Goal: Task Accomplishment & Management: Manage account settings

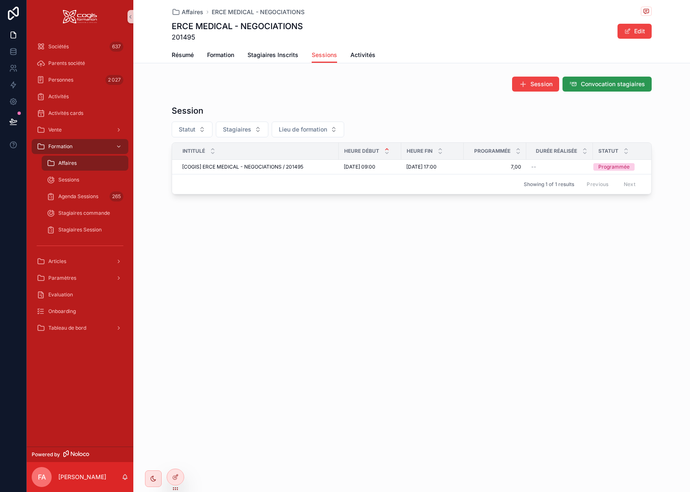
click at [604, 84] on span "Convocation stagiaires" at bounding box center [613, 84] width 64 height 8
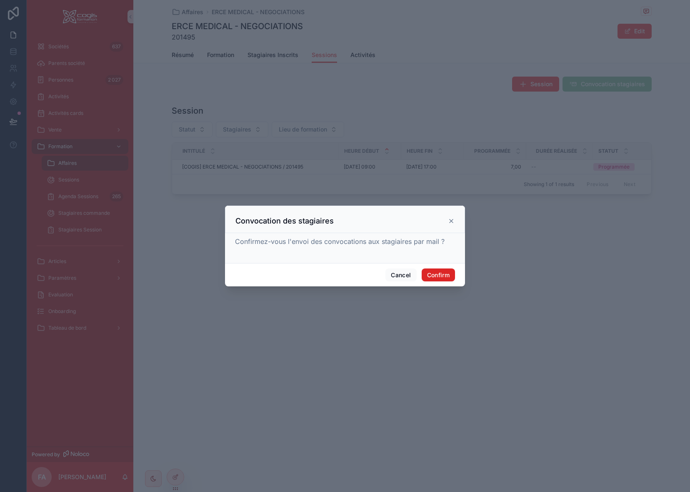
click at [437, 275] on button "Confirm" at bounding box center [437, 275] width 33 height 13
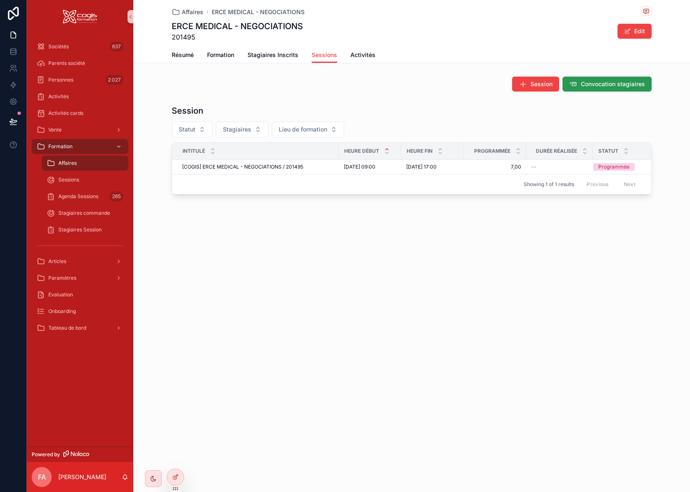
click at [601, 82] on span "Convocation stagiaires" at bounding box center [613, 84] width 64 height 8
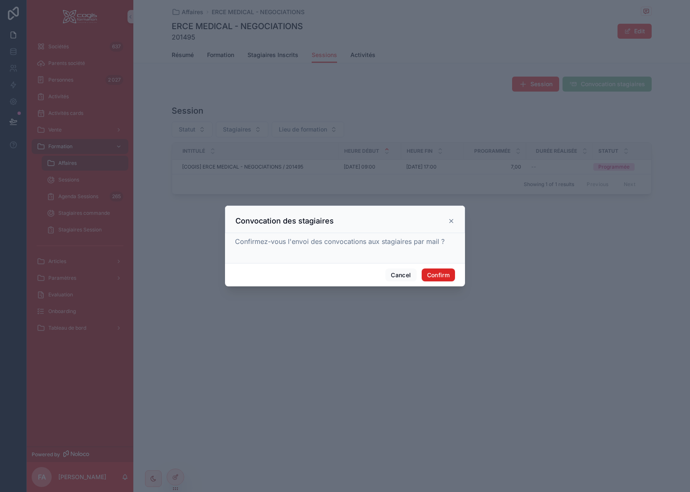
click at [441, 272] on button "Confirm" at bounding box center [437, 275] width 33 height 13
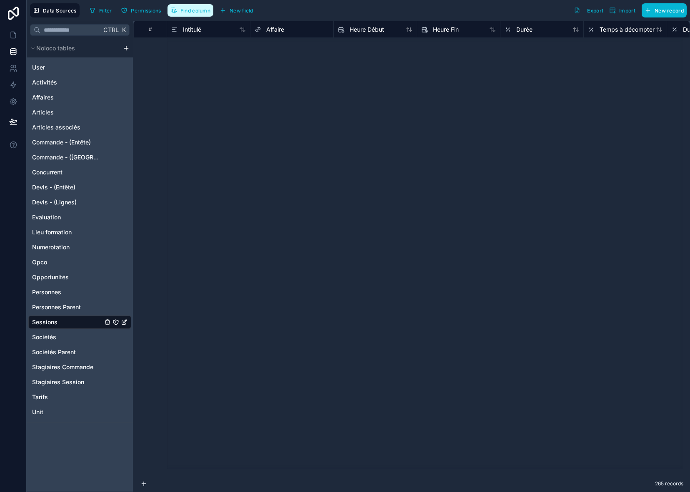
scroll to position [1416, 0]
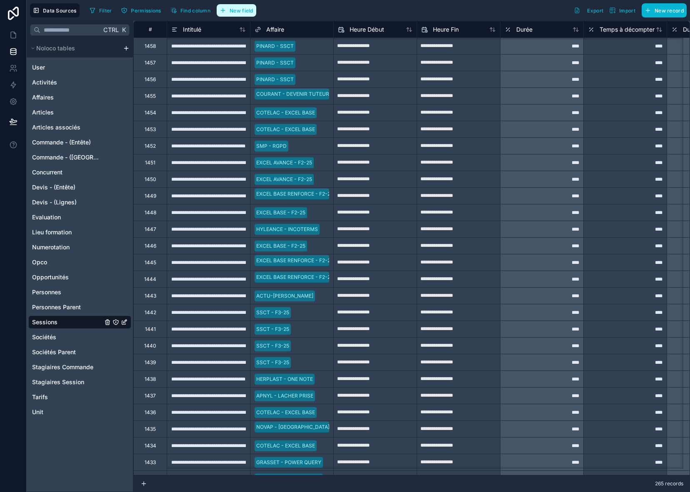
click at [231, 10] on span "New field" at bounding box center [241, 10] width 24 height 6
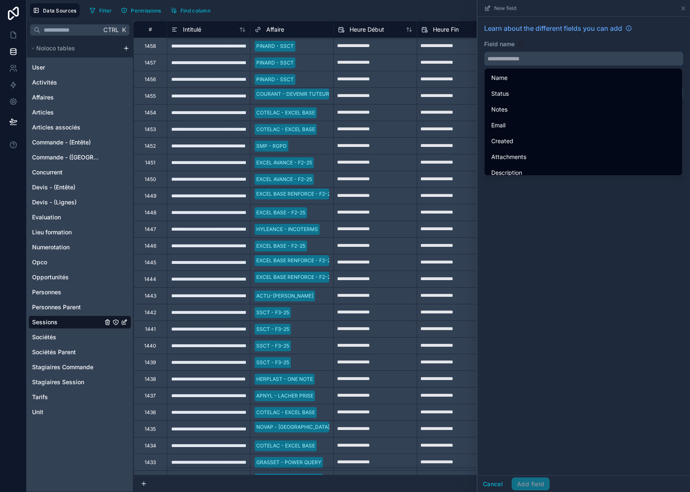
click at [532, 57] on input "text" at bounding box center [583, 58] width 198 height 13
click at [681, 9] on icon at bounding box center [683, 8] width 7 height 7
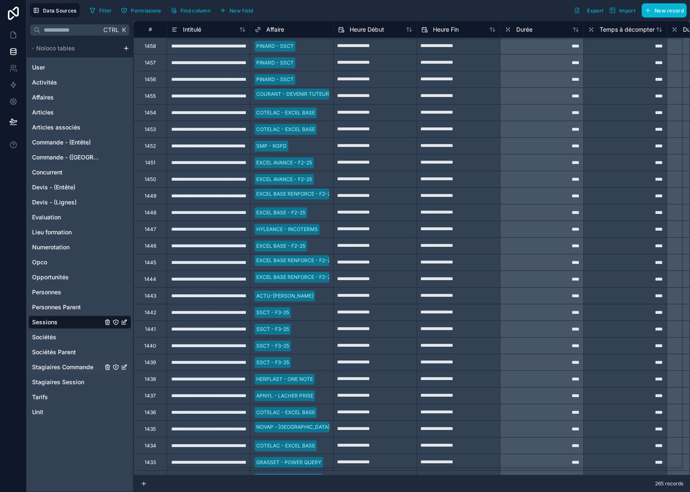
click at [44, 364] on span "Stagiaires Commande" at bounding box center [62, 367] width 61 height 8
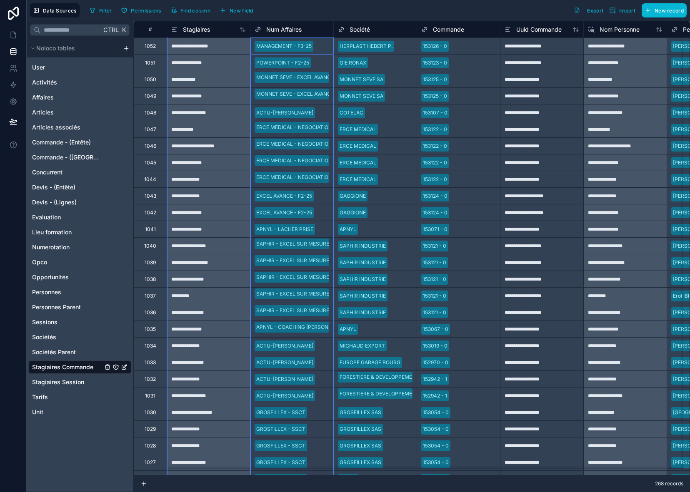
click at [285, 26] on span "Num Affaires" at bounding box center [283, 29] width 35 height 8
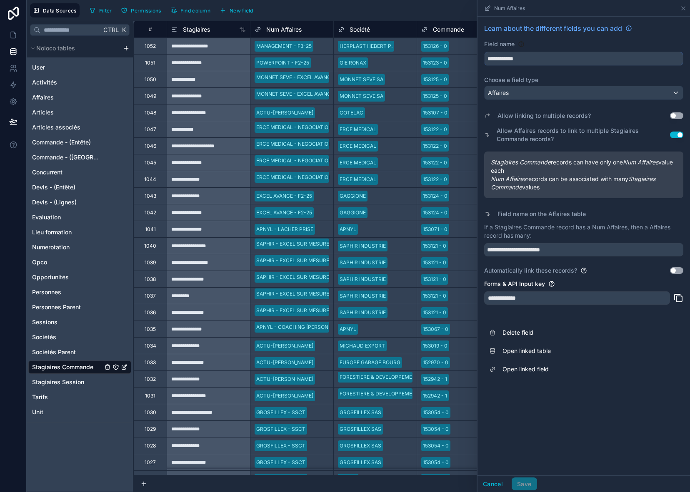
click at [503, 57] on input "**********" at bounding box center [583, 58] width 198 height 13
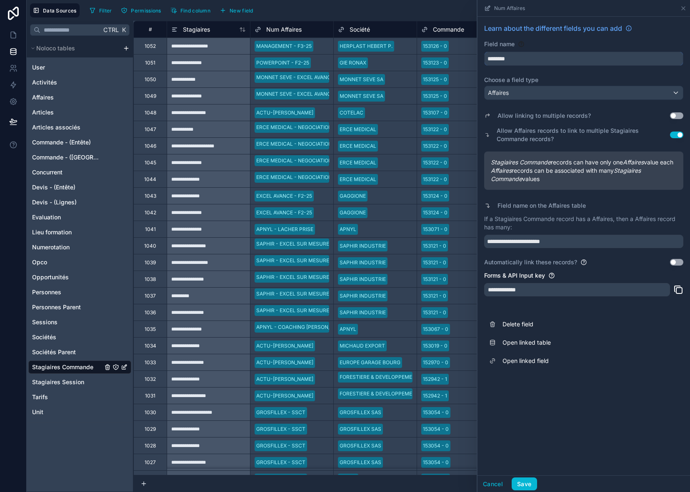
type input "********"
click at [530, 484] on button "Save" at bounding box center [523, 484] width 25 height 13
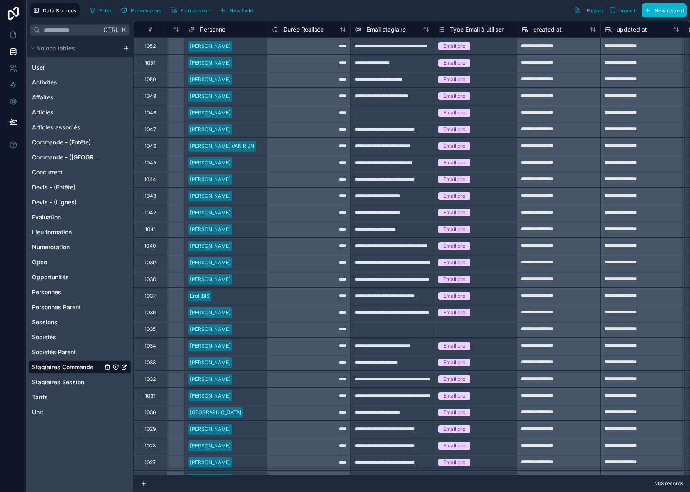
scroll to position [0, 526]
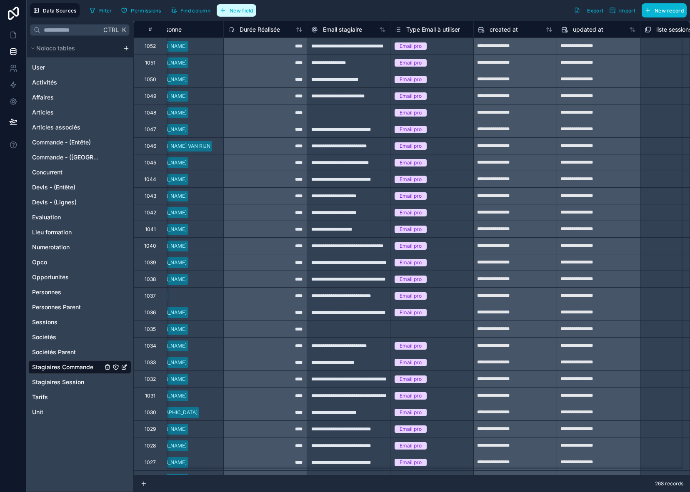
click at [237, 10] on span "New field" at bounding box center [241, 10] width 24 height 6
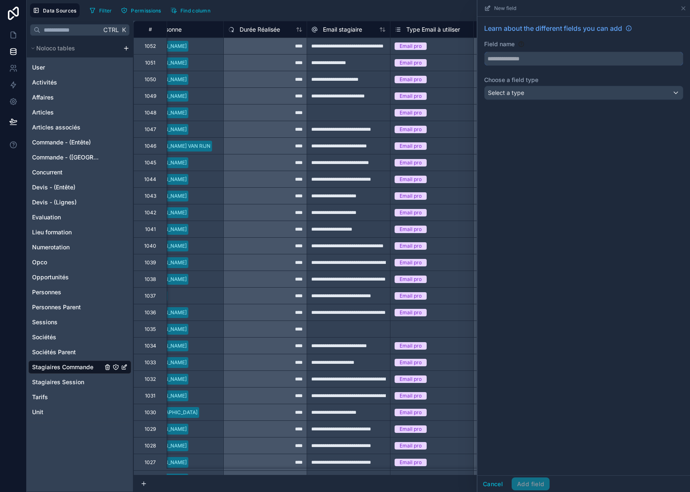
click at [501, 57] on input "text" at bounding box center [583, 58] width 198 height 13
type input "**********"
click at [508, 96] on span "Select a type" at bounding box center [506, 92] width 36 height 7
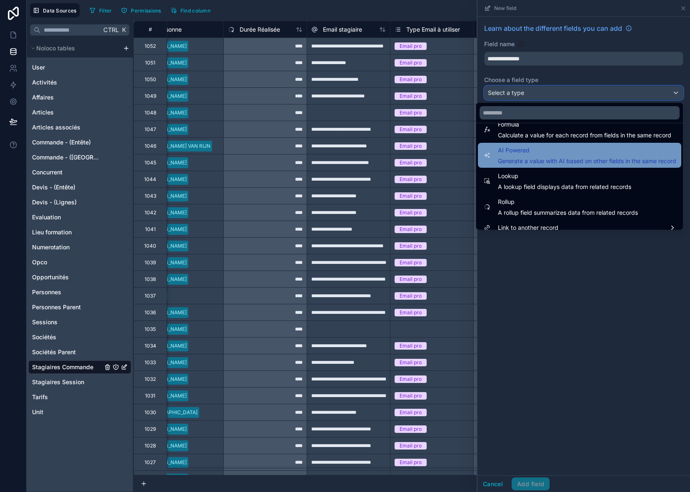
scroll to position [242, 0]
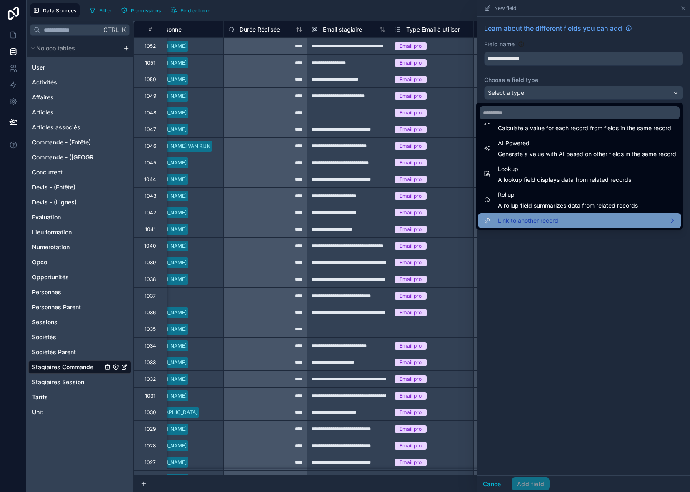
click at [510, 222] on span "Link to another record" at bounding box center [528, 221] width 60 height 10
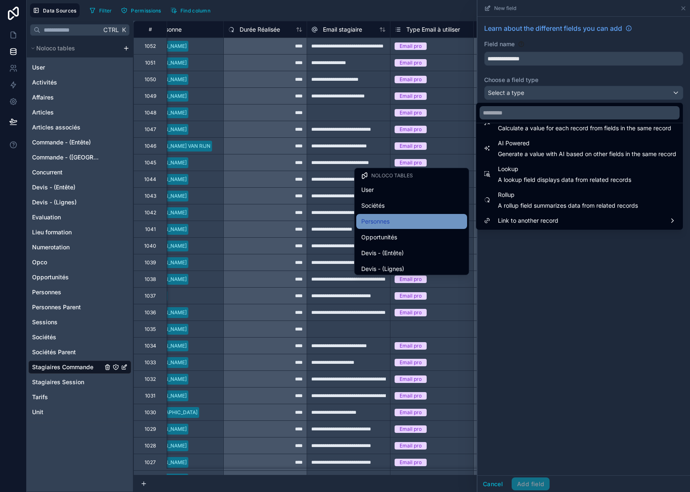
click at [389, 220] on span "Personnes" at bounding box center [375, 222] width 28 height 10
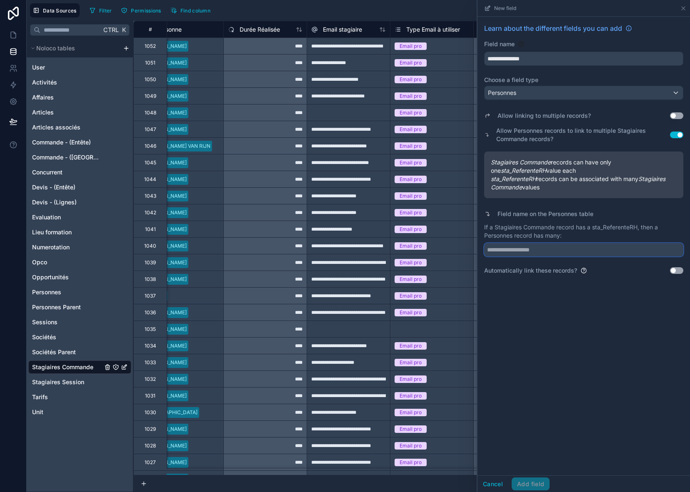
click at [507, 253] on input "text" at bounding box center [583, 249] width 199 height 13
drag, startPoint x: 576, startPoint y: 249, endPoint x: 477, endPoint y: 245, distance: 99.6
click at [477, 245] on div "**********" at bounding box center [582, 246] width 213 height 492
type input "**********"
click at [534, 482] on button "Add field" at bounding box center [530, 484] width 38 height 13
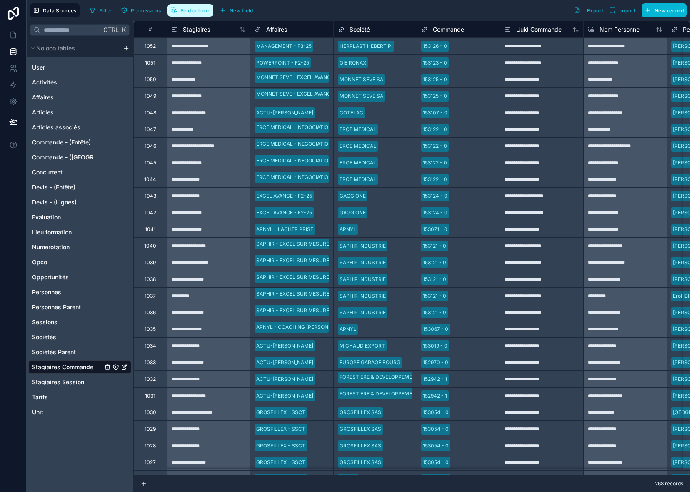
click at [201, 13] on span "Find column" at bounding box center [195, 10] width 30 height 6
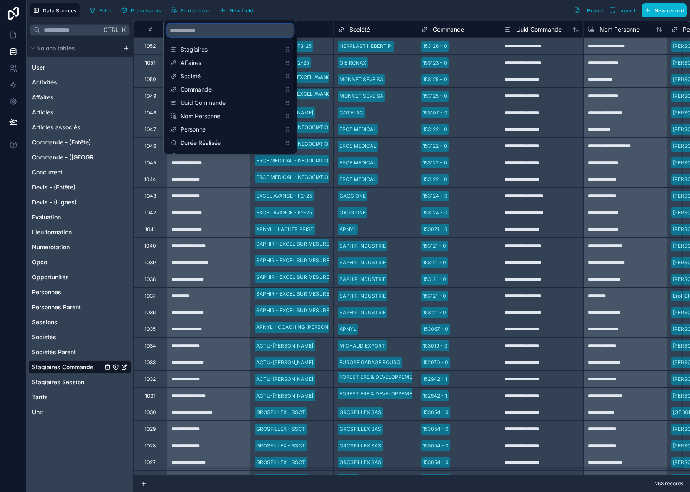
click at [189, 30] on input "scrollable content" at bounding box center [230, 30] width 127 height 13
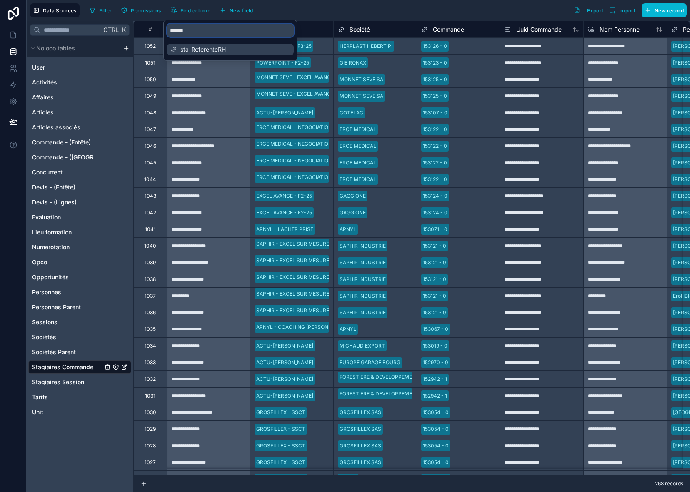
type input "******"
click at [197, 46] on span "sta_ReferenteRH" at bounding box center [230, 49] width 101 height 8
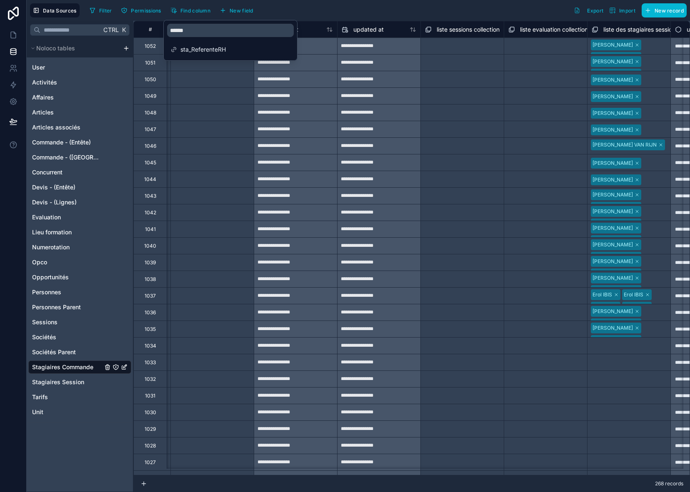
scroll to position [0, 833]
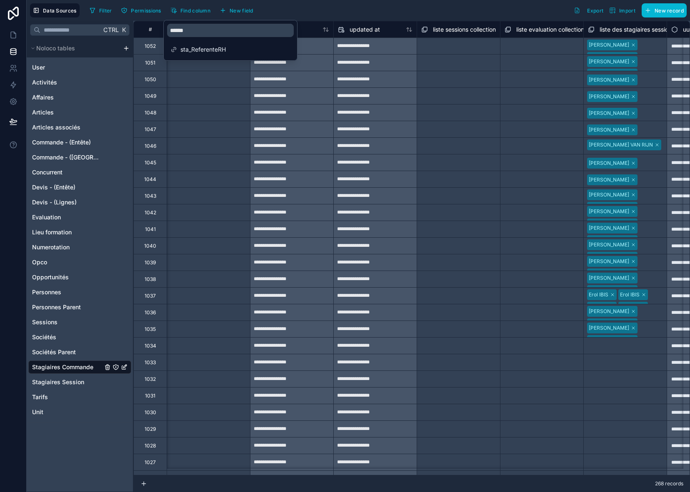
click at [309, 11] on div "Filter Permissions Find column New field Export Import New record" at bounding box center [386, 10] width 600 height 14
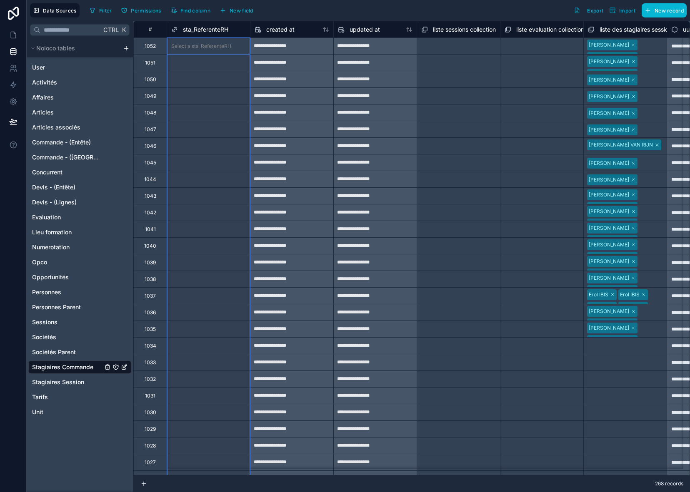
click at [206, 31] on span "sta_ReferenteRH" at bounding box center [205, 29] width 45 height 8
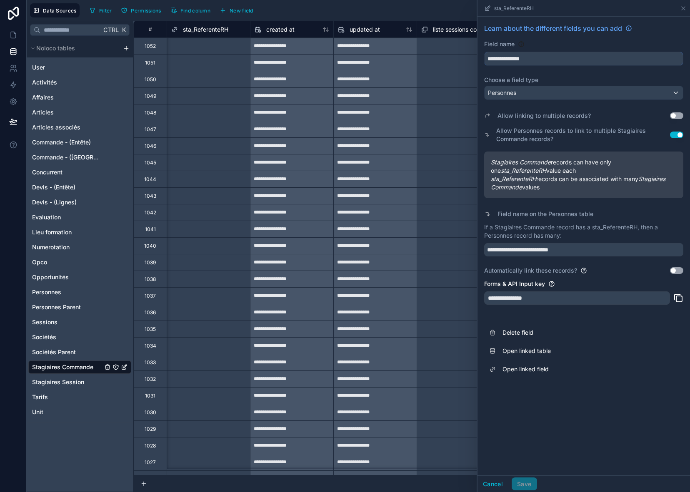
click at [497, 59] on input "**********" at bounding box center [583, 58] width 198 height 13
click at [484, 52] on button "**********" at bounding box center [583, 59] width 199 height 14
type input "**********"
click at [498, 247] on input "**********" at bounding box center [583, 249] width 199 height 13
type input "**********"
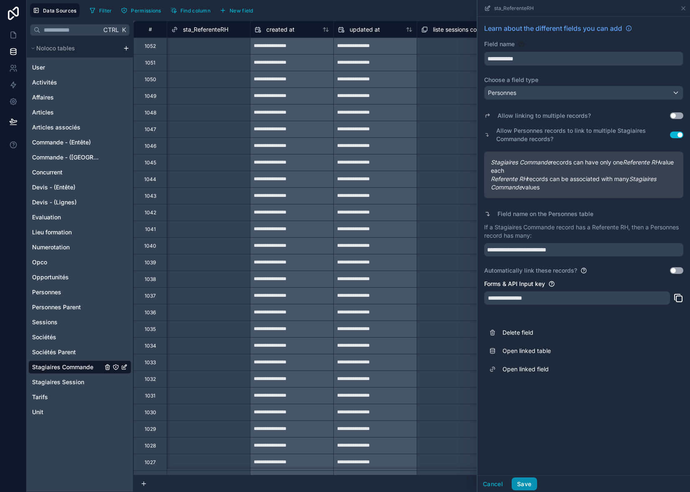
click at [533, 485] on button "Save" at bounding box center [523, 484] width 25 height 13
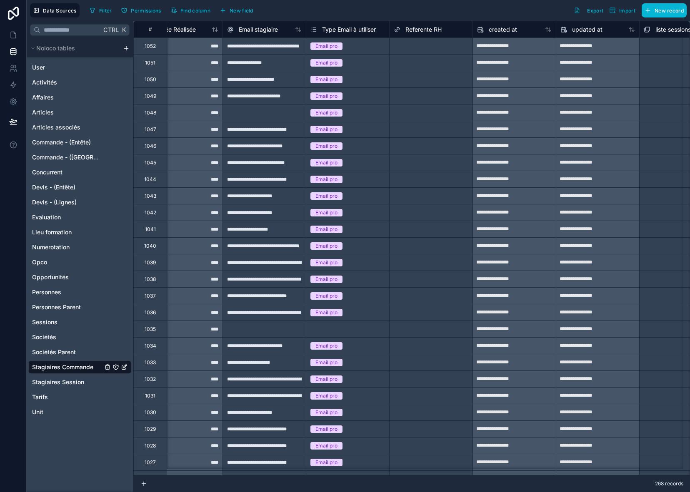
scroll to position [0, 614]
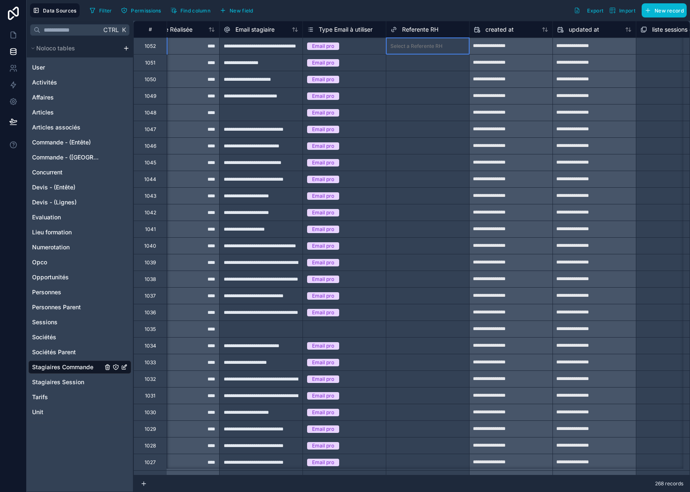
click at [454, 48] on div at bounding box center [455, 46] width 19 height 8
click at [453, 49] on div at bounding box center [455, 46] width 19 height 8
type input "*****"
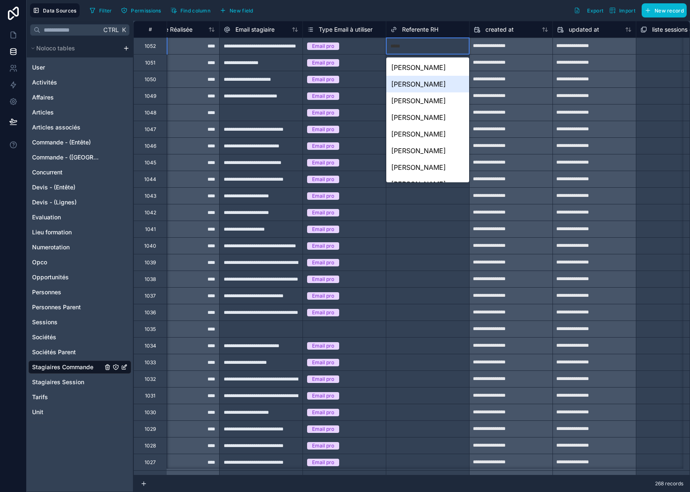
click at [409, 86] on div "[PERSON_NAME]" at bounding box center [427, 84] width 83 height 17
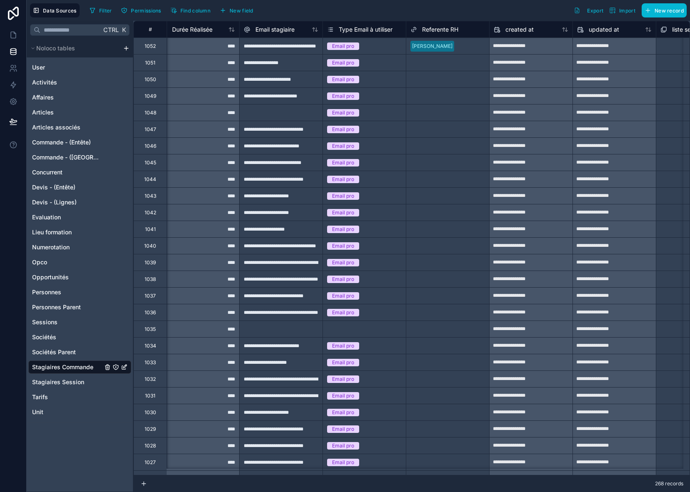
scroll to position [0, 710]
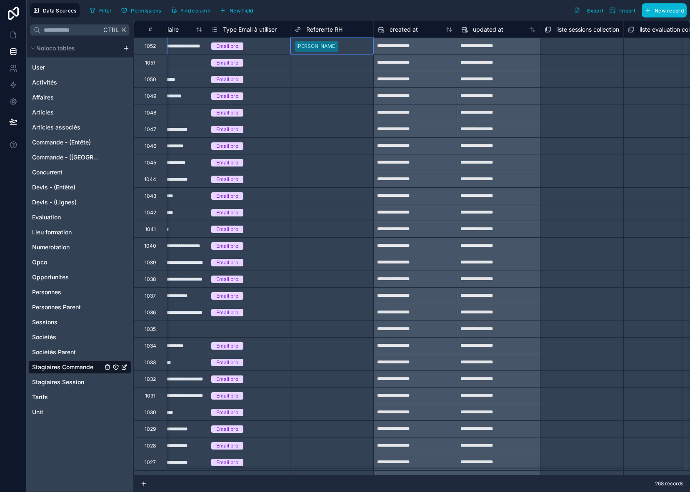
click at [357, 46] on div at bounding box center [354, 46] width 27 height 8
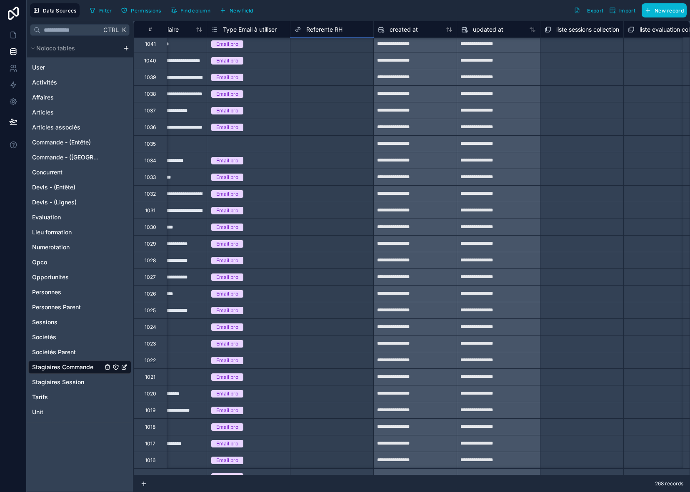
scroll to position [202, 710]
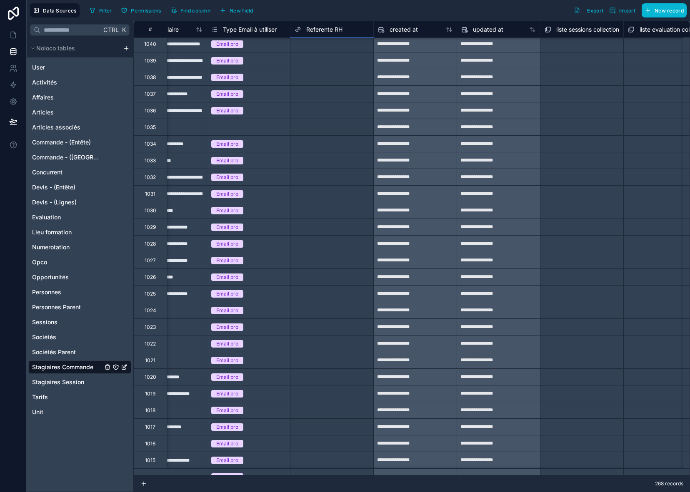
drag, startPoint x: 375, startPoint y: 55, endPoint x: 339, endPoint y: 445, distance: 391.4
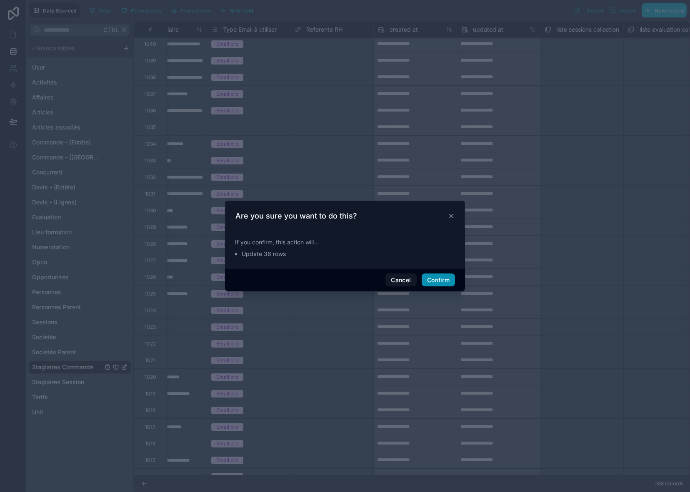
click at [440, 279] on button "Confirm" at bounding box center [437, 280] width 33 height 13
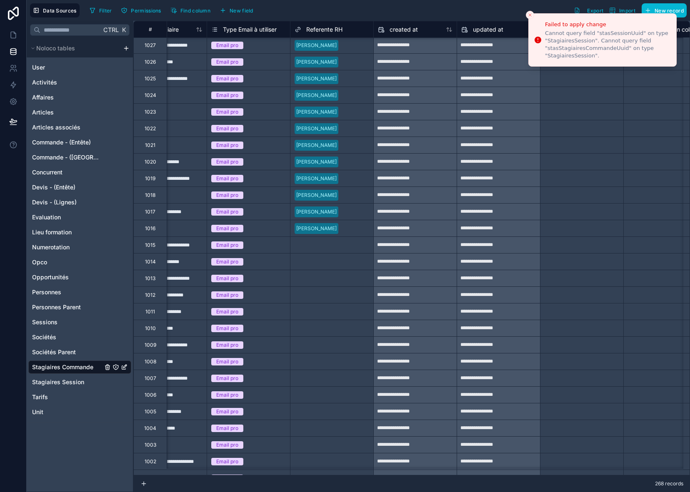
scroll to position [452, 710]
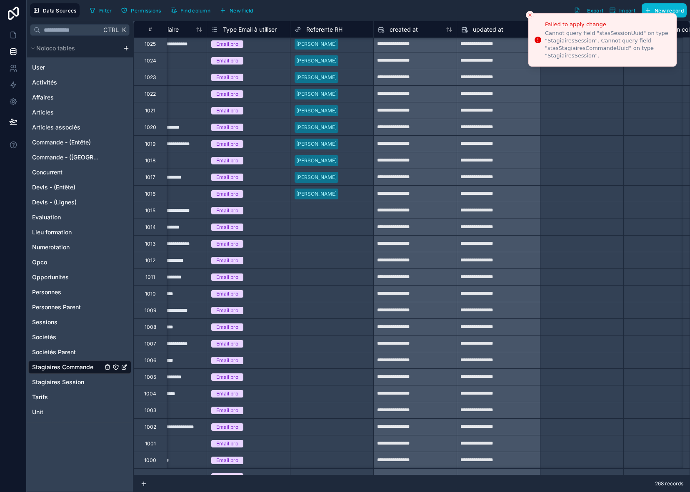
click at [531, 17] on icon "Close toast" at bounding box center [529, 14] width 5 height 5
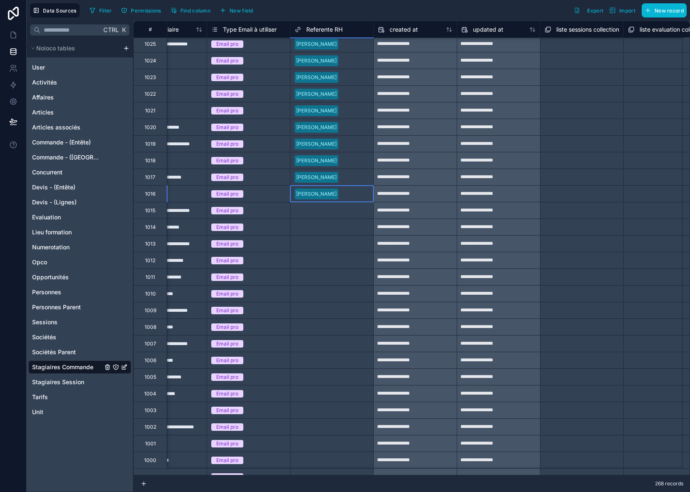
click at [364, 193] on div at bounding box center [354, 194] width 27 height 8
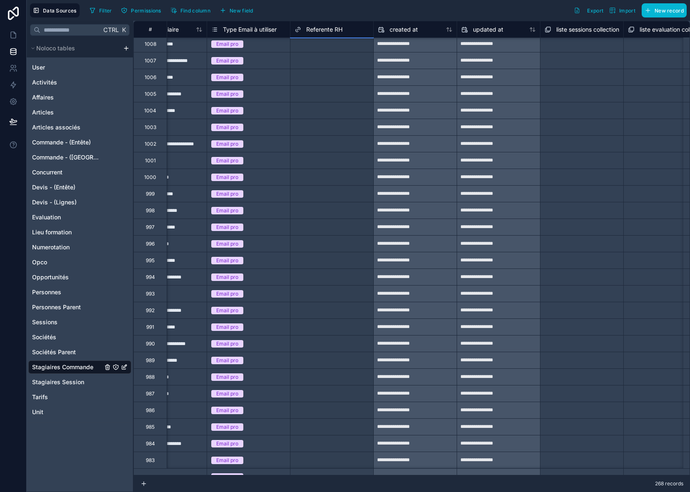
scroll to position [752, 710]
drag, startPoint x: 373, startPoint y: 78, endPoint x: 359, endPoint y: 446, distance: 368.0
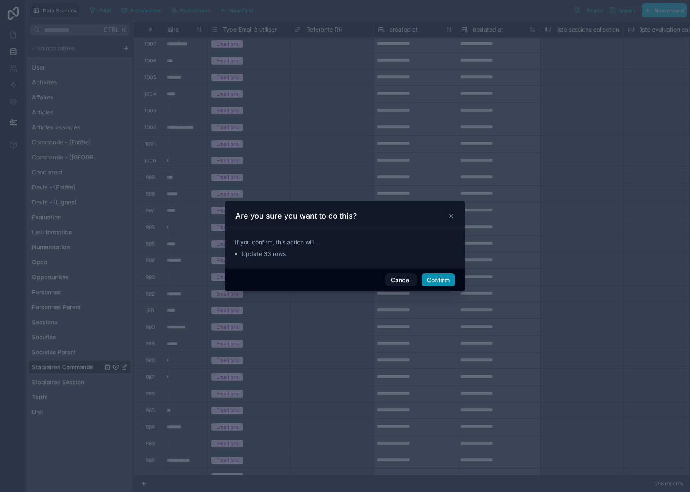
click at [442, 282] on button "Confirm" at bounding box center [437, 280] width 33 height 13
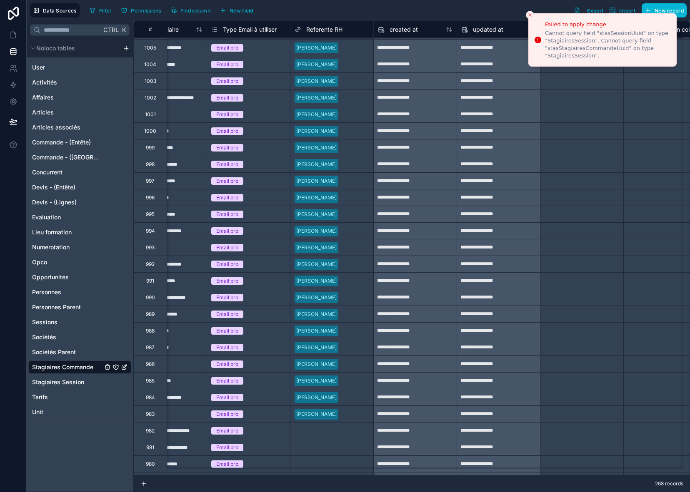
scroll to position [918, 710]
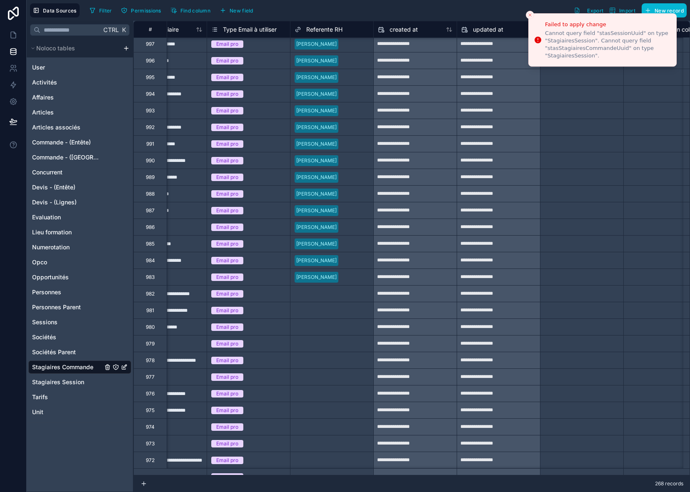
click at [360, 280] on div at bounding box center [354, 277] width 27 height 8
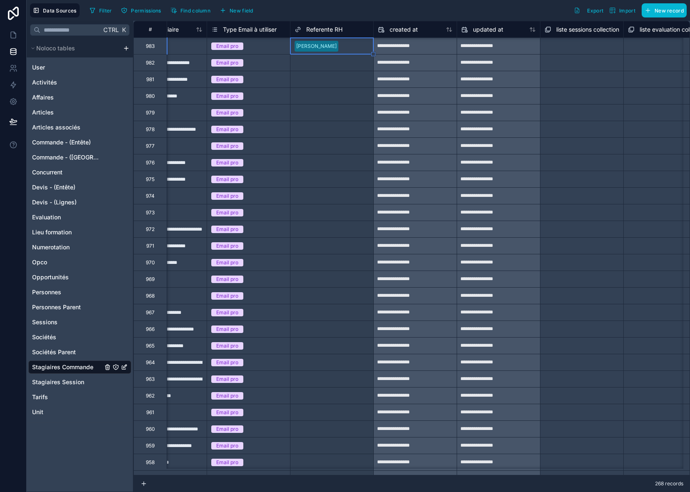
drag, startPoint x: 373, startPoint y: 285, endPoint x: 348, endPoint y: 451, distance: 167.7
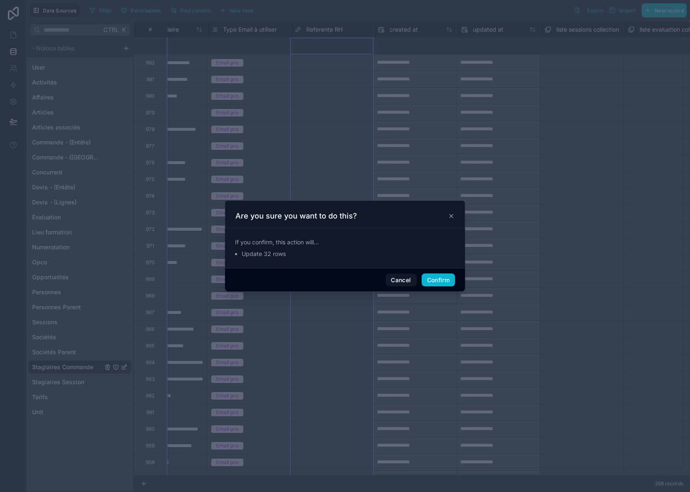
scroll to position [1268, 710]
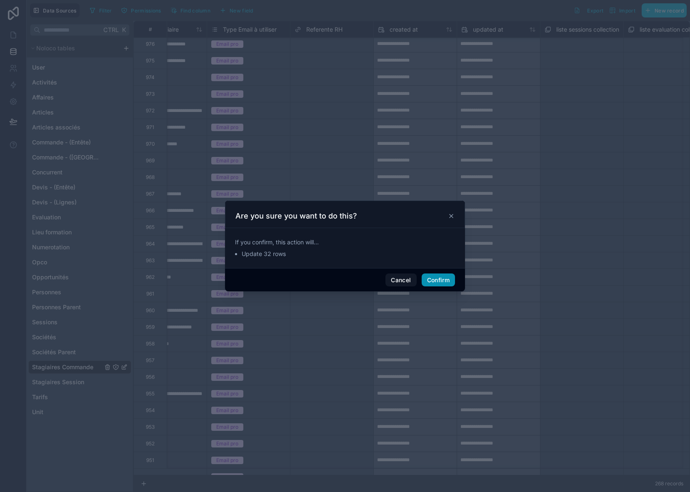
click at [429, 280] on button "Confirm" at bounding box center [437, 280] width 33 height 13
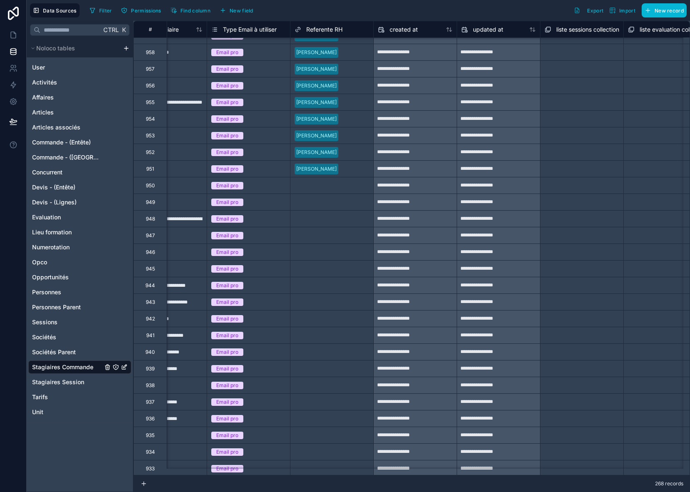
scroll to position [1601, 710]
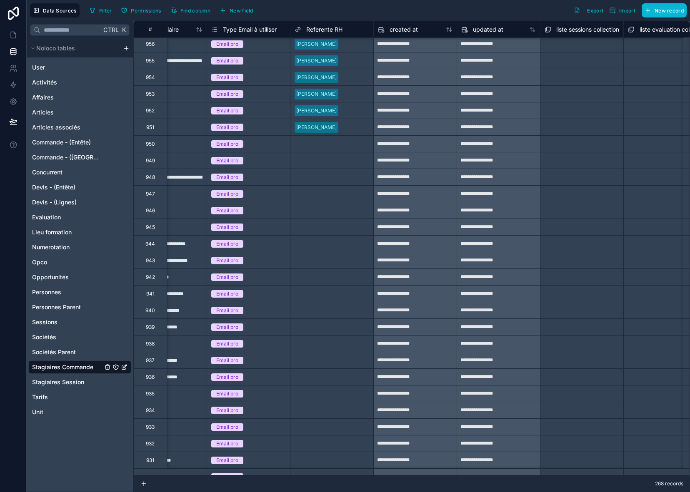
click at [364, 130] on div at bounding box center [354, 127] width 27 height 8
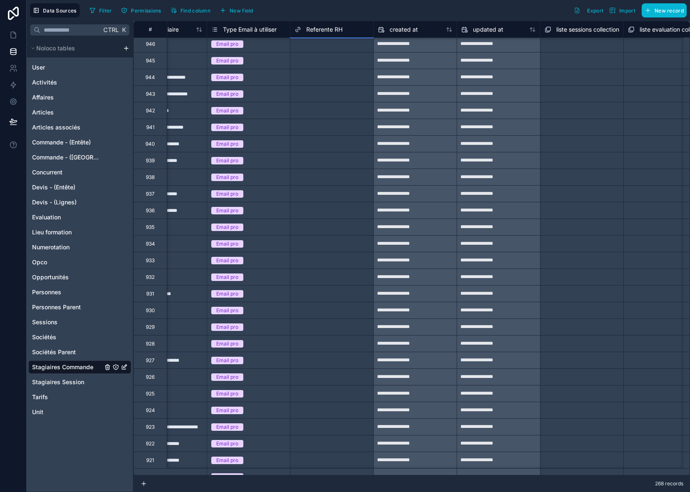
scroll to position [1784, 710]
drag, startPoint x: 374, startPoint y: 136, endPoint x: 359, endPoint y: 445, distance: 309.0
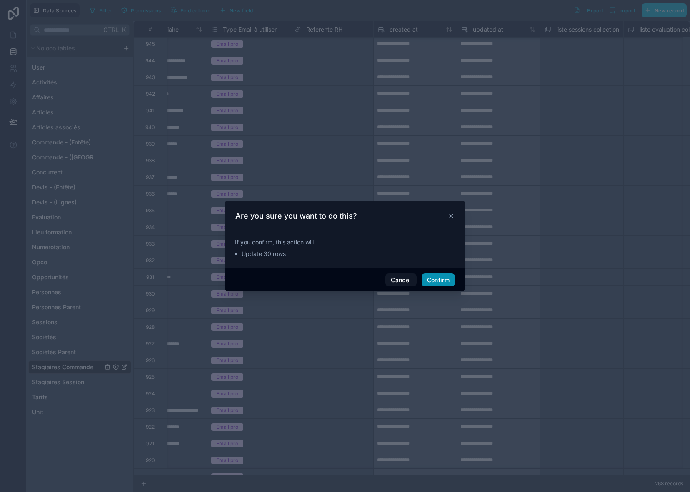
click at [444, 279] on button "Confirm" at bounding box center [437, 280] width 33 height 13
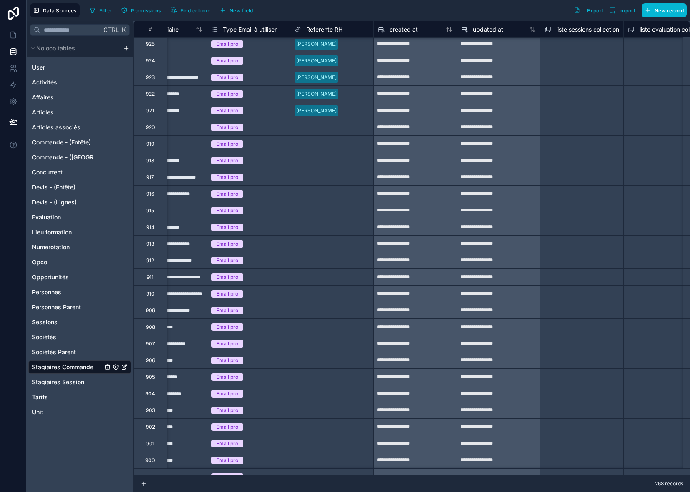
scroll to position [2159, 710]
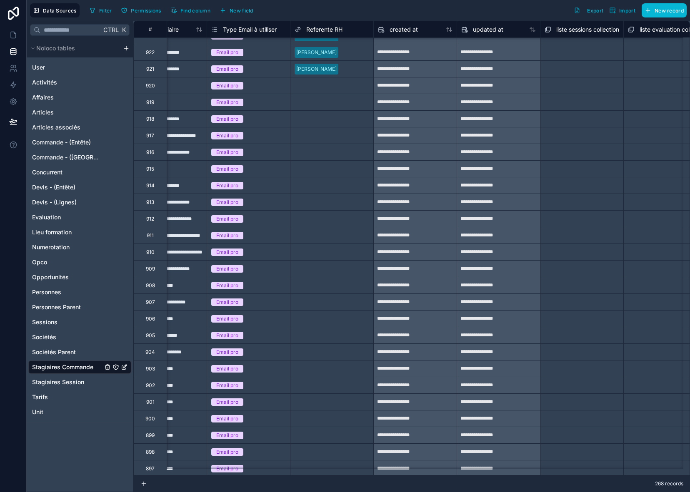
click at [367, 67] on div at bounding box center [354, 69] width 27 height 8
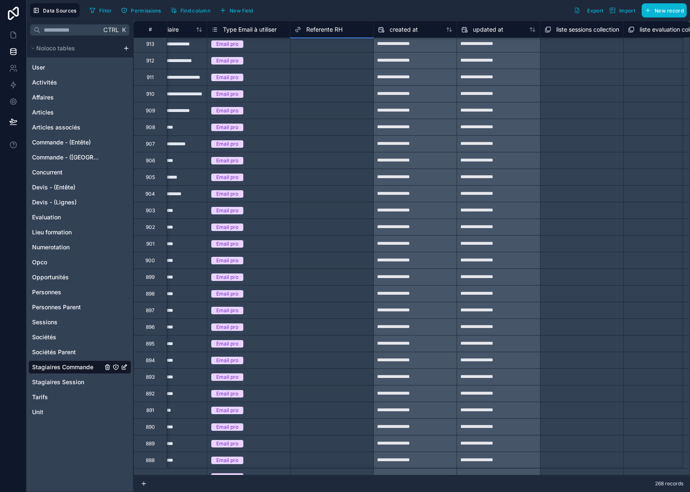
scroll to position [2334, 710]
drag, startPoint x: 372, startPoint y: 77, endPoint x: 355, endPoint y: 444, distance: 366.9
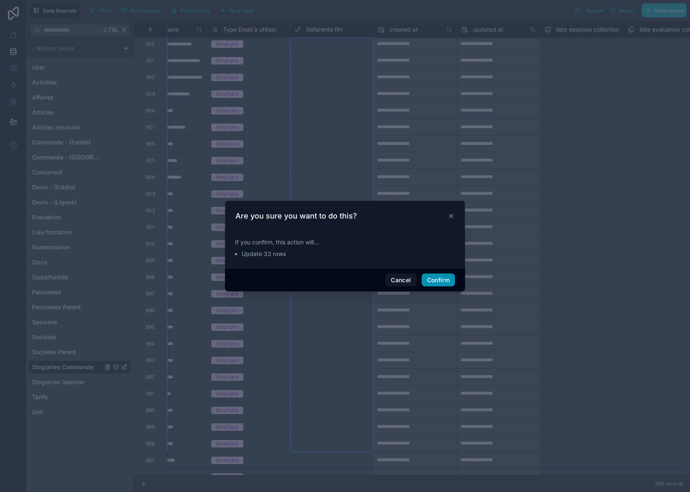
click at [441, 279] on button "Confirm" at bounding box center [437, 280] width 33 height 13
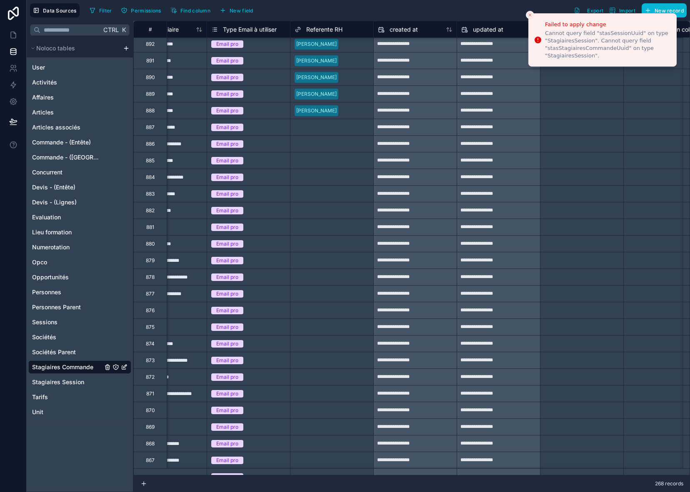
scroll to position [2709, 710]
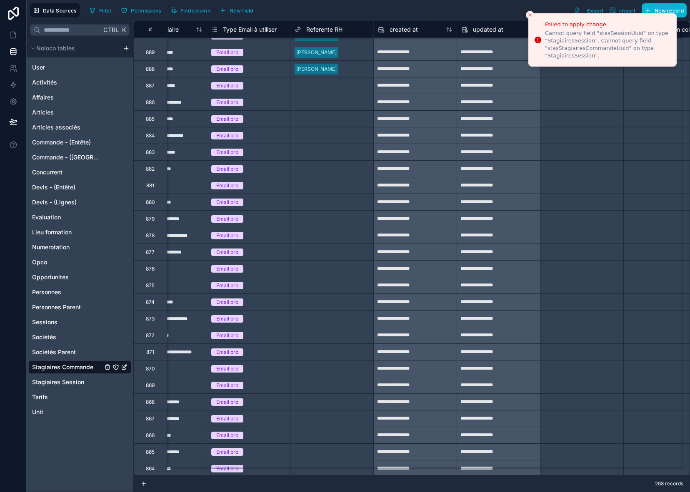
click at [531, 15] on icon "Close toast" at bounding box center [529, 14] width 5 height 5
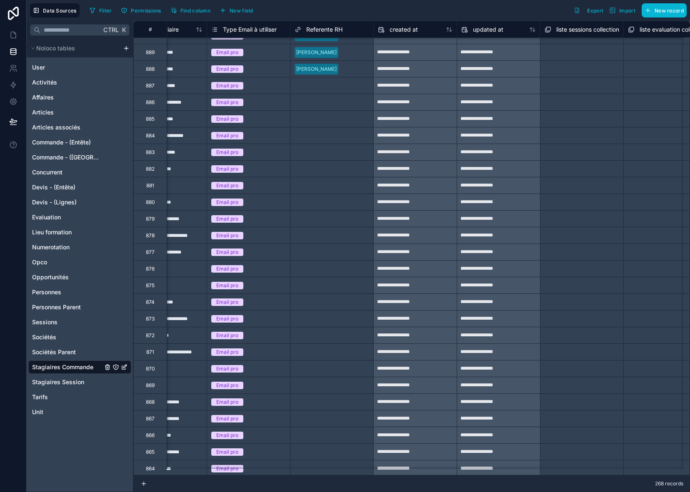
click at [361, 72] on div at bounding box center [354, 69] width 27 height 8
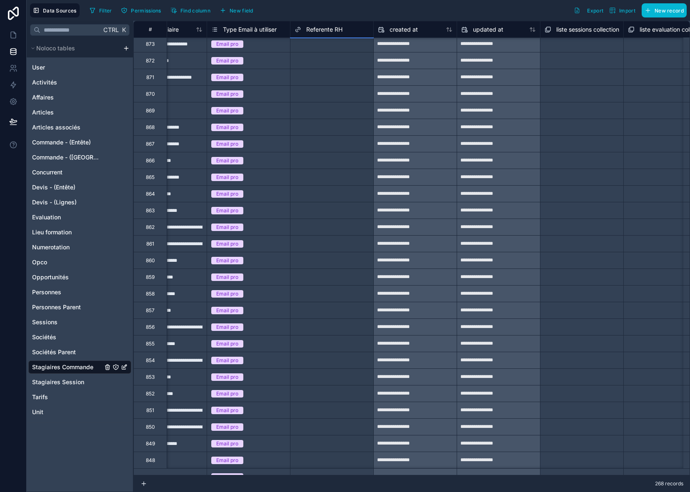
scroll to position [2967, 710]
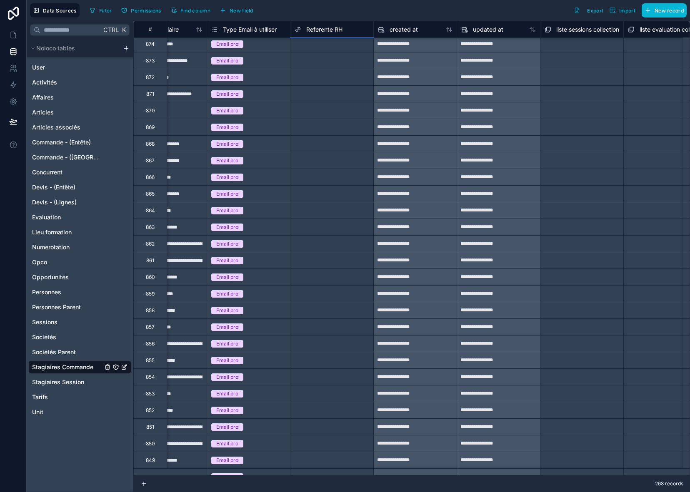
drag, startPoint x: 373, startPoint y: 75, endPoint x: 358, endPoint y: 449, distance: 373.9
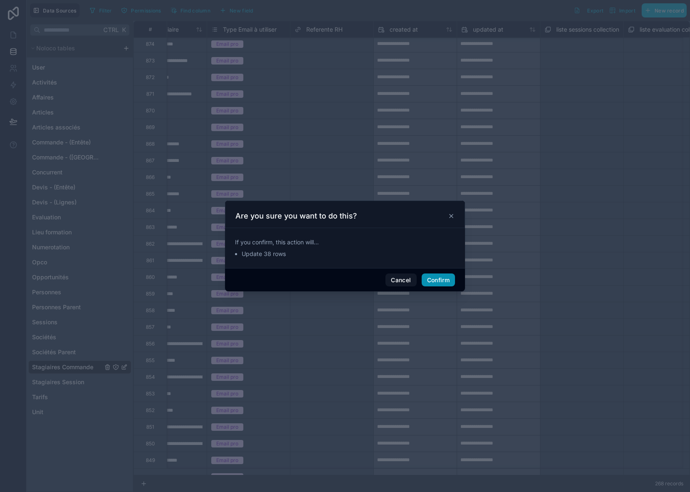
click at [436, 279] on button "Confirm" at bounding box center [437, 280] width 33 height 13
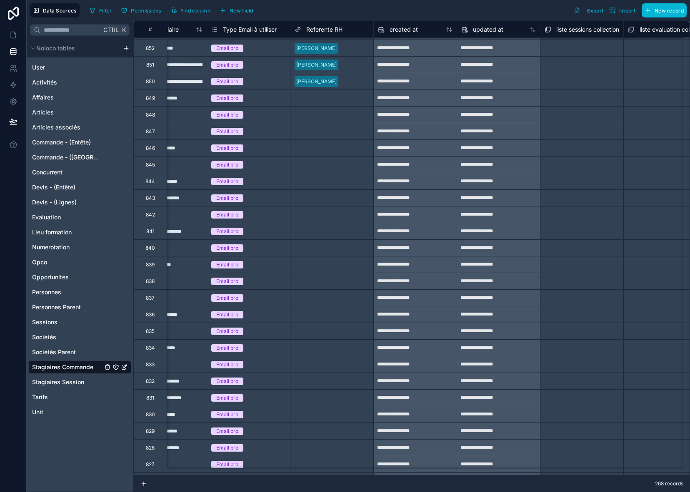
scroll to position [3342, 710]
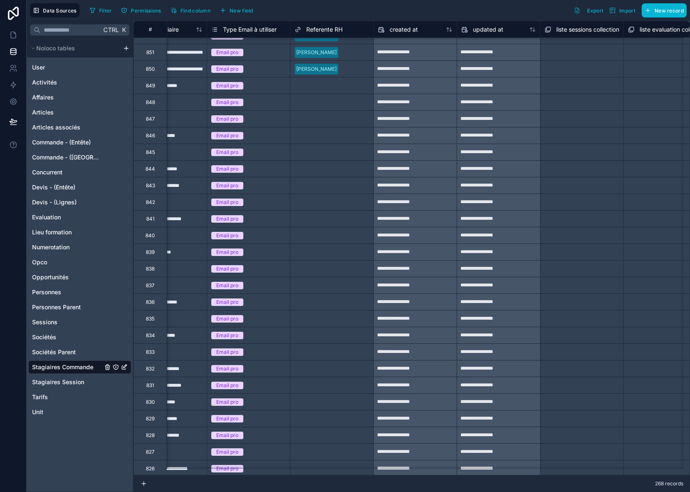
click at [360, 65] on div at bounding box center [354, 69] width 27 height 8
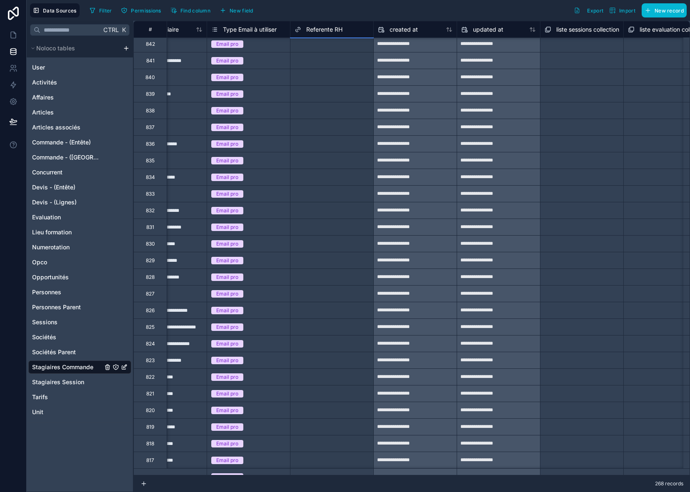
scroll to position [3517, 710]
drag, startPoint x: 372, startPoint y: 77, endPoint x: 355, endPoint y: 449, distance: 372.7
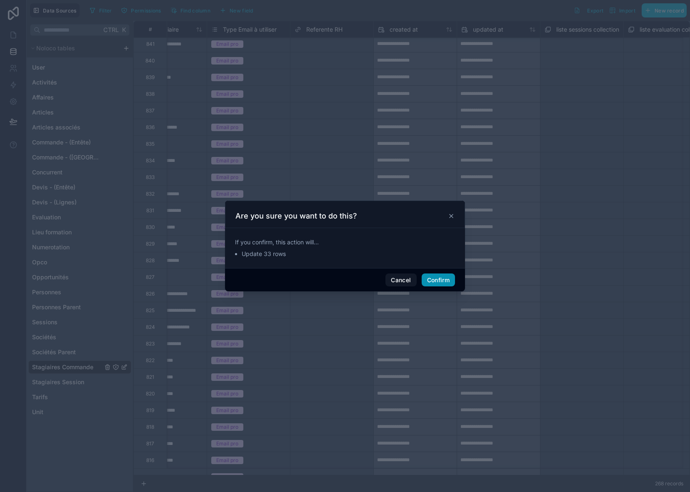
click at [452, 278] on button "Confirm" at bounding box center [437, 280] width 33 height 13
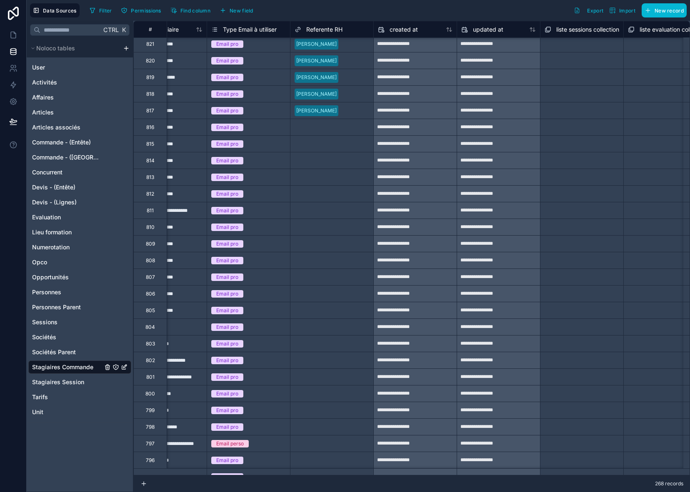
scroll to position [3892, 710]
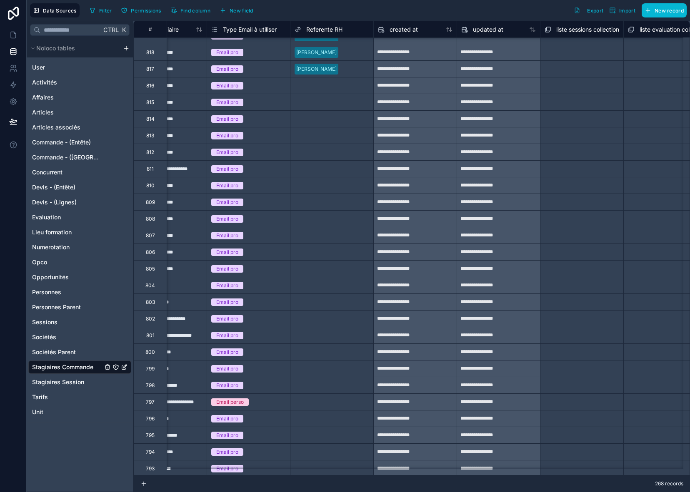
click at [361, 68] on div at bounding box center [354, 69] width 27 height 8
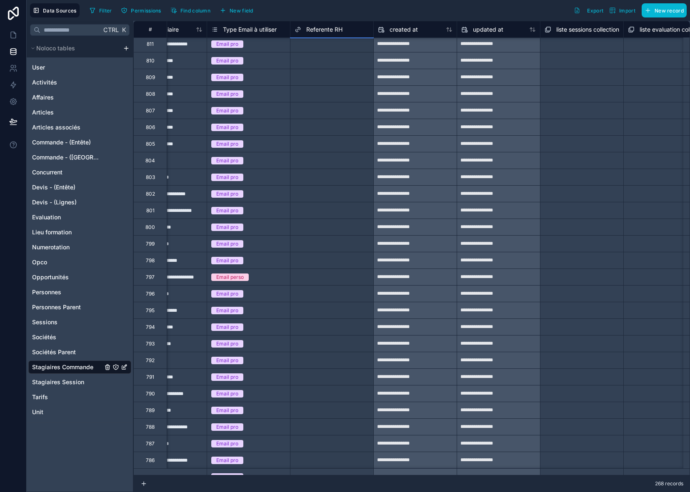
scroll to position [4033, 710]
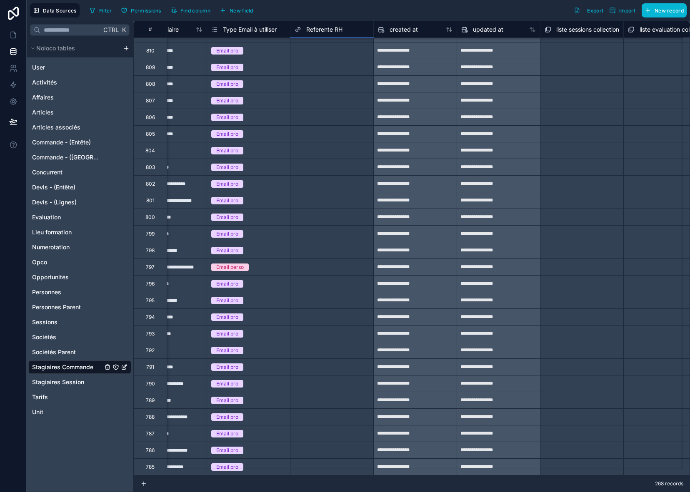
drag, startPoint x: 372, startPoint y: 77, endPoint x: 353, endPoint y: 445, distance: 369.1
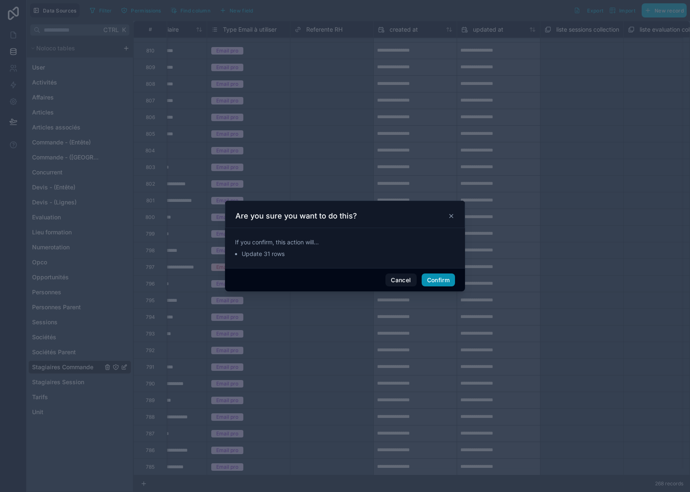
click at [440, 280] on button "Confirm" at bounding box center [437, 280] width 33 height 13
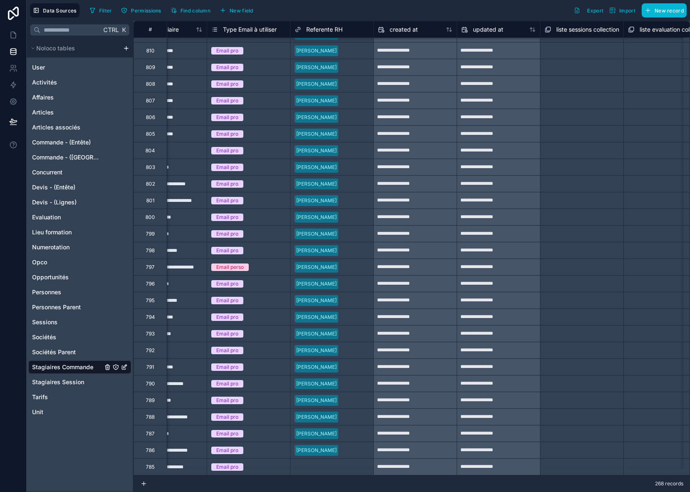
click at [357, 446] on div at bounding box center [354, 450] width 27 height 8
drag, startPoint x: 374, startPoint y: 452, endPoint x: 371, endPoint y: 468, distance: 16.2
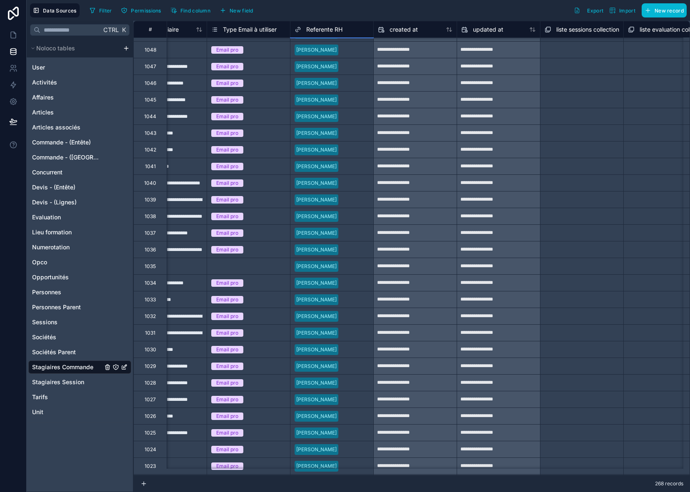
scroll to position [0, 710]
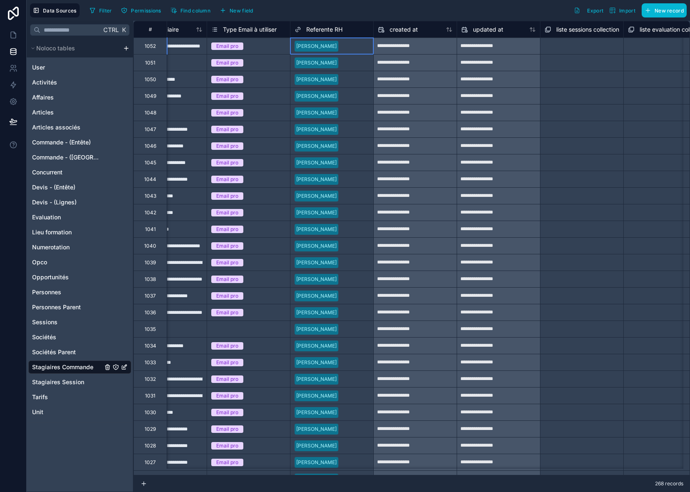
click at [365, 45] on div at bounding box center [354, 46] width 27 height 8
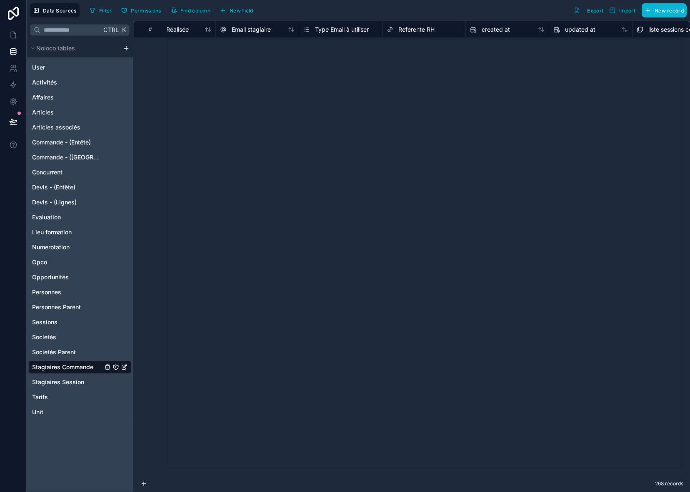
scroll to position [0, 618]
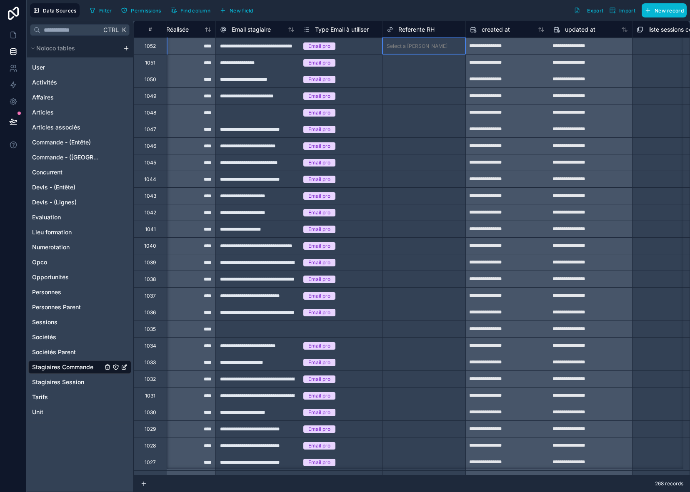
click at [422, 46] on div "Select a Referente RH" at bounding box center [416, 46] width 61 height 7
click at [422, 45] on div "Select a Referente RH" at bounding box center [416, 46] width 61 height 7
click at [424, 45] on div "Select a Referente RH" at bounding box center [416, 46] width 61 height 7
type input "********"
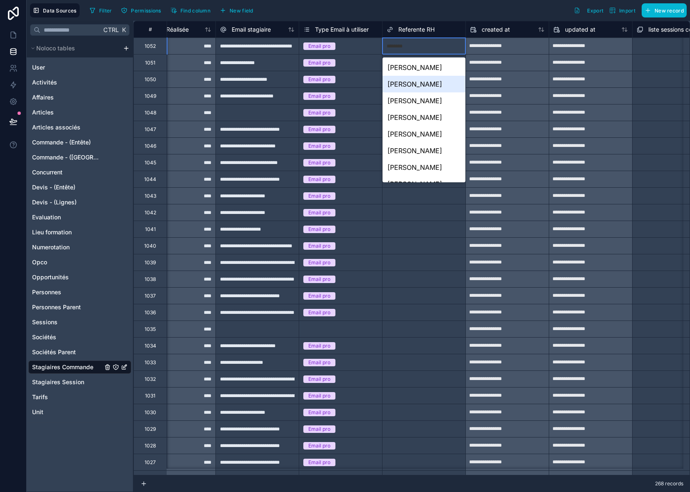
click at [411, 92] on div "[PERSON_NAME]" at bounding box center [423, 84] width 83 height 17
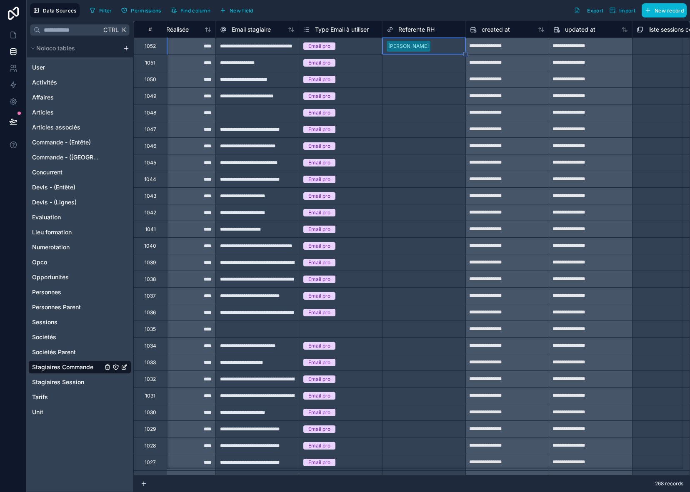
click at [439, 72] on div "Select a Referente RH" at bounding box center [423, 79] width 83 height 16
click at [459, 51] on div "[PERSON_NAME]" at bounding box center [423, 46] width 83 height 12
drag, startPoint x: 464, startPoint y: 53, endPoint x: 444, endPoint y: 284, distance: 232.4
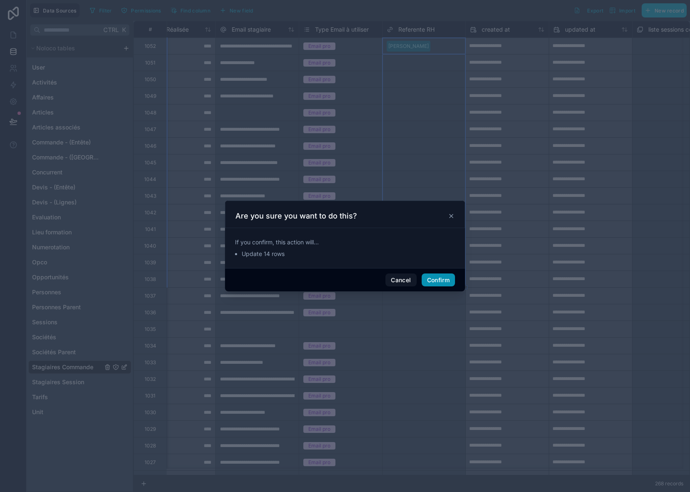
click at [435, 281] on button "Confirm" at bounding box center [437, 280] width 33 height 13
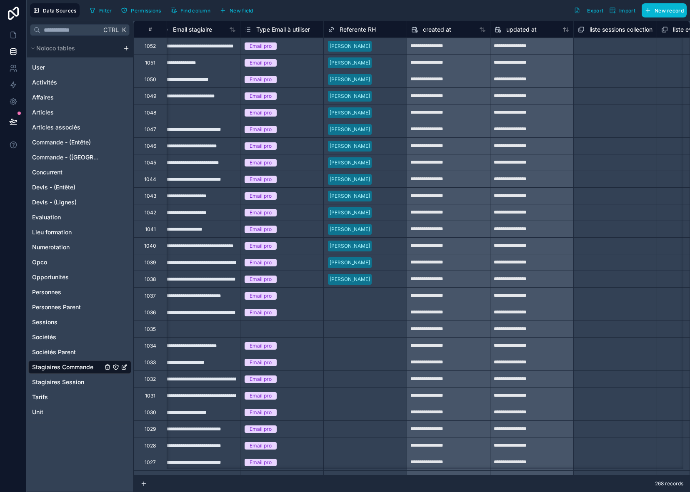
scroll to position [0, 725]
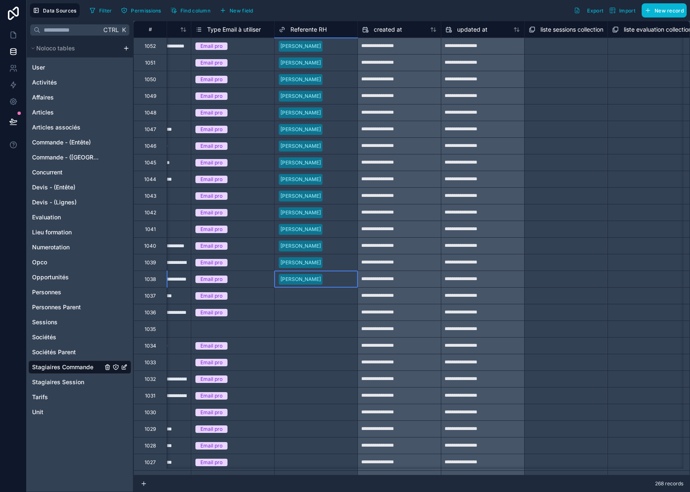
click at [344, 287] on div "[PERSON_NAME]" at bounding box center [315, 279] width 83 height 16
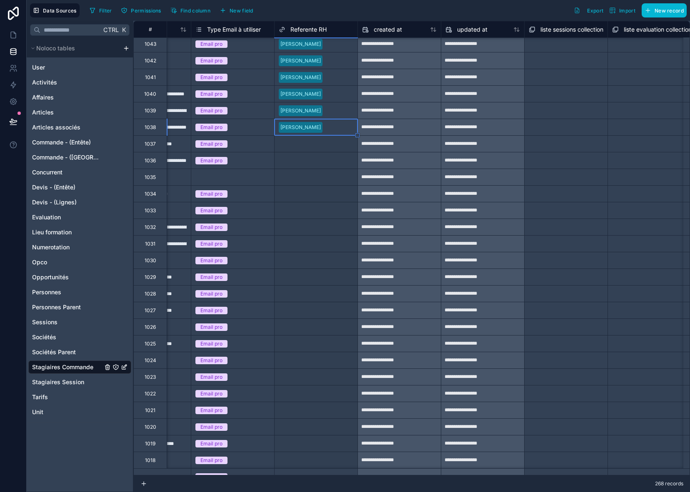
scroll to position [169, 725]
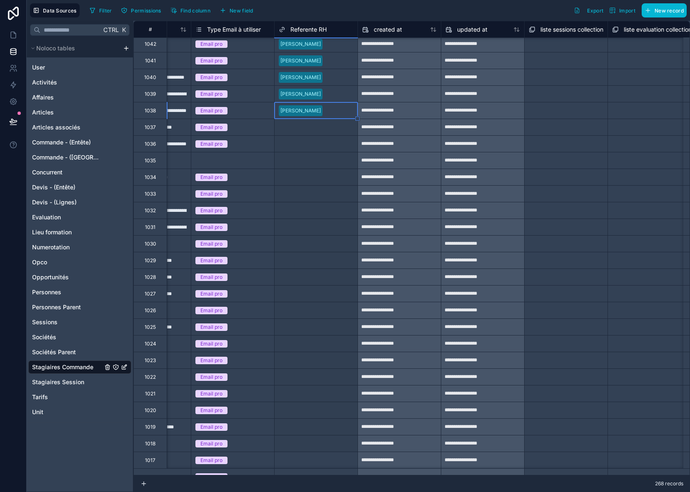
drag, startPoint x: 356, startPoint y: 287, endPoint x: 334, endPoint y: 449, distance: 163.4
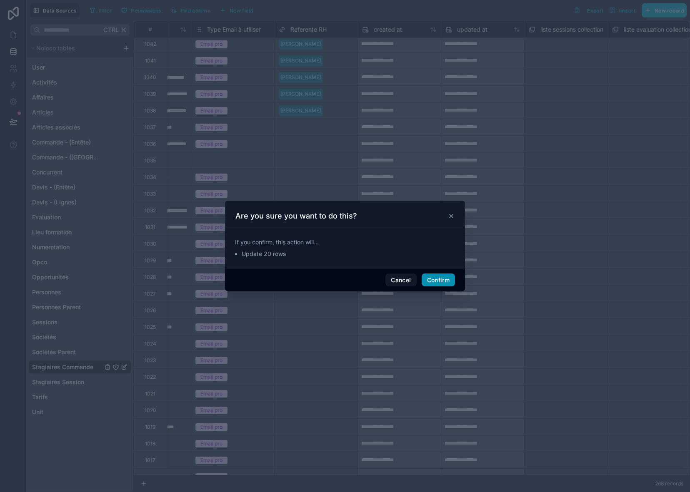
click at [439, 278] on button "Confirm" at bounding box center [437, 280] width 33 height 13
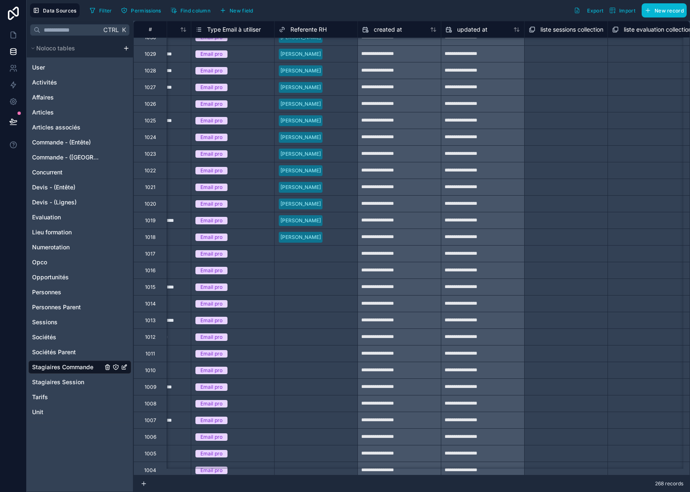
scroll to position [377, 725]
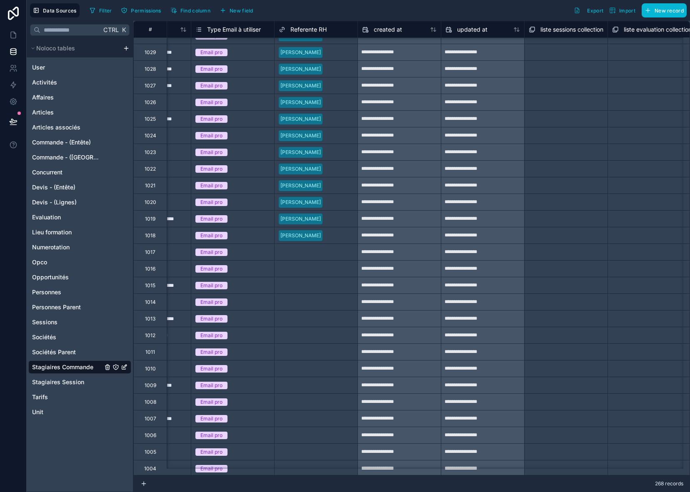
click at [340, 234] on div at bounding box center [339, 236] width 27 height 8
drag, startPoint x: 357, startPoint y: 244, endPoint x: 341, endPoint y: 454, distance: 211.3
click at [341, 454] on div "**********" at bounding box center [132, 485] width 1449 height 1682
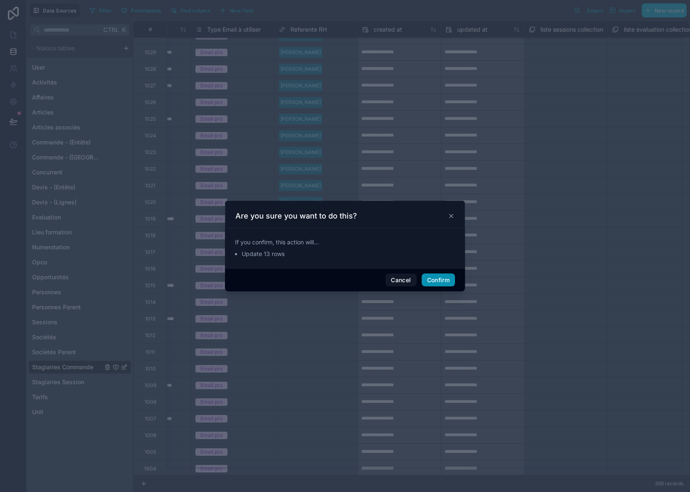
click at [442, 279] on button "Confirm" at bounding box center [437, 280] width 33 height 13
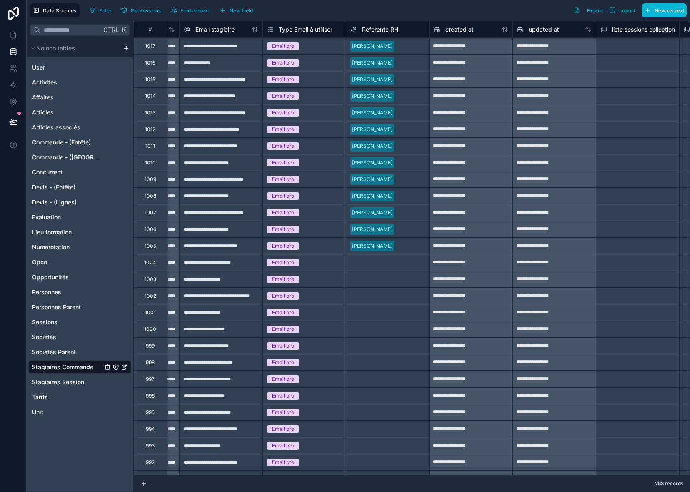
scroll to position [708, 654]
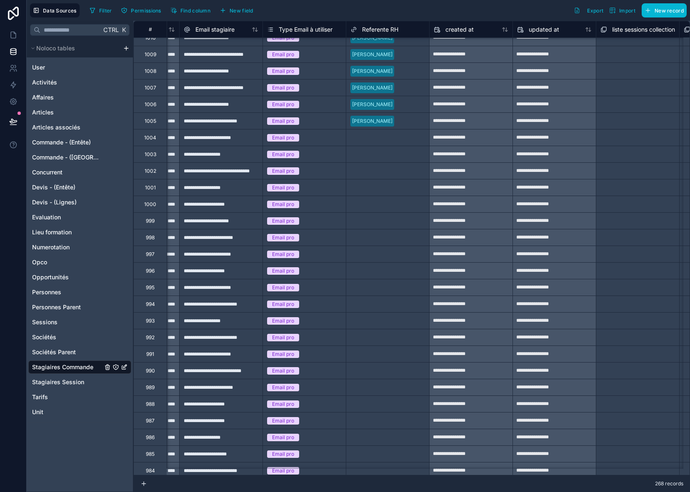
click at [419, 121] on div at bounding box center [410, 121] width 27 height 8
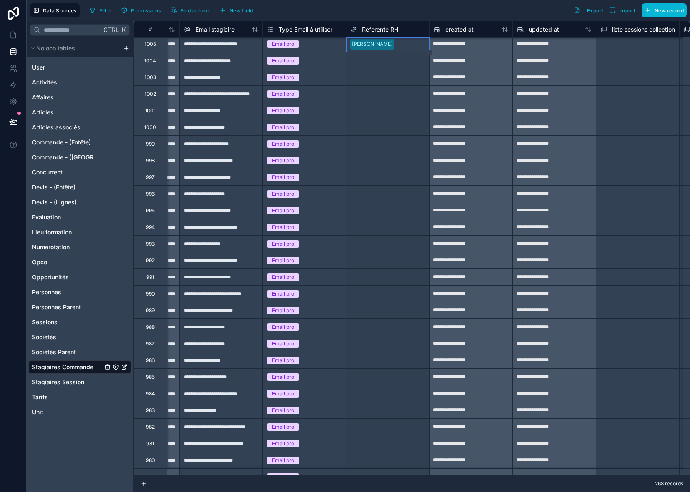
scroll to position [802, 654]
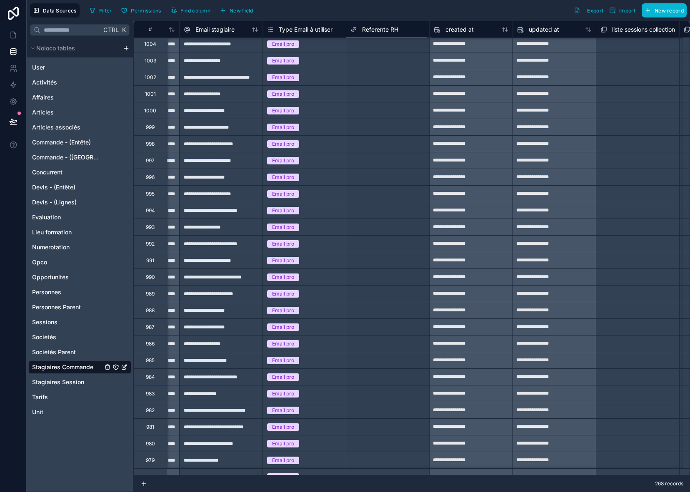
drag, startPoint x: 427, startPoint y: 129, endPoint x: 413, endPoint y: 447, distance: 318.1
click at [413, 447] on div "**********" at bounding box center [203, 476] width 1449 height 2515
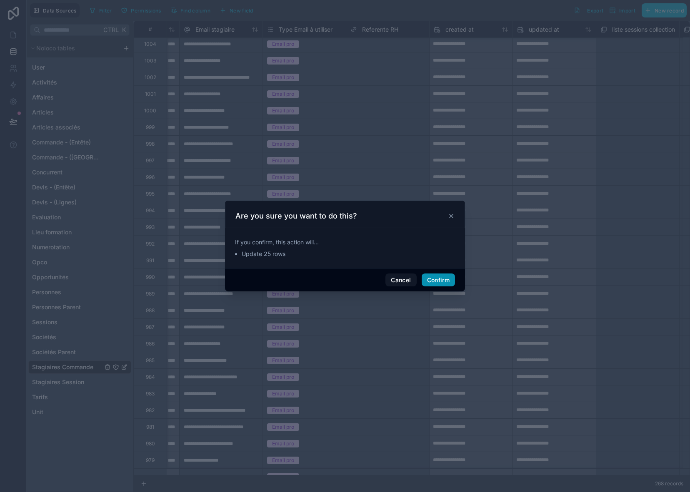
click at [437, 276] on button "Confirm" at bounding box center [437, 280] width 33 height 13
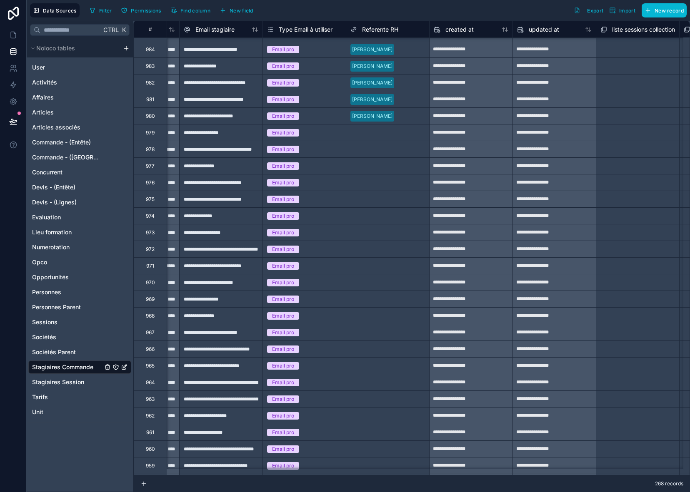
scroll to position [1135, 654]
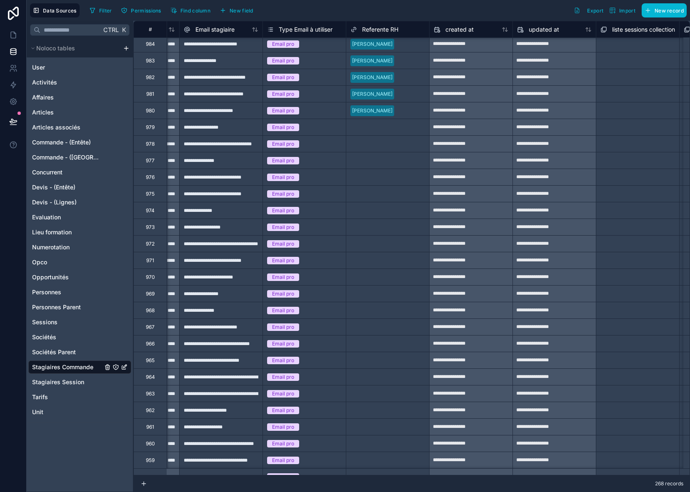
click at [412, 110] on div at bounding box center [410, 111] width 27 height 8
drag, startPoint x: 428, startPoint y: 119, endPoint x: 413, endPoint y: 442, distance: 323.9
click at [413, 442] on div "**********" at bounding box center [203, 143] width 1449 height 2515
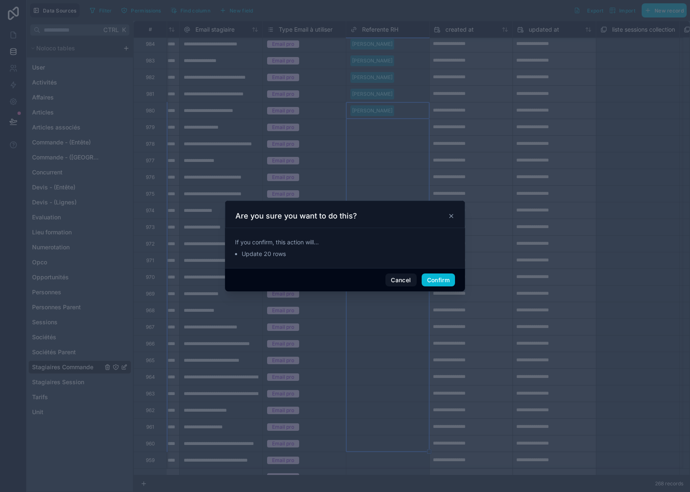
click at [440, 273] on div "Cancel Confirm" at bounding box center [345, 280] width 240 height 24
click at [441, 280] on button "Confirm" at bounding box center [437, 280] width 33 height 13
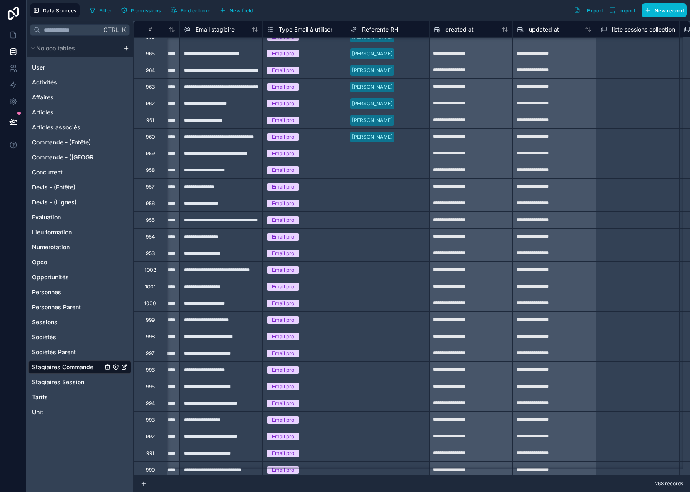
scroll to position [1468, 654]
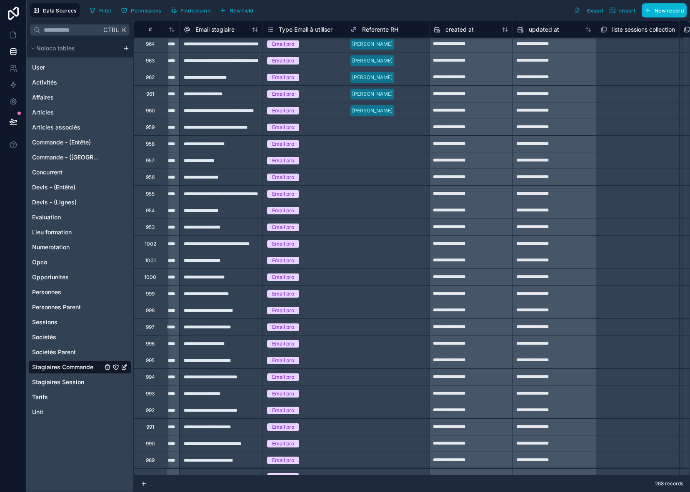
click at [412, 113] on div at bounding box center [410, 111] width 27 height 8
drag, startPoint x: 428, startPoint y: 118, endPoint x: 408, endPoint y: 441, distance: 323.3
click at [408, 441] on div "**********" at bounding box center [203, 227] width 1449 height 3348
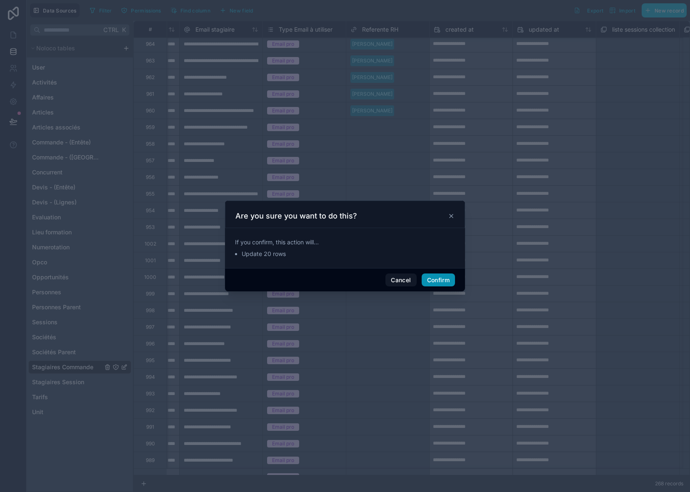
click at [443, 278] on button "Confirm" at bounding box center [437, 280] width 33 height 13
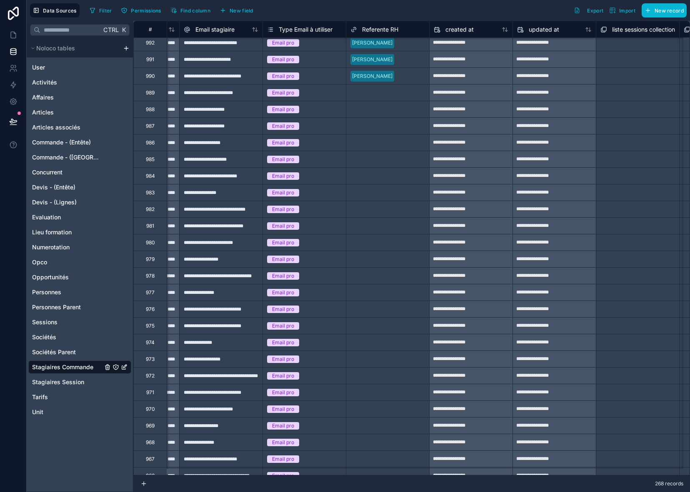
scroll to position [1843, 654]
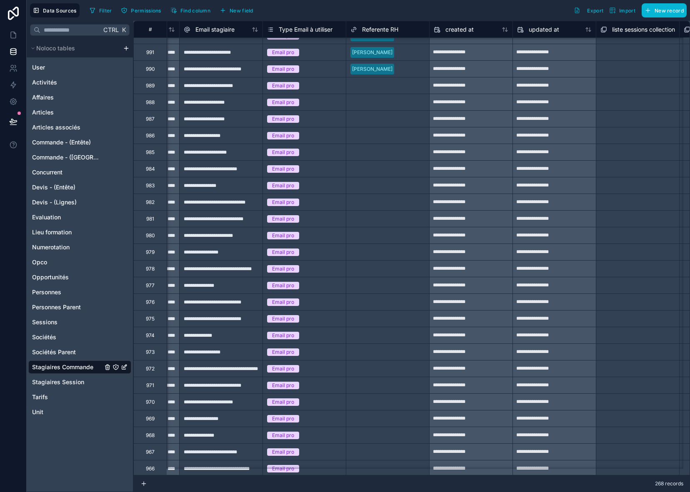
click at [425, 70] on div "[PERSON_NAME]" at bounding box center [387, 69] width 83 height 12
drag, startPoint x: 430, startPoint y: 77, endPoint x: 408, endPoint y: 452, distance: 375.4
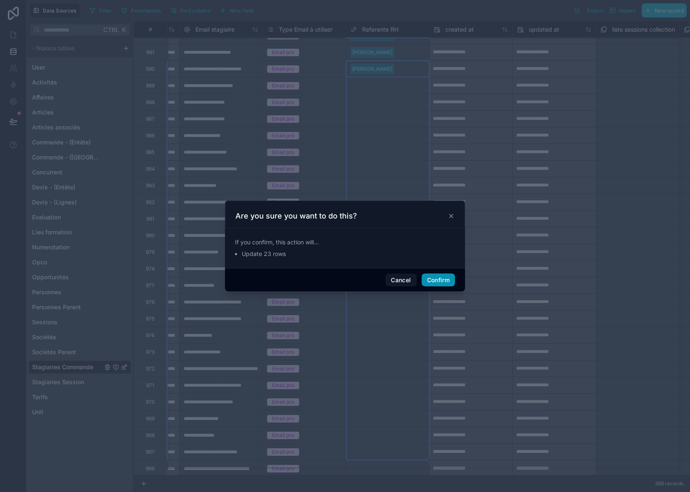
click at [439, 278] on button "Confirm" at bounding box center [437, 280] width 33 height 13
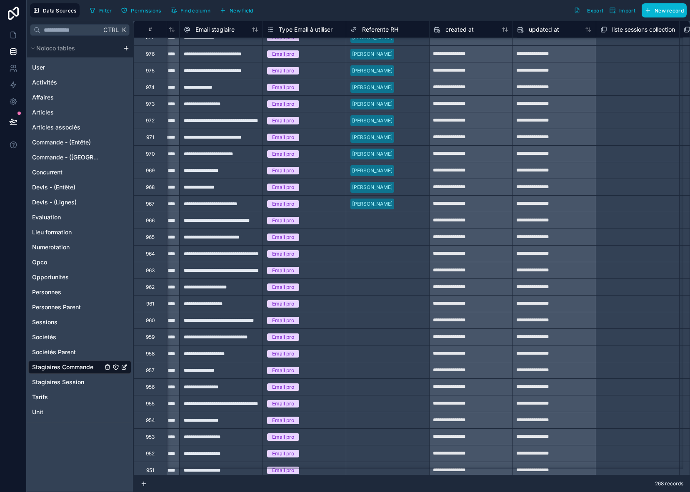
scroll to position [2093, 654]
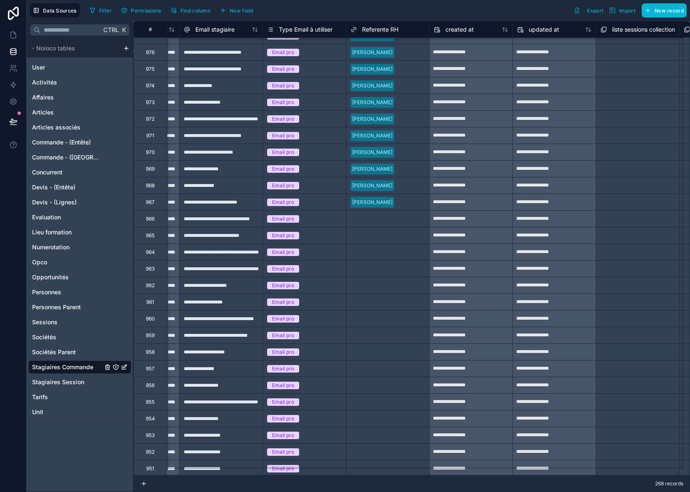
click at [418, 203] on div at bounding box center [410, 202] width 27 height 8
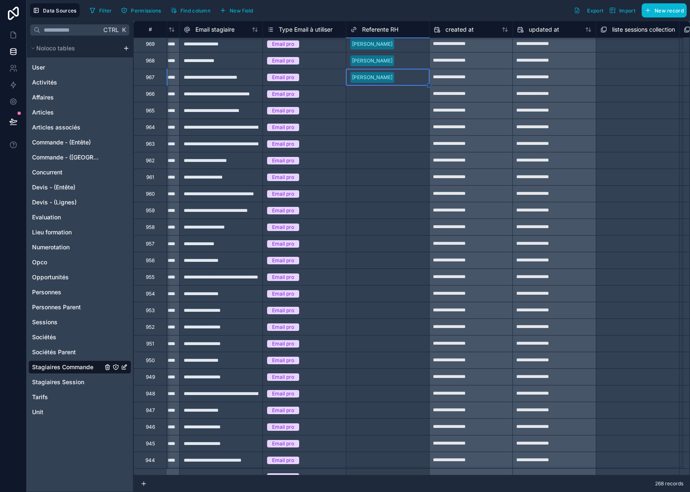
scroll to position [2234, 654]
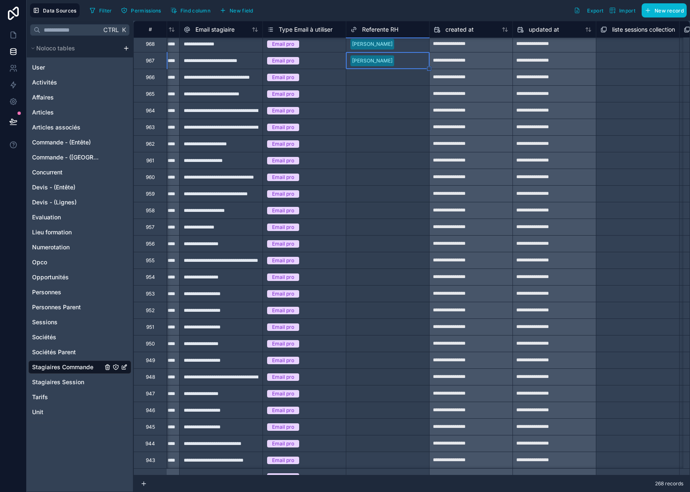
drag, startPoint x: 429, startPoint y: 209, endPoint x: 399, endPoint y: 441, distance: 233.1
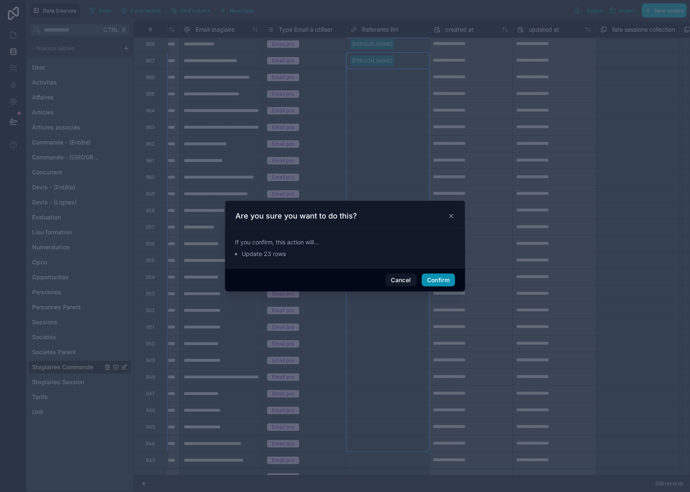
click at [446, 276] on button "Confirm" at bounding box center [437, 280] width 33 height 13
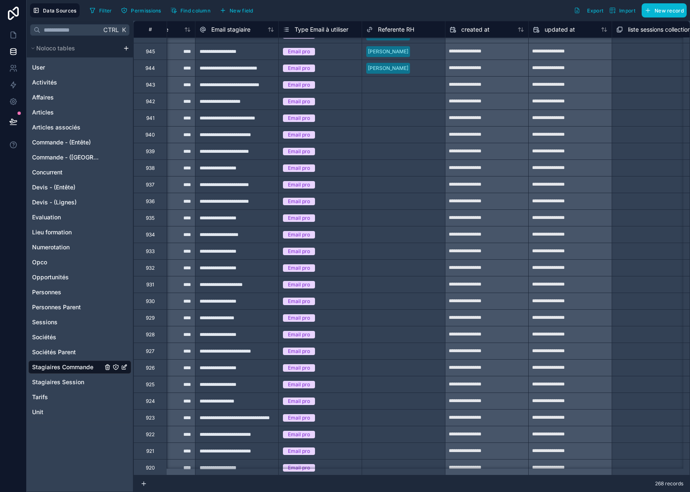
scroll to position [1791, 638]
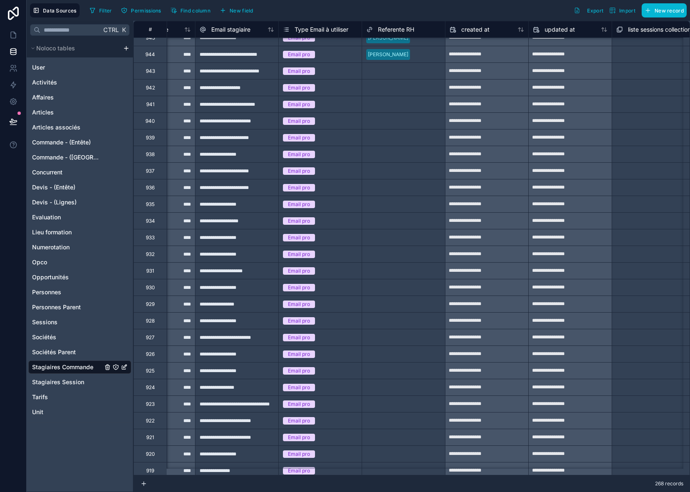
click at [429, 52] on div at bounding box center [426, 54] width 27 height 8
drag, startPoint x: 444, startPoint y: 62, endPoint x: 410, endPoint y: 453, distance: 392.5
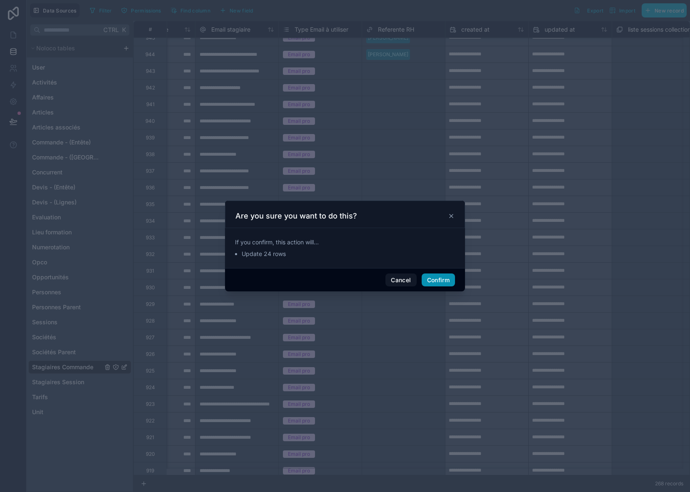
click at [447, 277] on button "Confirm" at bounding box center [437, 280] width 33 height 13
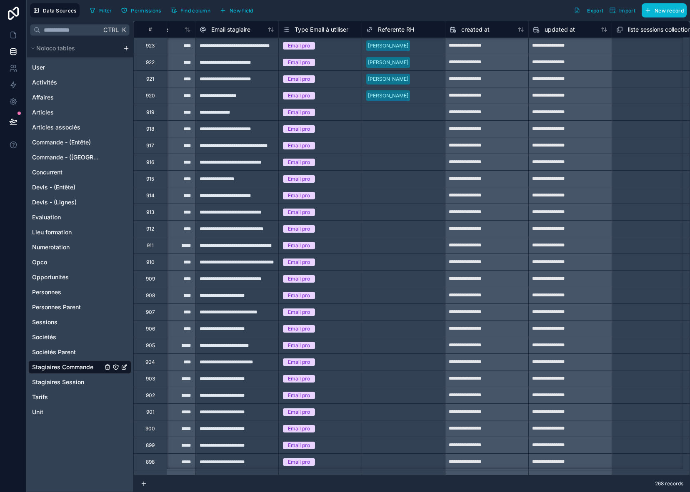
scroll to position [2166, 638]
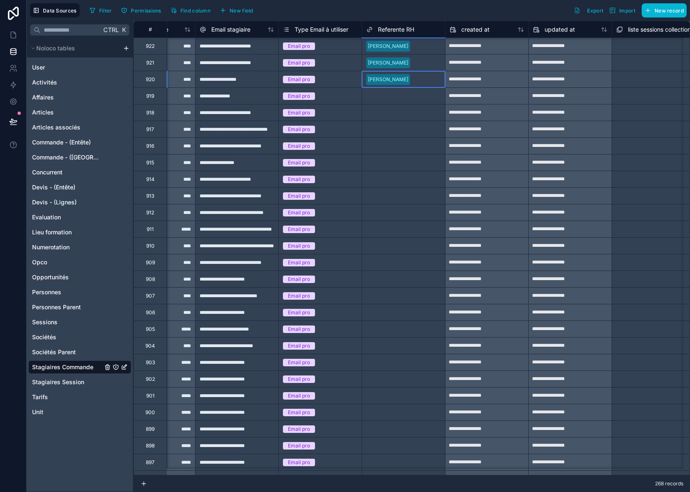
click at [431, 82] on div at bounding box center [426, 79] width 27 height 8
drag, startPoint x: 445, startPoint y: 85, endPoint x: 419, endPoint y: 451, distance: 367.0
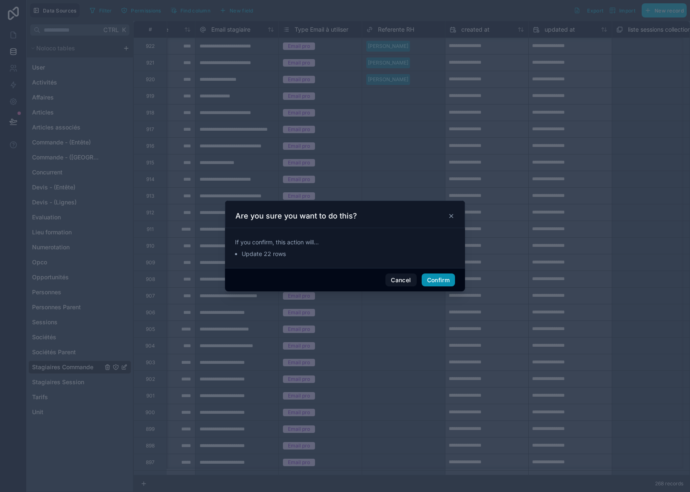
click at [447, 282] on button "Confirm" at bounding box center [437, 280] width 33 height 13
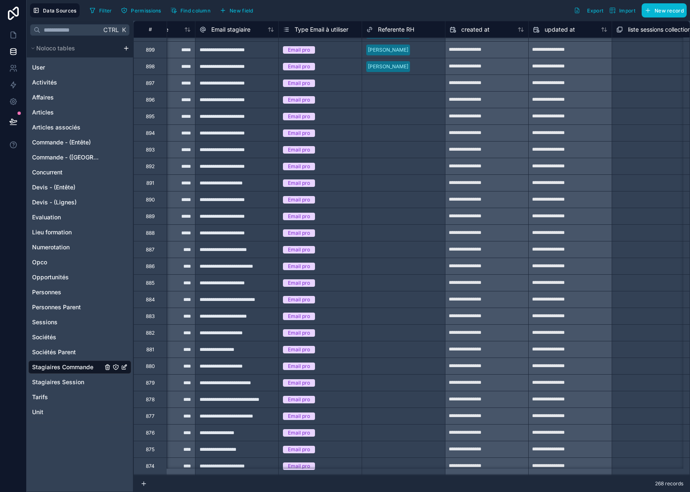
scroll to position [2540, 638]
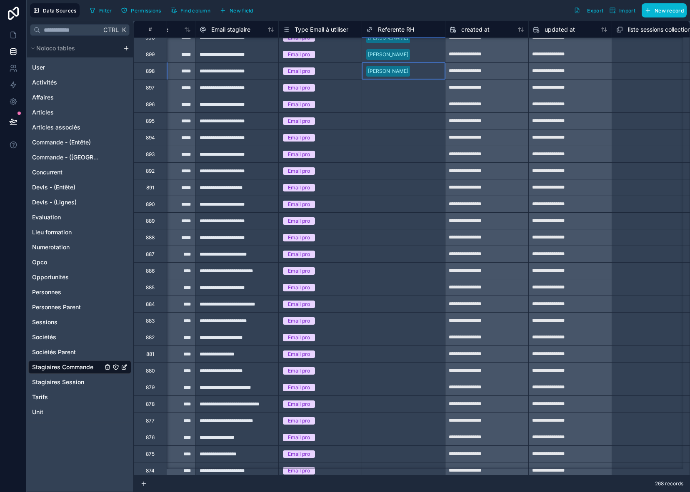
click at [435, 73] on div at bounding box center [426, 71] width 27 height 8
drag, startPoint x: 443, startPoint y: 77, endPoint x: 434, endPoint y: 450, distance: 372.8
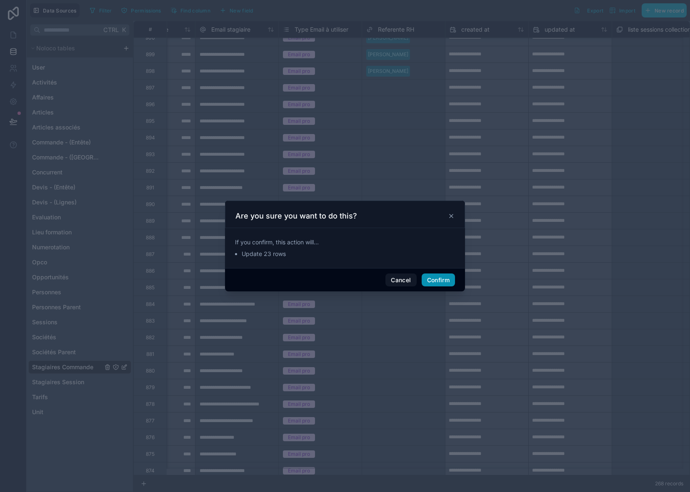
click at [431, 284] on button "Confirm" at bounding box center [437, 280] width 33 height 13
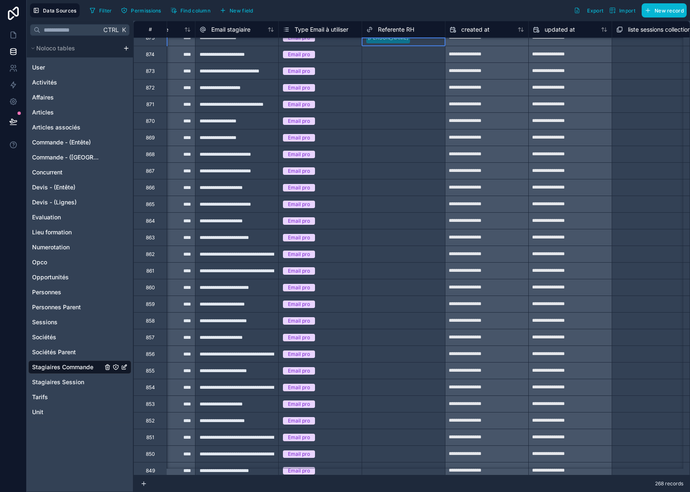
scroll to position [2948, 638]
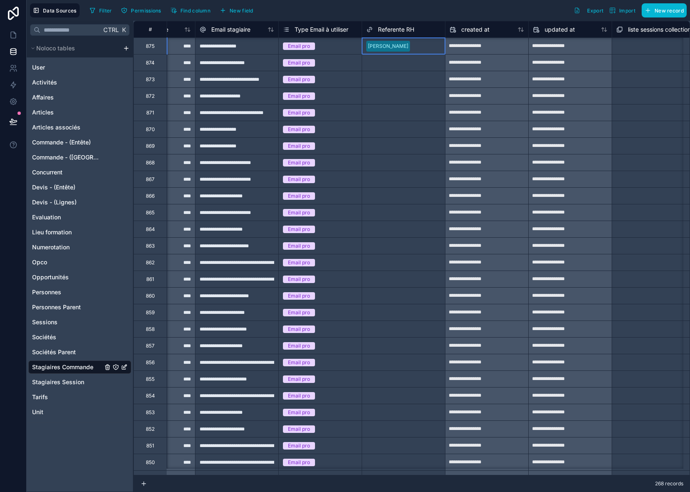
click at [438, 44] on div "[PERSON_NAME]" at bounding box center [403, 46] width 83 height 12
drag, startPoint x: 444, startPoint y: 52, endPoint x: 428, endPoint y: 441, distance: 389.3
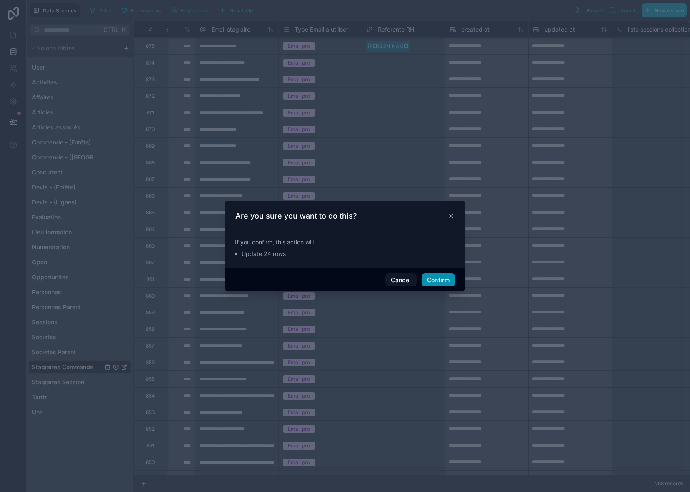
click at [439, 276] on button "Confirm" at bounding box center [437, 280] width 33 height 13
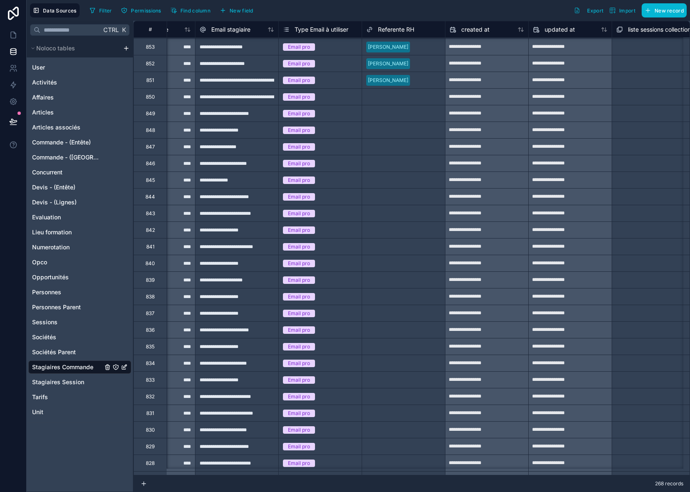
scroll to position [3323, 638]
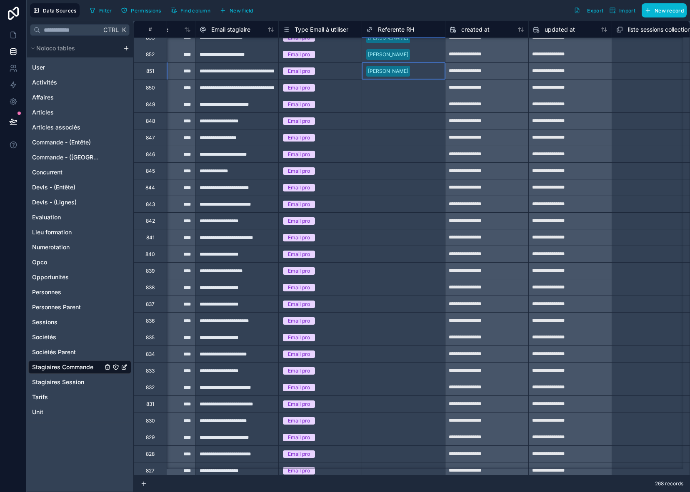
click at [436, 72] on div at bounding box center [426, 71] width 27 height 8
drag, startPoint x: 445, startPoint y: 79, endPoint x: 416, endPoint y: 452, distance: 374.3
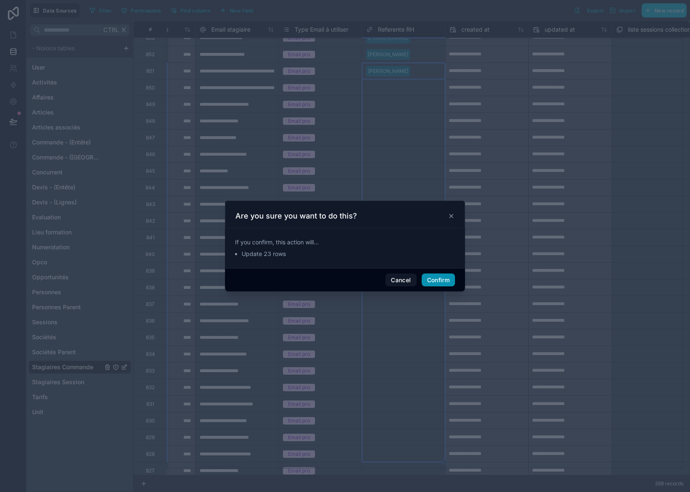
click at [447, 278] on button "Confirm" at bounding box center [437, 280] width 33 height 13
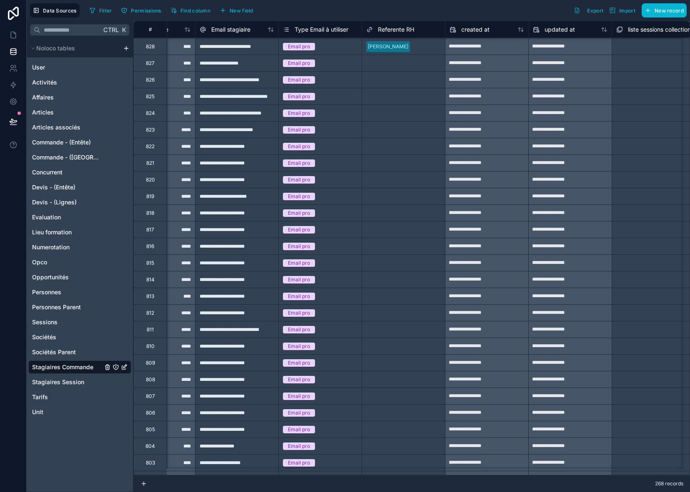
scroll to position [3740, 638]
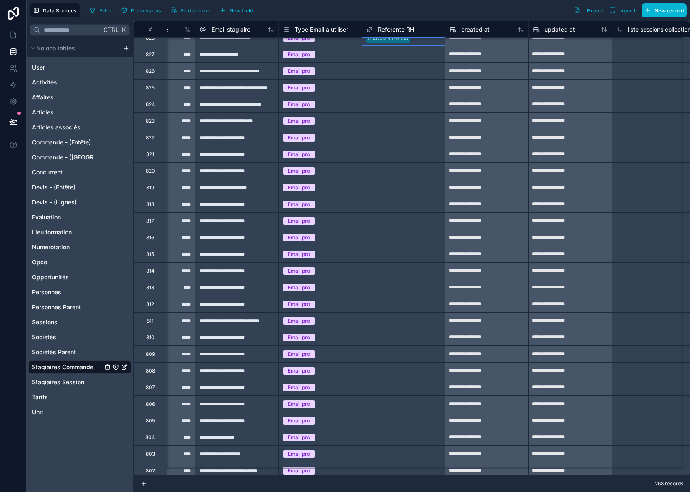
click at [436, 42] on div "[PERSON_NAME]" at bounding box center [403, 38] width 83 height 12
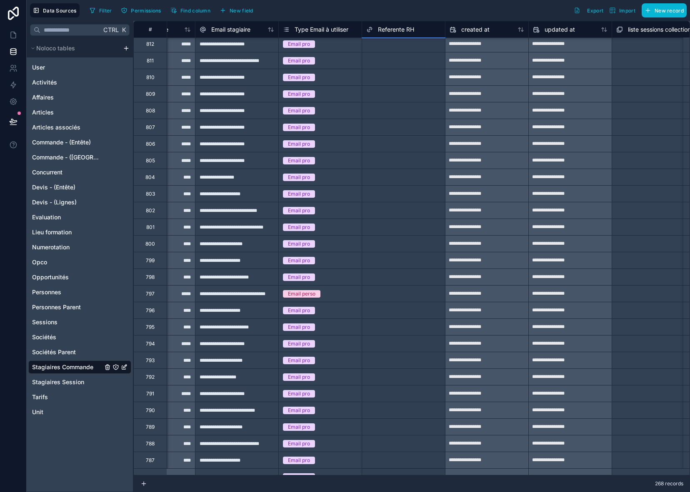
scroll to position [4033, 638]
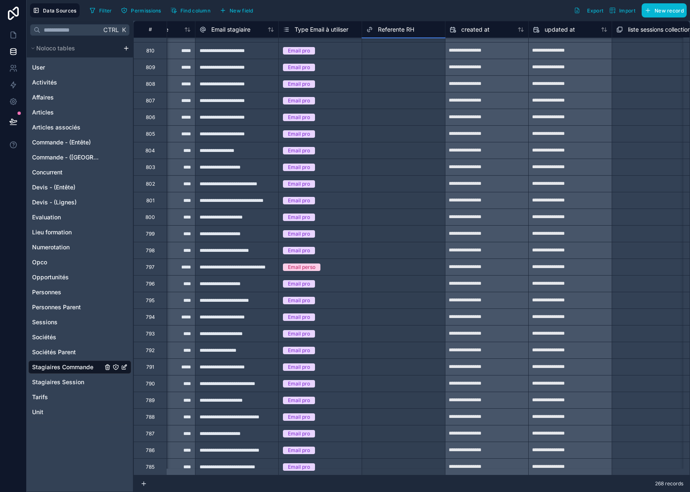
drag, startPoint x: 444, startPoint y: 54, endPoint x: 421, endPoint y: 466, distance: 412.9
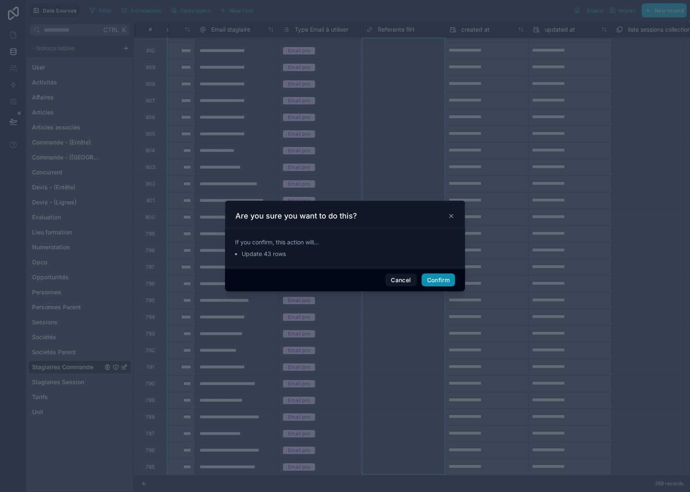
click at [442, 281] on button "Confirm" at bounding box center [437, 280] width 33 height 13
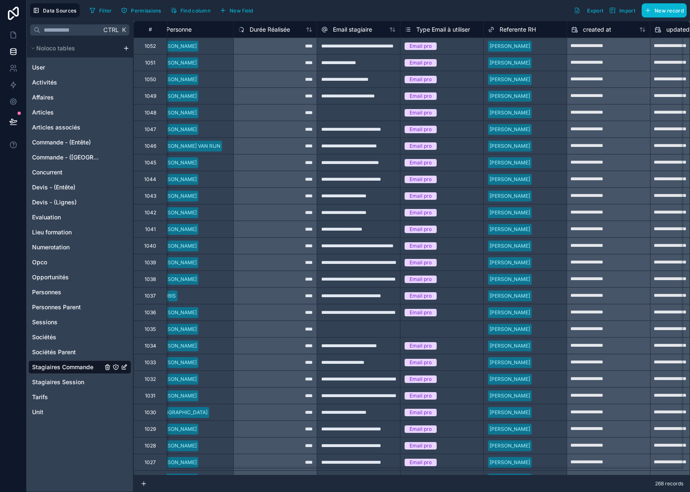
scroll to position [0, 598]
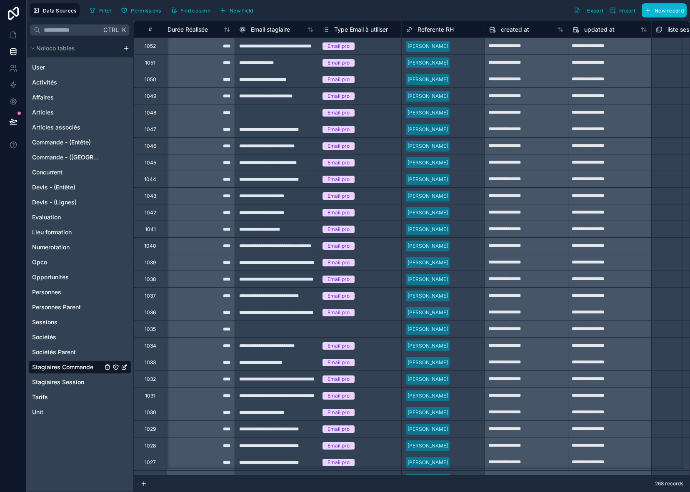
click at [481, 45] on div "[PERSON_NAME]" at bounding box center [442, 46] width 83 height 12
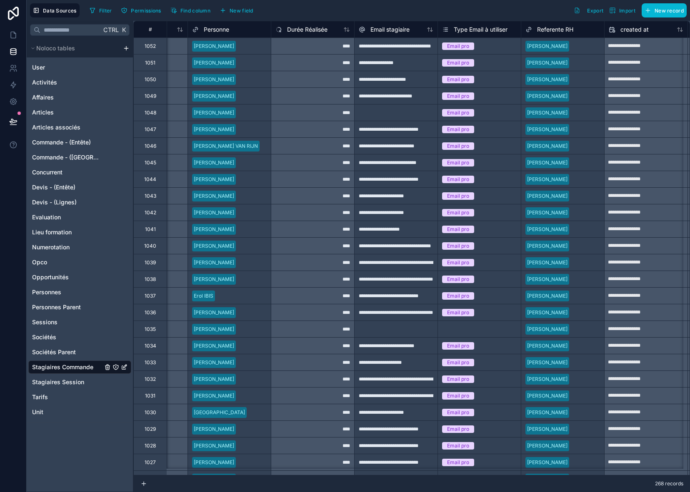
scroll to position [0, 456]
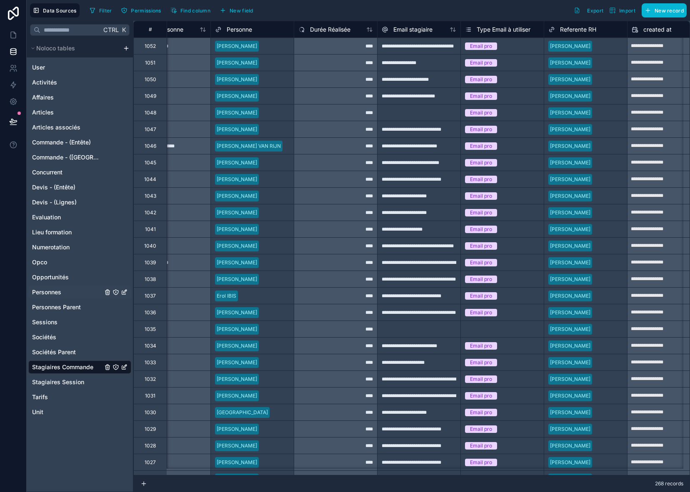
click at [45, 294] on span "Personnes" at bounding box center [46, 292] width 29 height 8
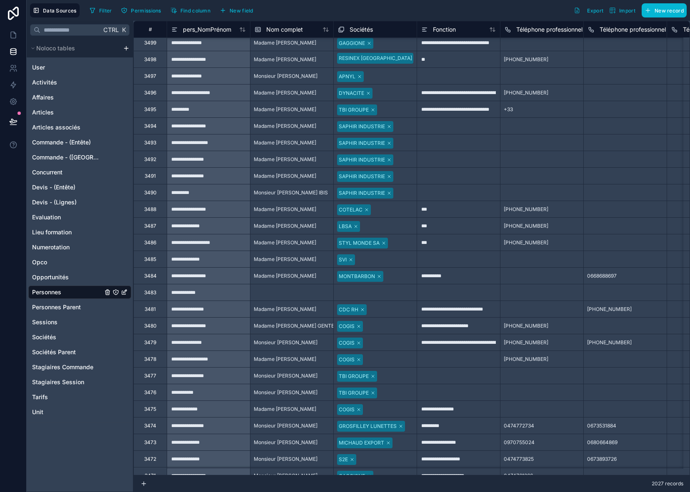
scroll to position [125, 0]
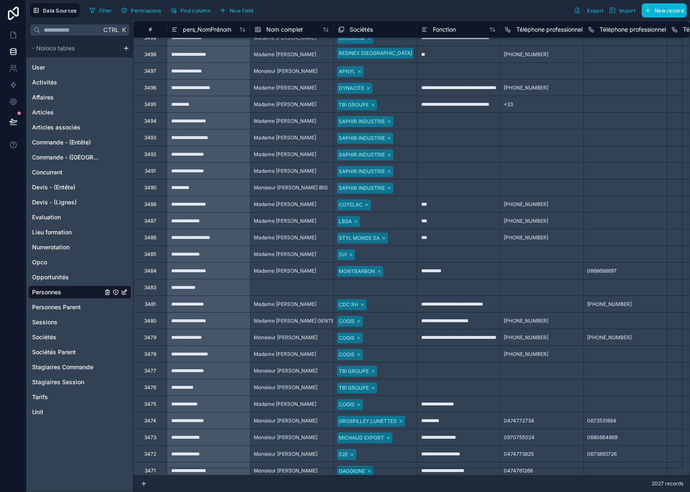
click at [158, 354] on div "3478" at bounding box center [149, 354] width 33 height 17
click at [241, 10] on span "New field" at bounding box center [241, 10] width 24 height 6
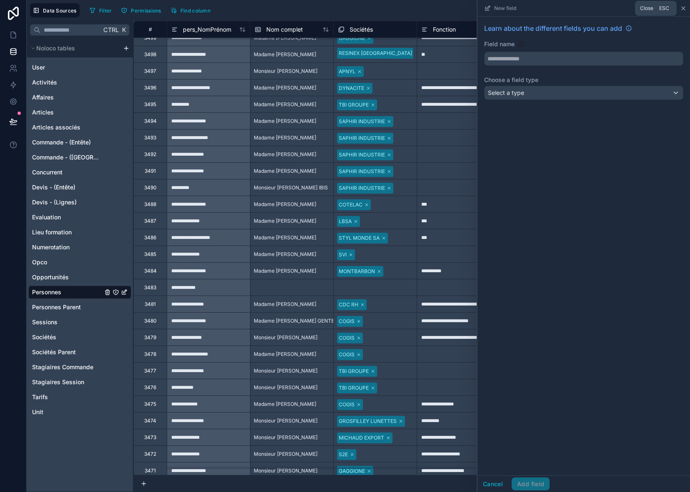
click at [685, 7] on icon at bounding box center [683, 8] width 7 height 7
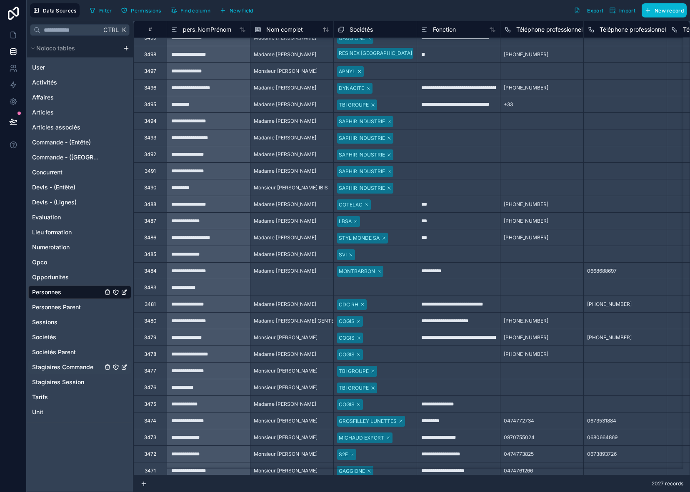
click at [57, 365] on span "Stagiaires Commande" at bounding box center [62, 367] width 61 height 8
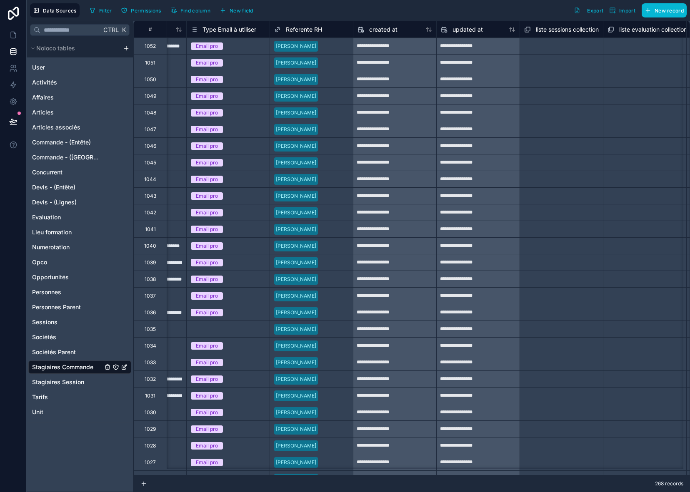
scroll to position [0, 640]
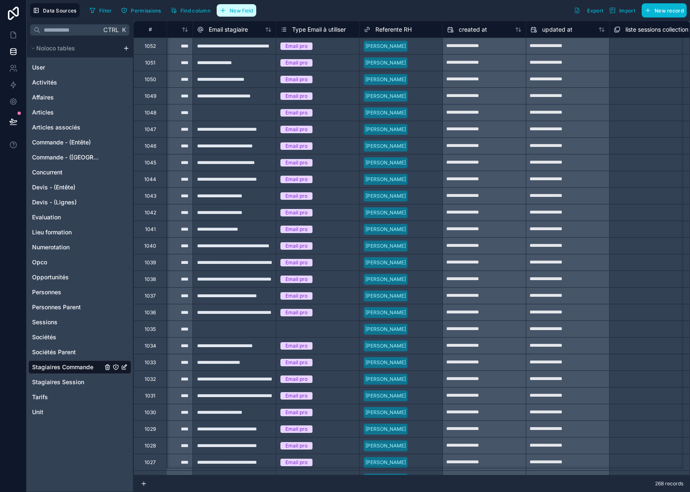
click at [229, 10] on button "New field" at bounding box center [237, 10] width 40 height 12
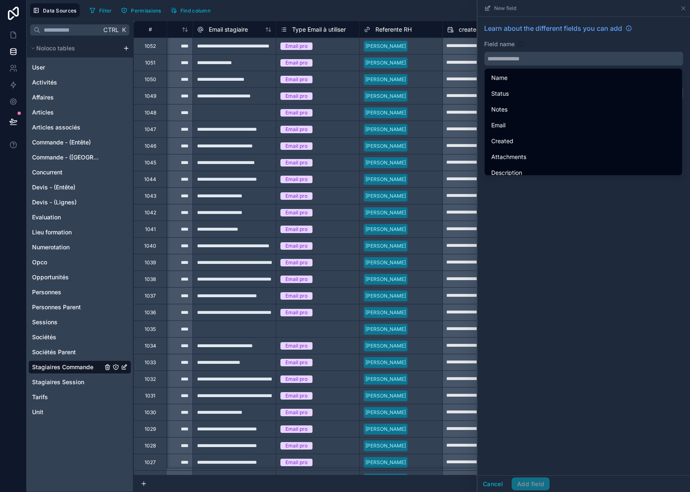
click at [552, 60] on input "text" at bounding box center [583, 58] width 198 height 13
type input "*"
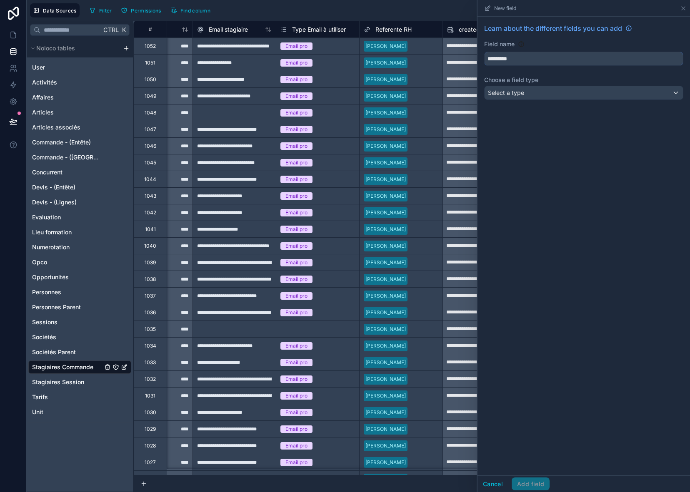
type input "*********"
click at [545, 95] on div "Select a type" at bounding box center [583, 92] width 198 height 13
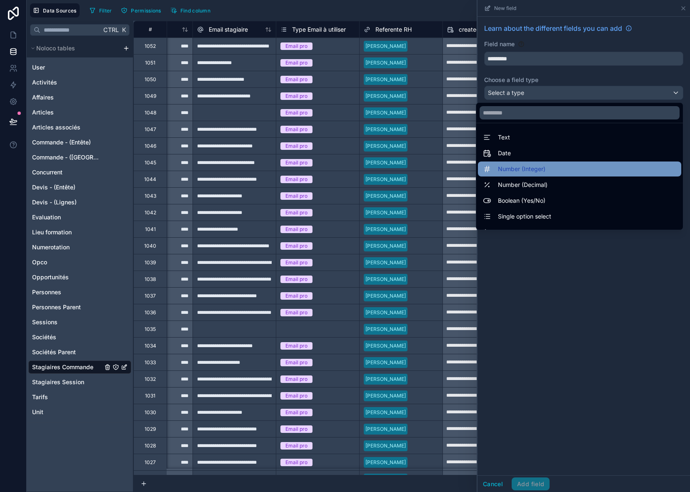
click at [528, 165] on span "Number (Integer)" at bounding box center [521, 169] width 47 height 10
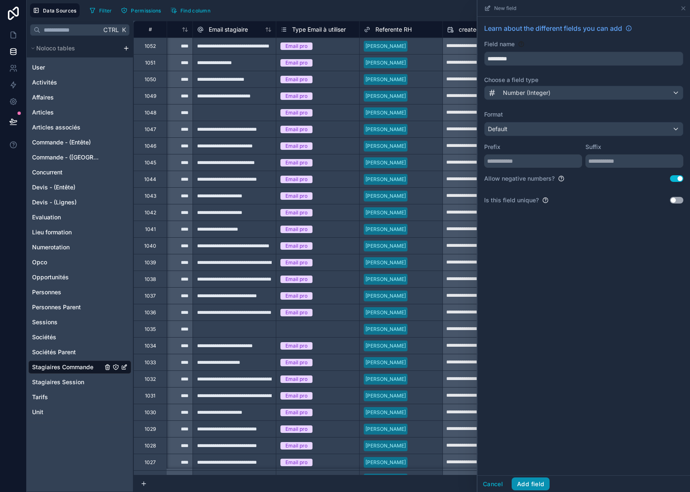
click at [533, 487] on button "Add field" at bounding box center [530, 484] width 38 height 13
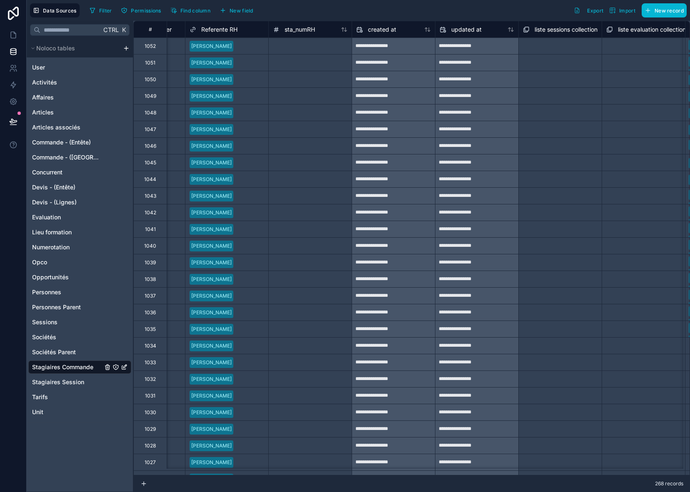
scroll to position [0, 760]
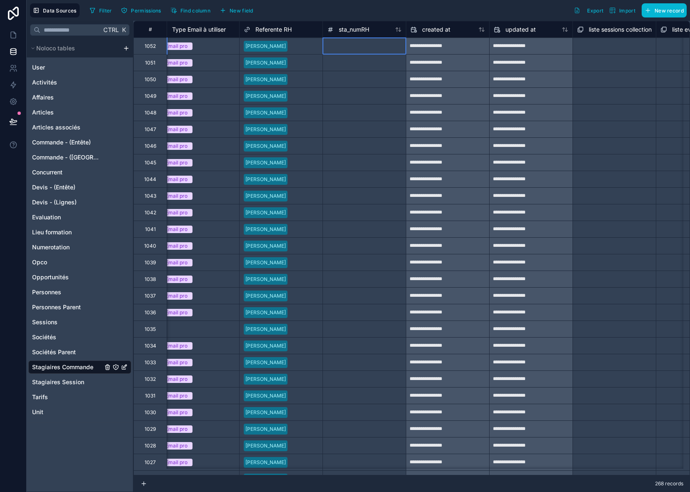
click at [384, 47] on div at bounding box center [363, 45] width 83 height 17
type input "****"
click at [388, 43] on div "*****" at bounding box center [363, 45] width 83 height 17
drag, startPoint x: 406, startPoint y: 56, endPoint x: 367, endPoint y: 57, distance: 38.7
click at [367, 57] on div "**********" at bounding box center [139, 62] width 1533 height 17
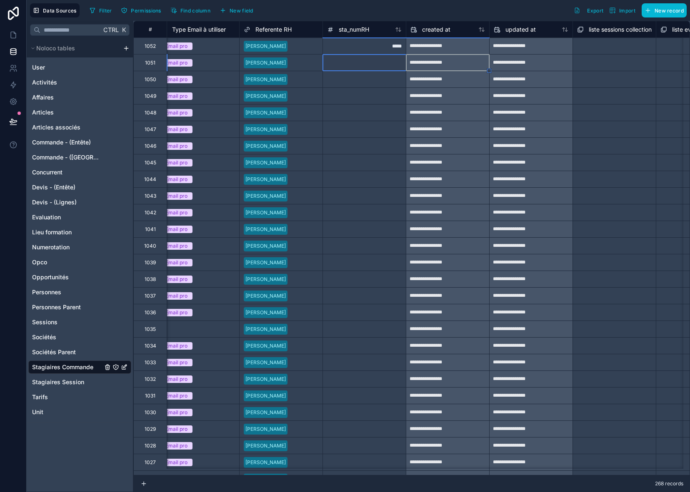
click at [377, 47] on div "*****" at bounding box center [363, 45] width 83 height 17
drag, startPoint x: 406, startPoint y: 55, endPoint x: 387, endPoint y: 326, distance: 271.3
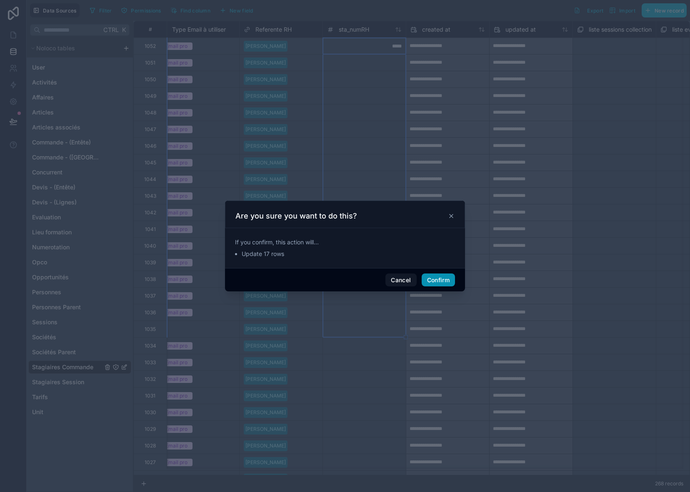
click at [441, 283] on button "Confirm" at bounding box center [437, 280] width 33 height 13
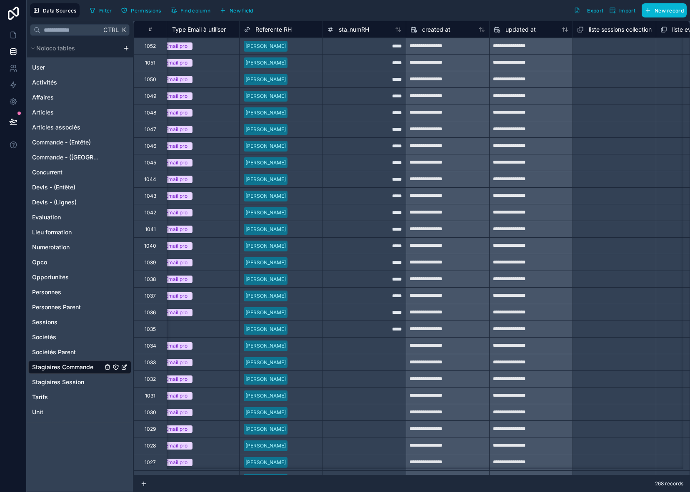
drag, startPoint x: 389, startPoint y: 327, endPoint x: 394, endPoint y: 332, distance: 7.7
click at [389, 327] on div "*****" at bounding box center [363, 329] width 83 height 17
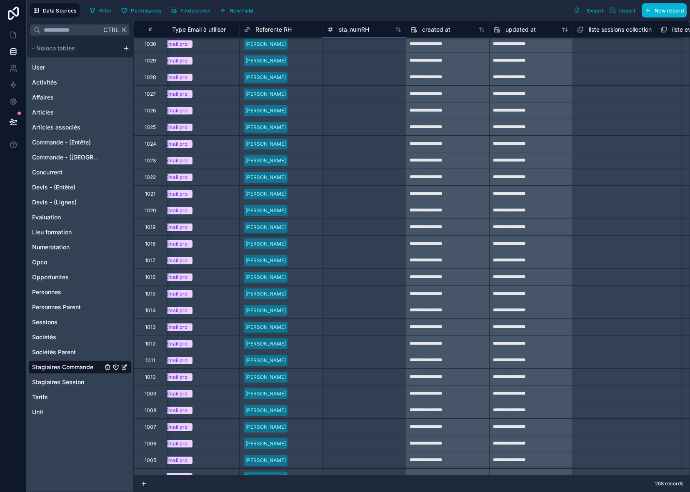
scroll to position [402, 760]
drag, startPoint x: 405, startPoint y: 338, endPoint x: 409, endPoint y: 485, distance: 147.5
click at [409, 485] on div "**********" at bounding box center [411, 256] width 556 height 471
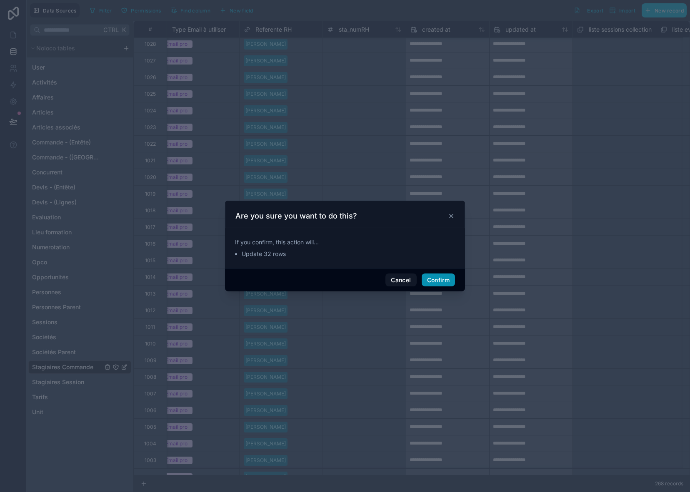
click at [428, 279] on button "Confirm" at bounding box center [437, 280] width 33 height 13
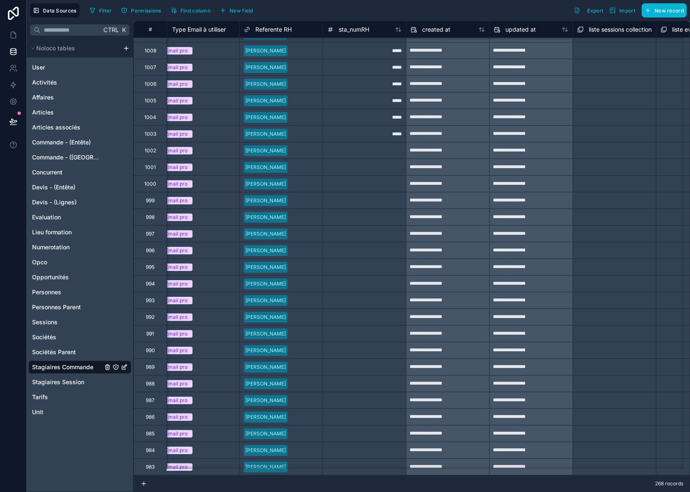
scroll to position [735, 760]
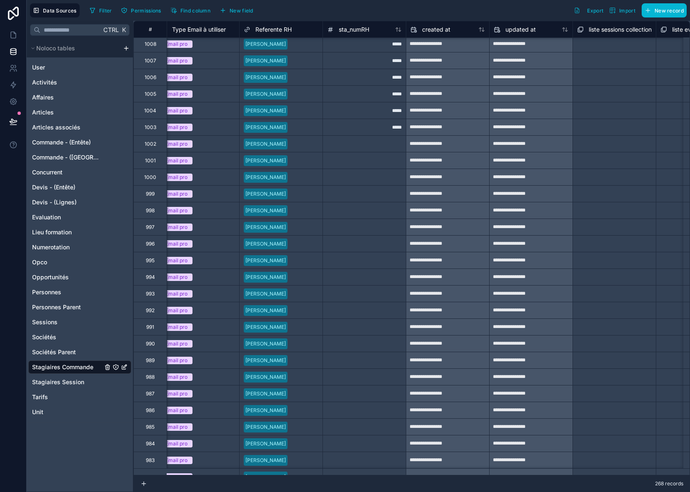
click at [383, 128] on div "*****" at bounding box center [363, 127] width 83 height 17
drag, startPoint x: 404, startPoint y: 136, endPoint x: 369, endPoint y: 443, distance: 309.4
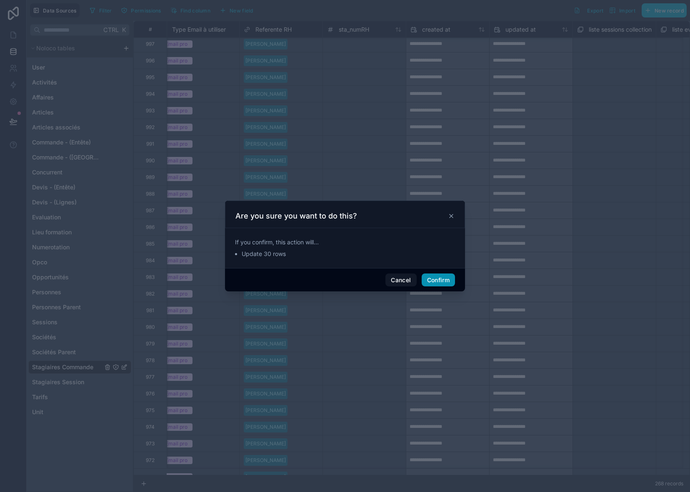
click at [438, 284] on button "Confirm" at bounding box center [437, 280] width 33 height 13
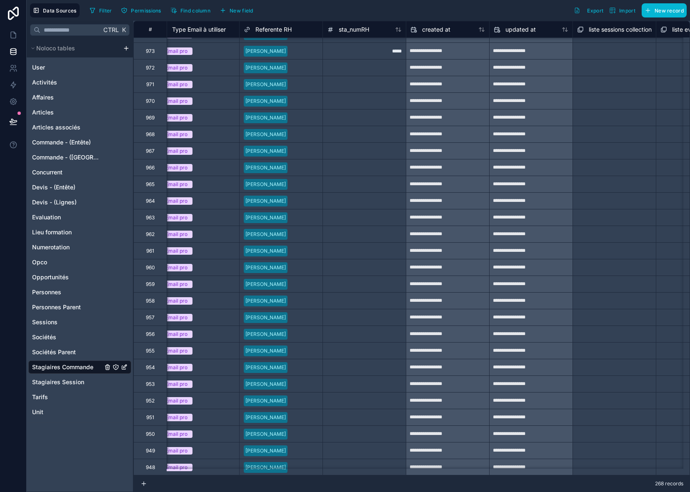
scroll to position [1293, 760]
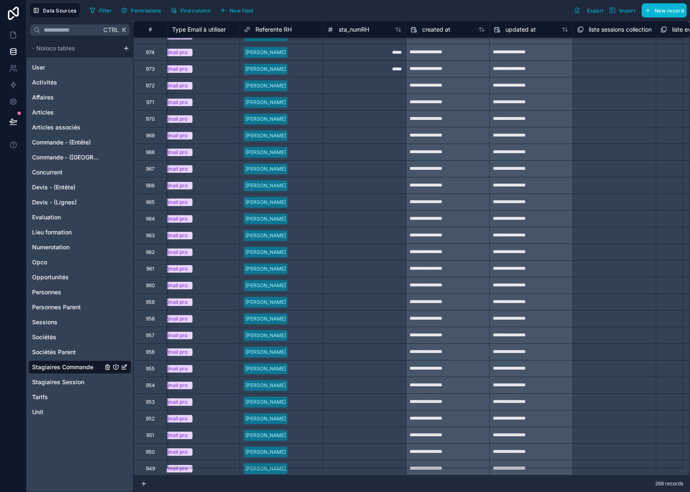
click at [386, 67] on div "*****" at bounding box center [363, 68] width 83 height 17
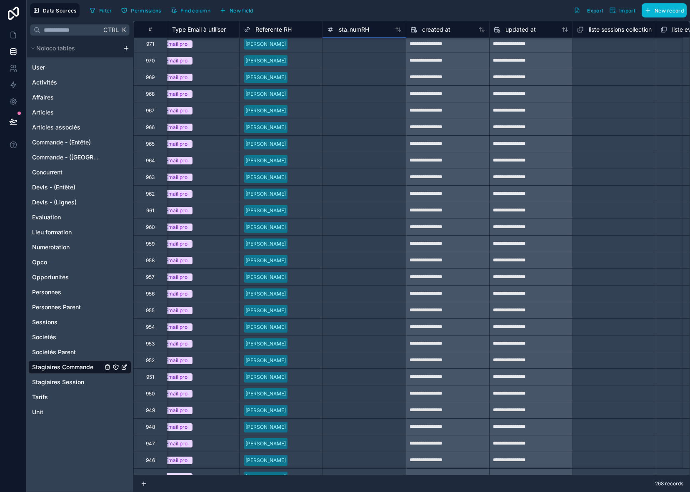
scroll to position [1368, 760]
drag, startPoint x: 406, startPoint y: 78, endPoint x: 371, endPoint y: 438, distance: 361.9
click at [371, 438] on div "**********" at bounding box center [139, 327] width 1533 height 3348
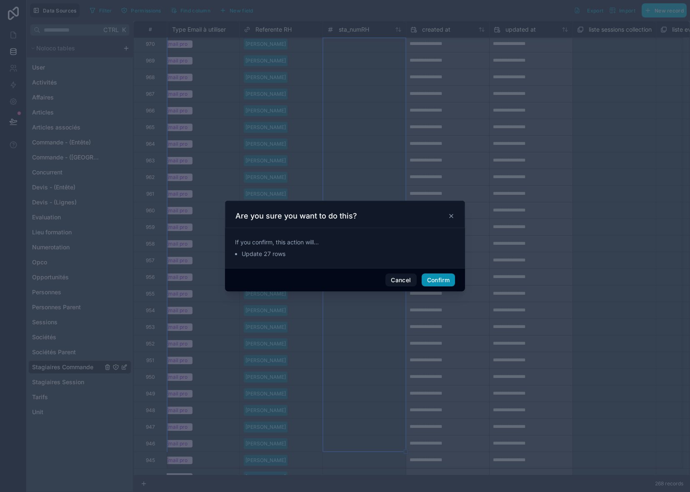
click at [446, 280] on button "Confirm" at bounding box center [437, 280] width 33 height 13
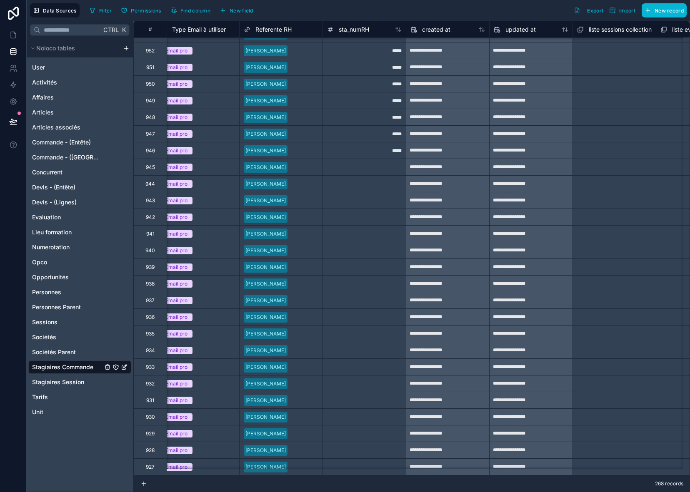
scroll to position [1701, 760]
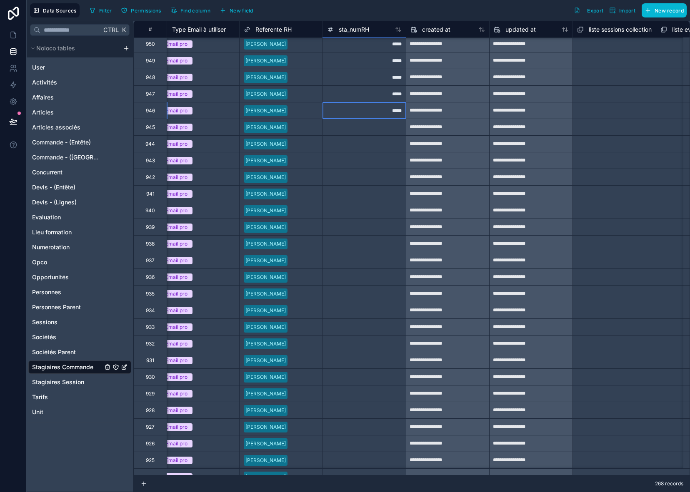
click at [373, 107] on div "*****" at bounding box center [363, 110] width 83 height 17
drag, startPoint x: 405, startPoint y: 120, endPoint x: 376, endPoint y: 446, distance: 328.2
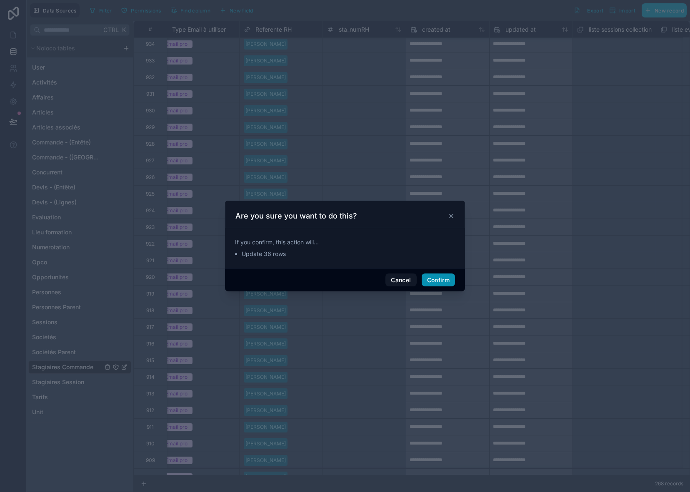
click at [446, 275] on button "Confirm" at bounding box center [437, 280] width 33 height 13
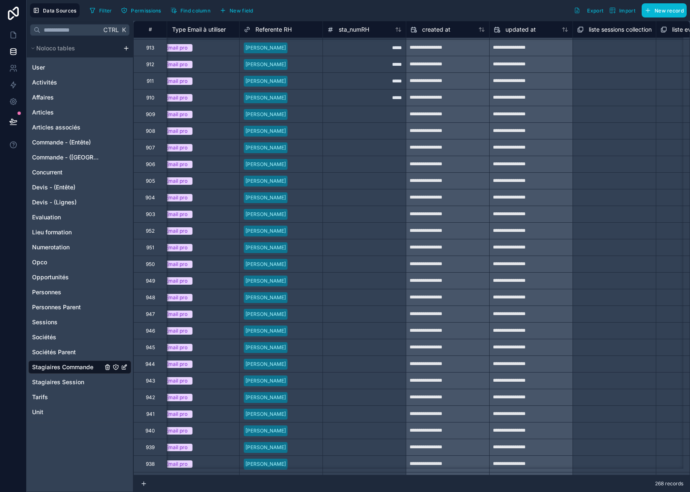
scroll to position [2342, 760]
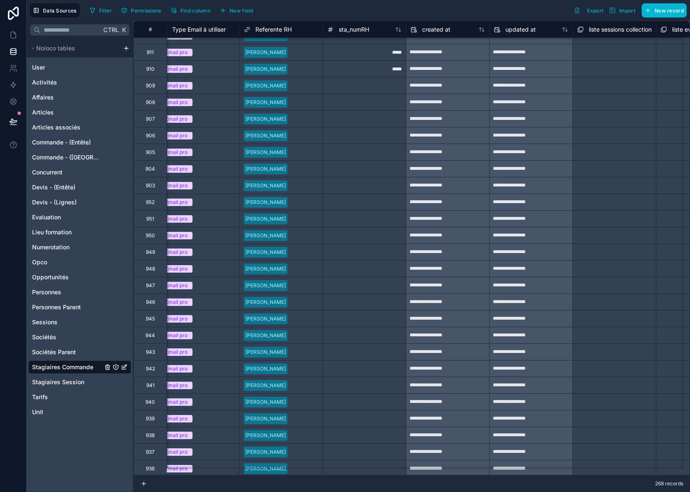
click at [379, 71] on div "*****" at bounding box center [363, 68] width 83 height 17
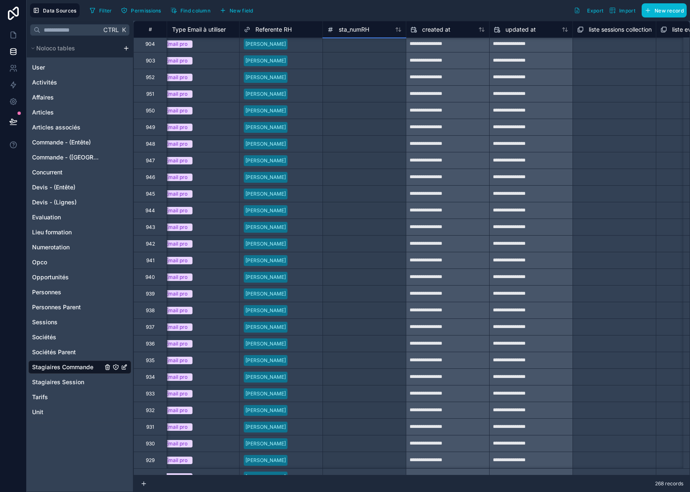
scroll to position [2484, 760]
drag, startPoint x: 405, startPoint y: 77, endPoint x: 381, endPoint y: 445, distance: 369.3
click at [381, 445] on div "**********" at bounding box center [139, 44] width 1533 height 5014
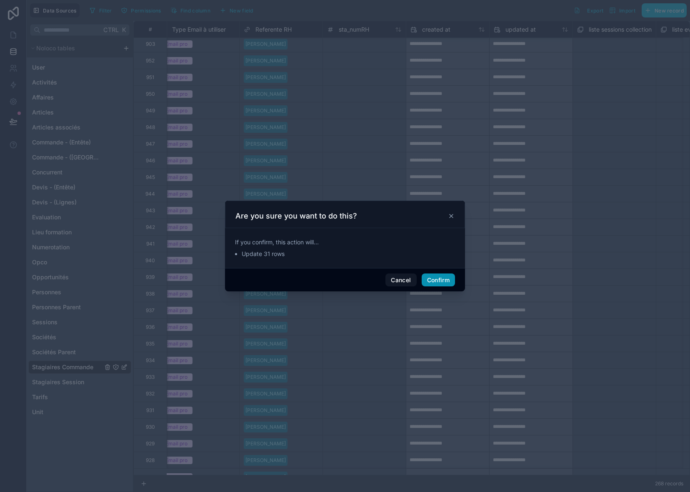
drag, startPoint x: 441, startPoint y: 279, endPoint x: 441, endPoint y: 284, distance: 5.1
click at [441, 282] on button "Confirm" at bounding box center [437, 280] width 33 height 13
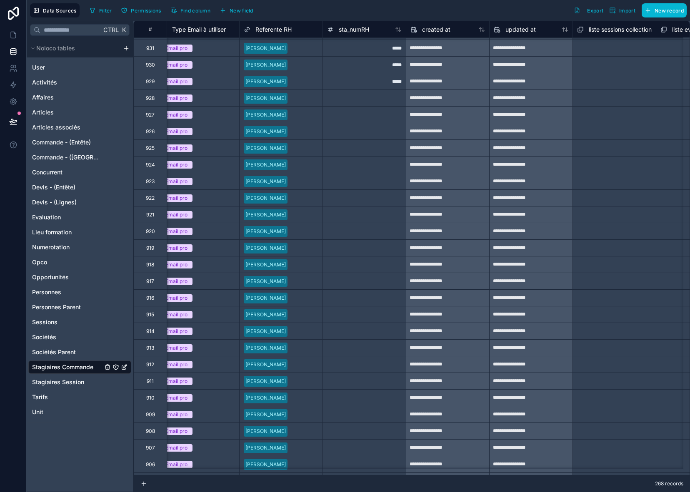
scroll to position [2859, 760]
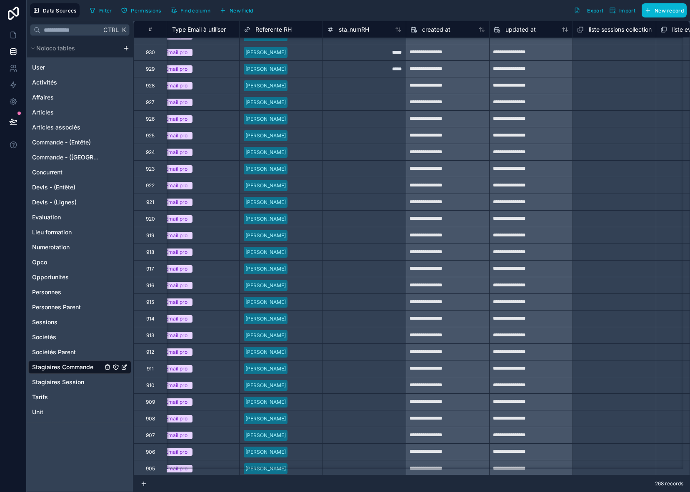
click at [384, 67] on div "*****" at bounding box center [363, 68] width 83 height 17
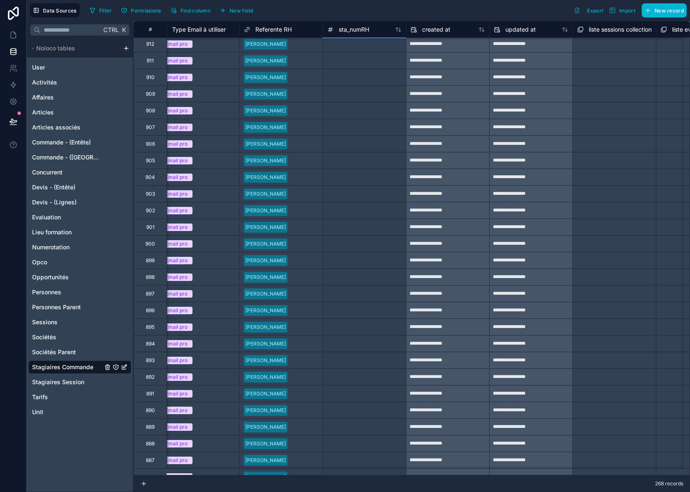
scroll to position [3184, 760]
drag, startPoint x: 404, startPoint y: 78, endPoint x: 381, endPoint y: 449, distance: 371.7
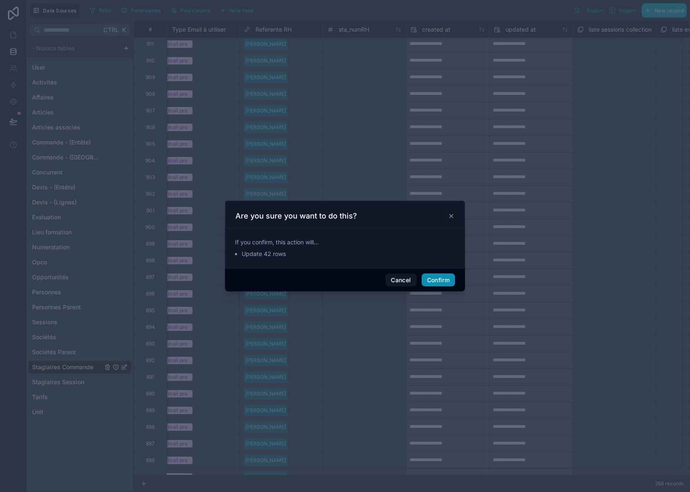
click at [450, 277] on button "Confirm" at bounding box center [437, 280] width 33 height 13
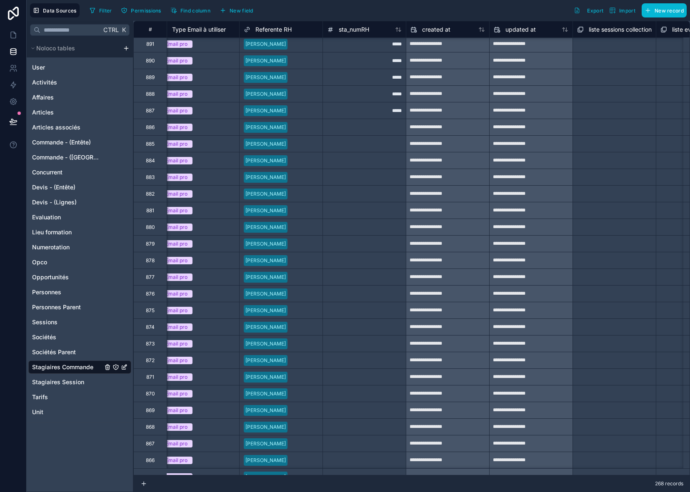
scroll to position [3559, 760]
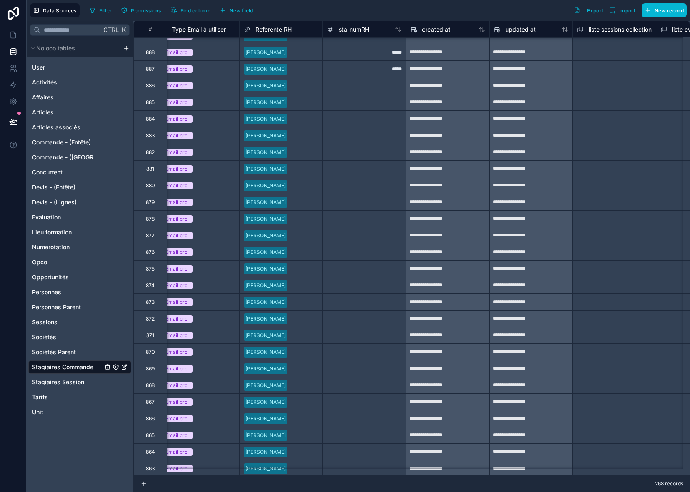
click at [376, 70] on div "*****" at bounding box center [363, 68] width 83 height 17
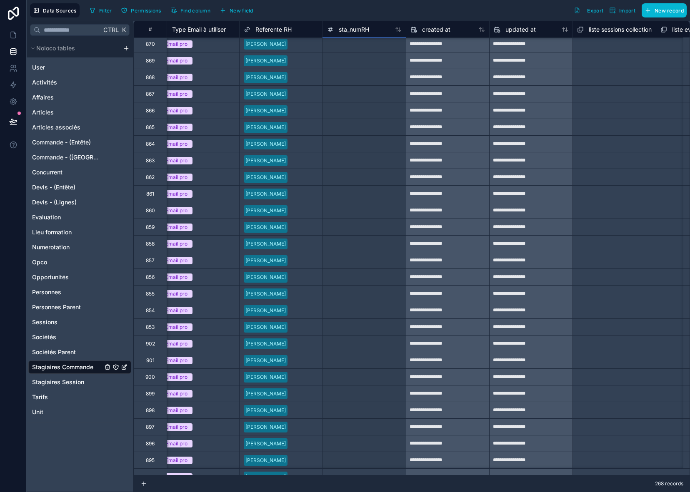
scroll to position [3883, 760]
drag, startPoint x: 406, startPoint y: 78, endPoint x: 375, endPoint y: 446, distance: 369.0
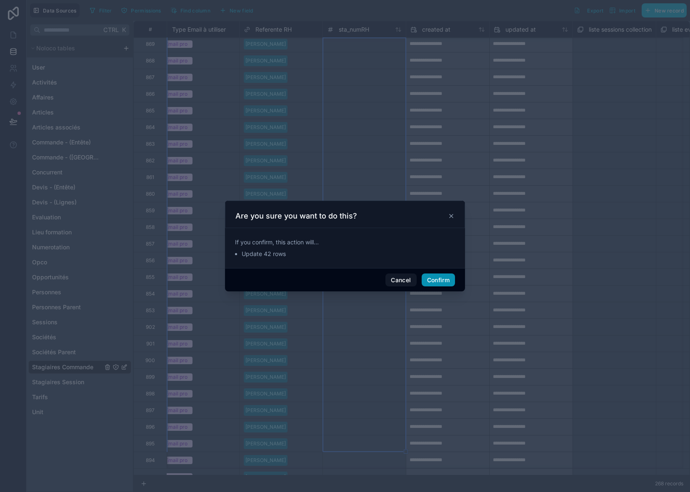
click at [442, 279] on button "Confirm" at bounding box center [437, 280] width 33 height 13
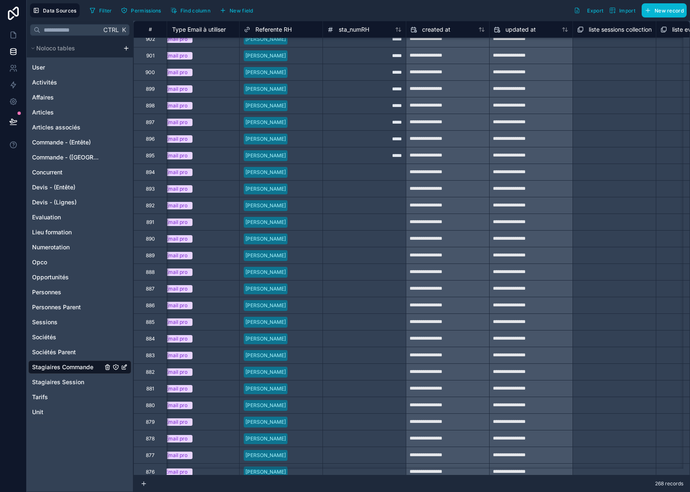
scroll to position [4175, 760]
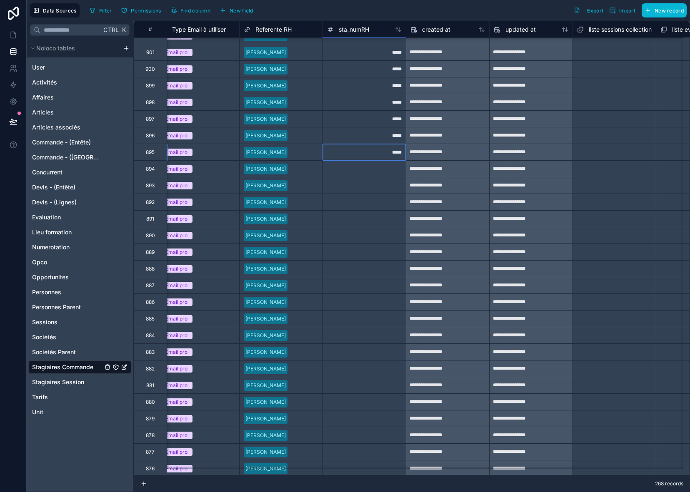
click at [386, 150] on div "*****" at bounding box center [363, 152] width 83 height 17
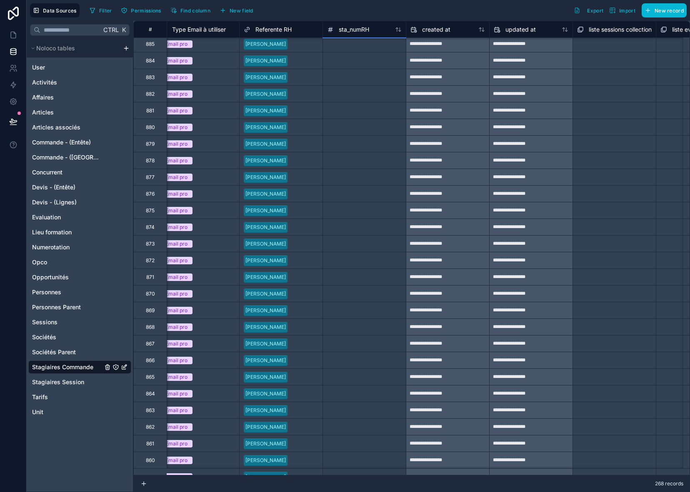
scroll to position [4466, 760]
drag, startPoint x: 406, startPoint y: 160, endPoint x: 372, endPoint y: 447, distance: 289.4
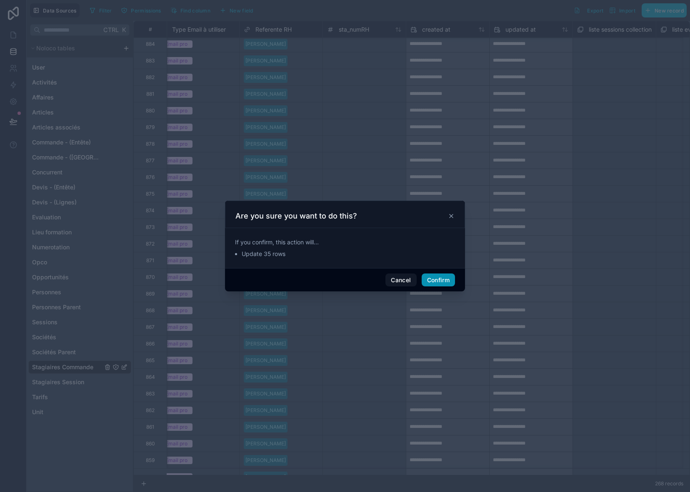
click at [438, 278] on button "Confirm" at bounding box center [437, 280] width 33 height 13
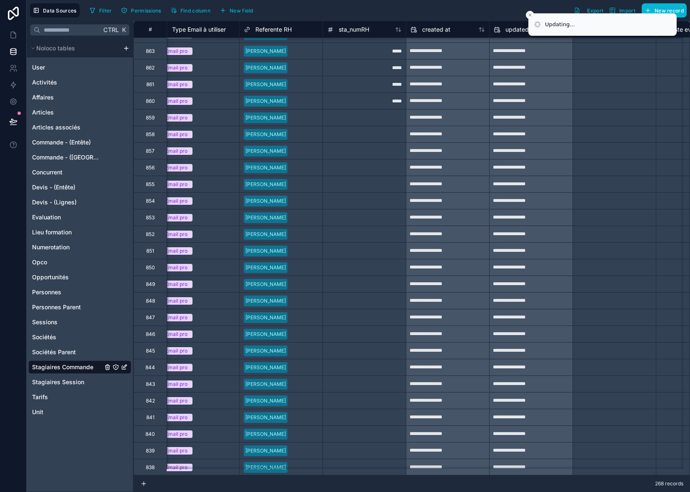
scroll to position [4841, 760]
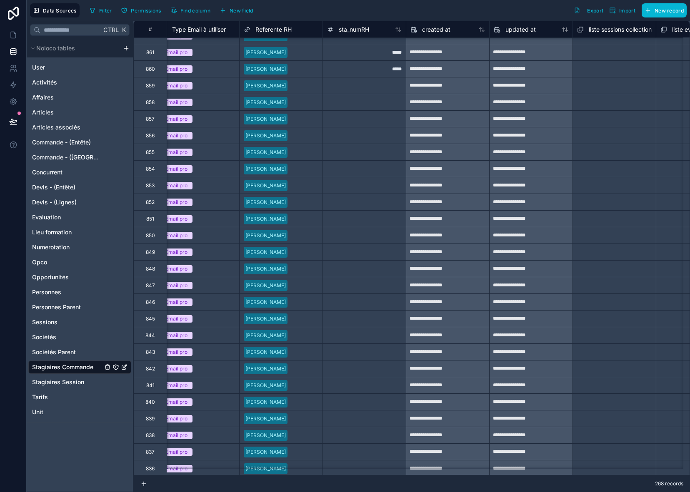
click at [385, 73] on div "*****" at bounding box center [363, 68] width 83 height 17
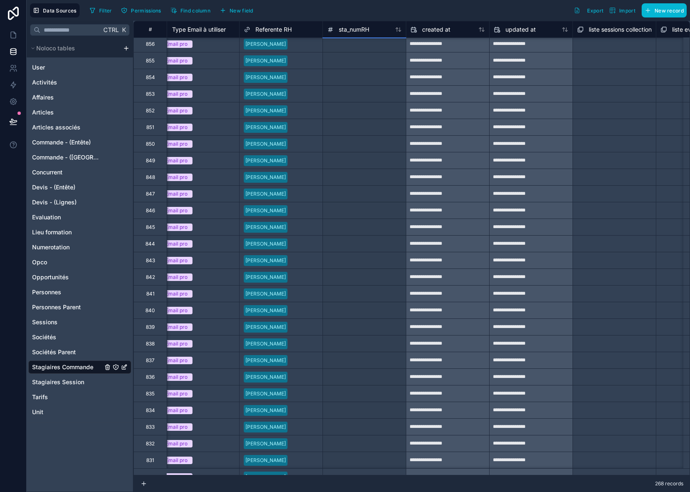
scroll to position [4949, 760]
drag, startPoint x: 406, startPoint y: 79, endPoint x: 368, endPoint y: 445, distance: 368.0
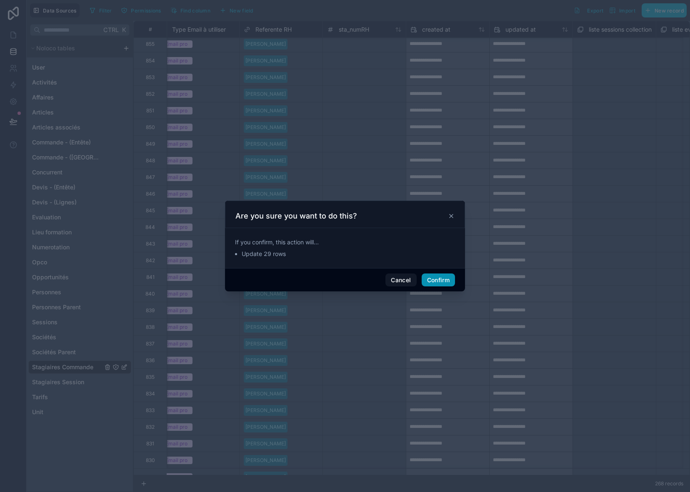
click at [441, 283] on button "Confirm" at bounding box center [437, 280] width 33 height 13
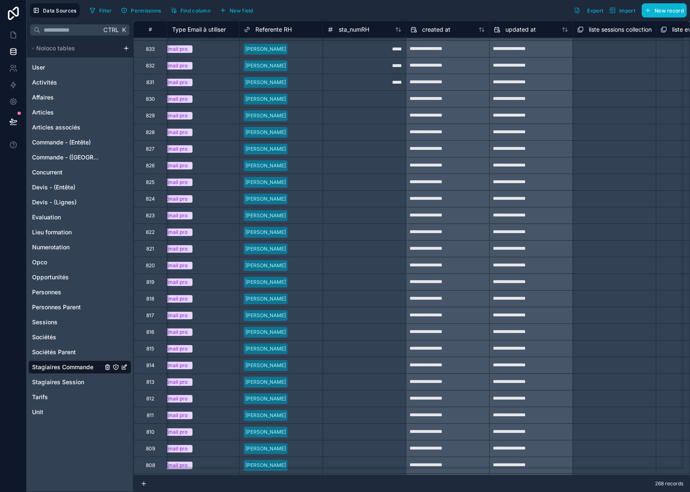
scroll to position [5324, 760]
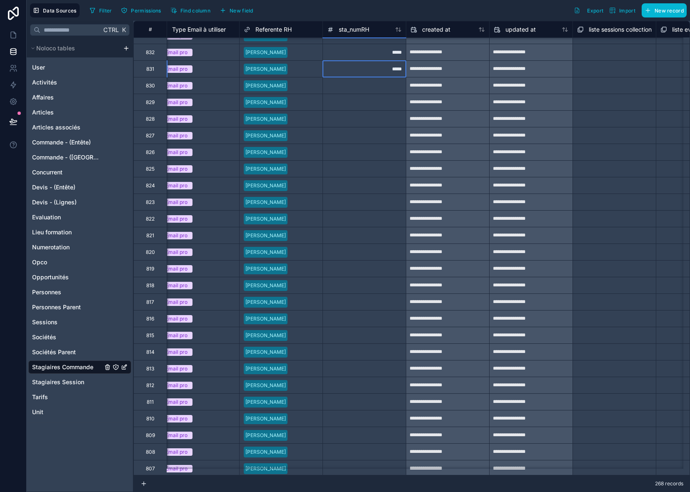
click at [353, 71] on div "*****" at bounding box center [363, 68] width 83 height 17
drag, startPoint x: 406, startPoint y: 77, endPoint x: 374, endPoint y: 455, distance: 379.5
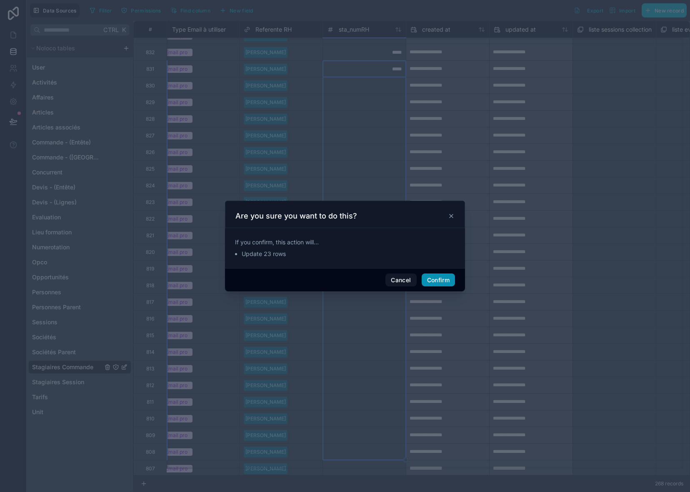
click at [444, 281] on button "Confirm" at bounding box center [437, 280] width 33 height 13
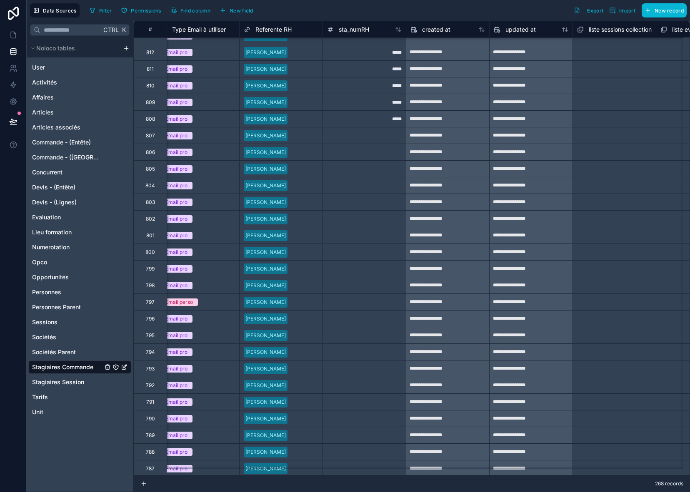
scroll to position [5699, 760]
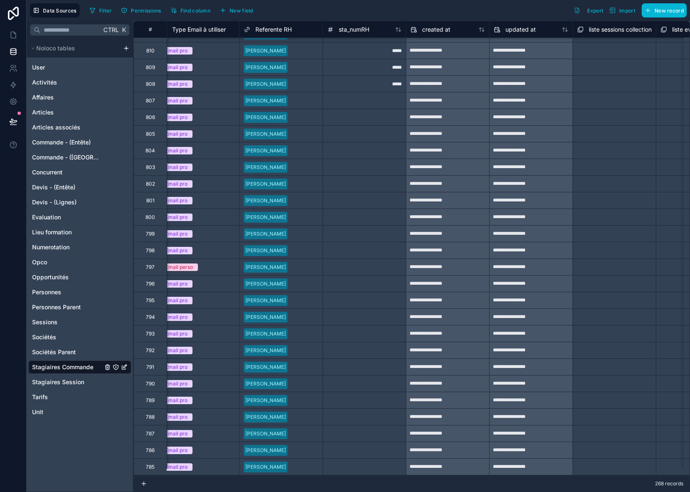
click at [354, 78] on div "*****" at bounding box center [363, 83] width 83 height 17
drag, startPoint x: 404, startPoint y: 85, endPoint x: 372, endPoint y: 450, distance: 365.8
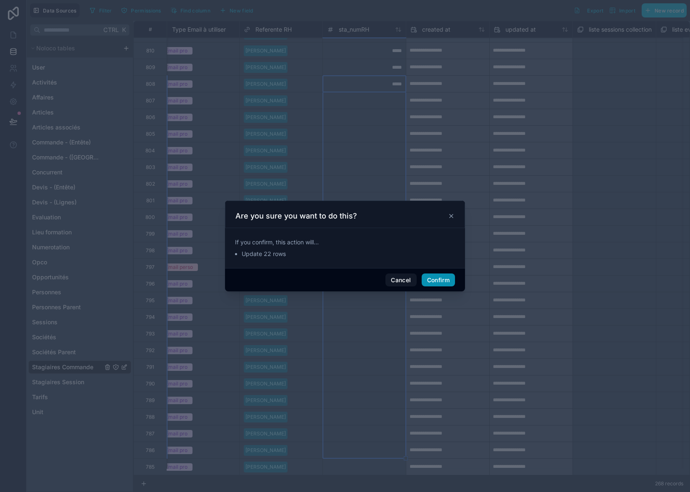
click at [430, 280] on button "Confirm" at bounding box center [437, 280] width 33 height 13
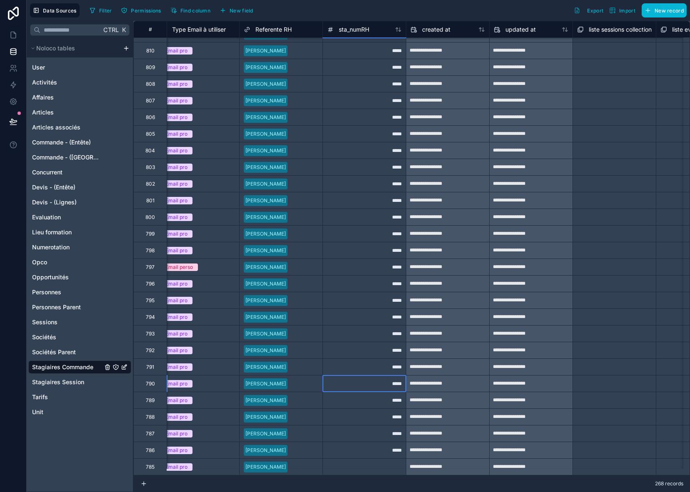
click at [394, 376] on div "*****" at bounding box center [363, 383] width 83 height 17
click at [387, 444] on div "*****" at bounding box center [363, 450] width 83 height 17
drag, startPoint x: 404, startPoint y: 451, endPoint x: 402, endPoint y: 463, distance: 11.4
click at [395, 463] on div "*****" at bounding box center [363, 467] width 83 height 17
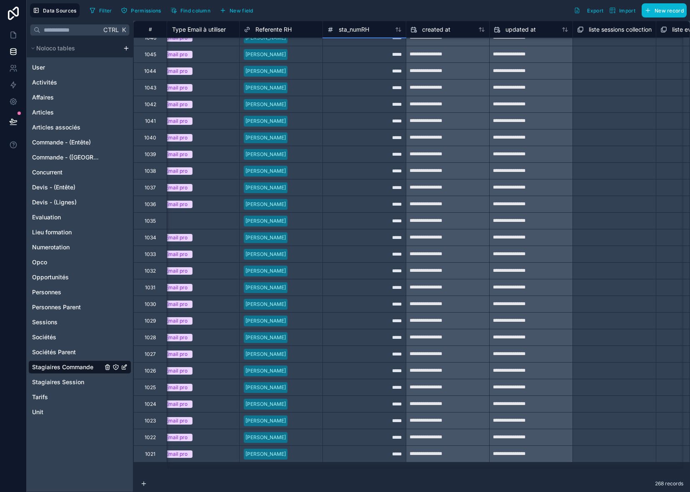
scroll to position [0, 760]
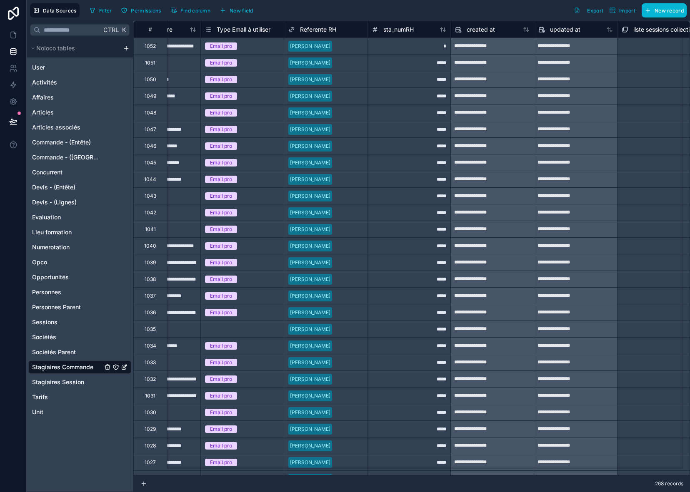
scroll to position [0, 718]
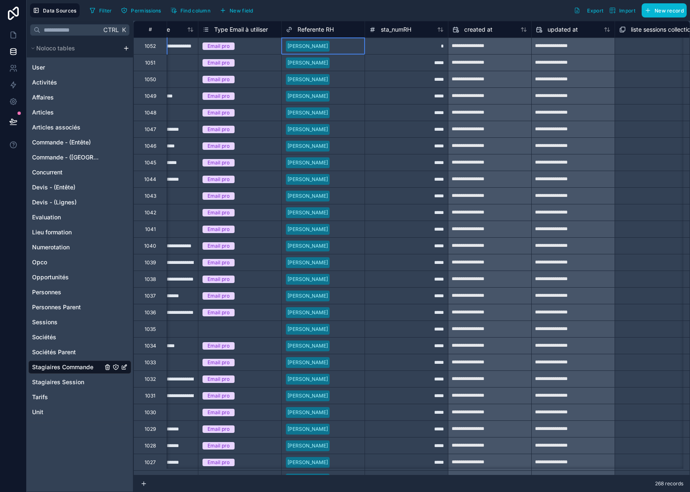
click at [354, 48] on div at bounding box center [346, 46] width 27 height 8
click at [355, 64] on div at bounding box center [346, 63] width 27 height 8
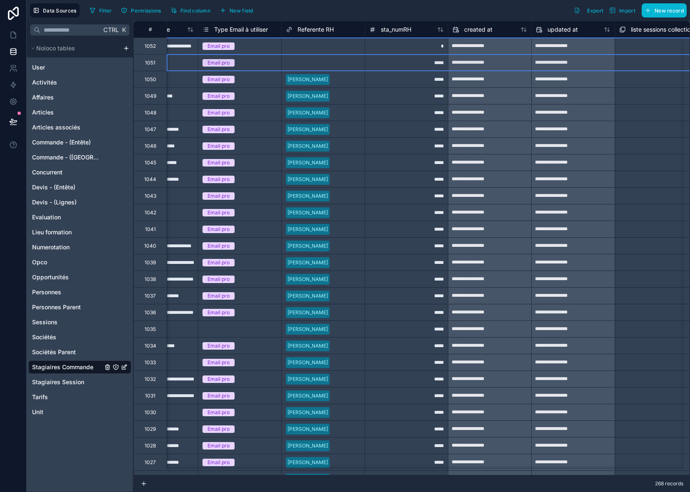
click at [349, 77] on div at bounding box center [346, 79] width 27 height 8
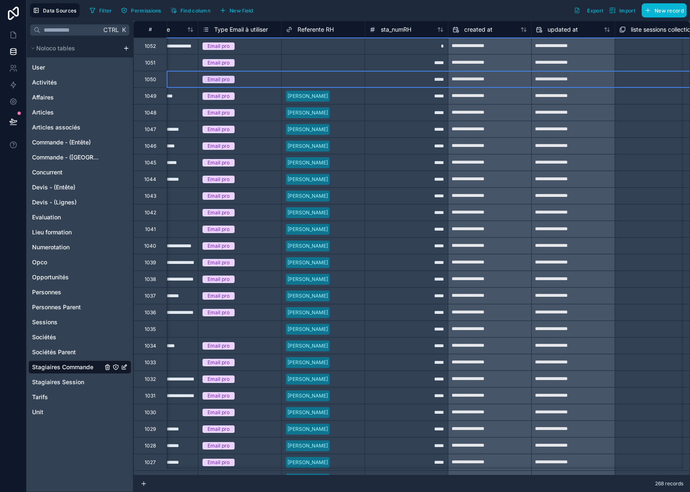
click at [352, 94] on div at bounding box center [346, 96] width 27 height 8
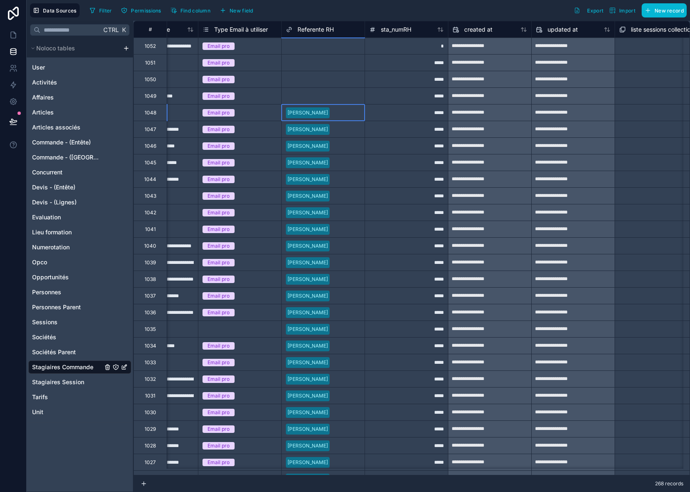
click at [351, 113] on div at bounding box center [346, 113] width 27 height 8
click at [351, 127] on div at bounding box center [346, 129] width 27 height 8
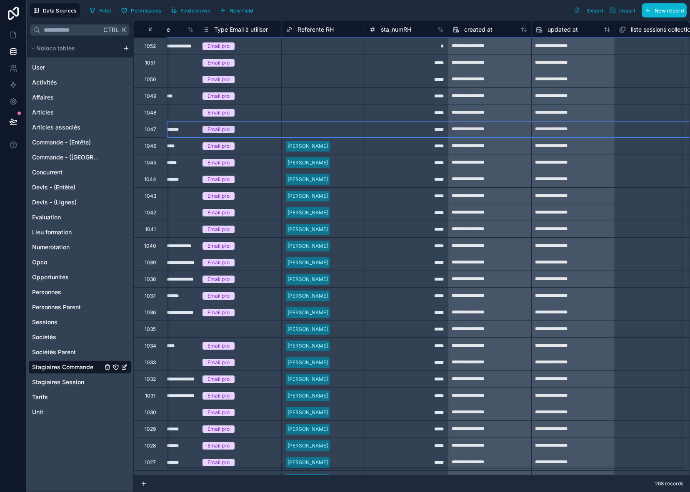
click at [354, 148] on div at bounding box center [346, 146] width 27 height 8
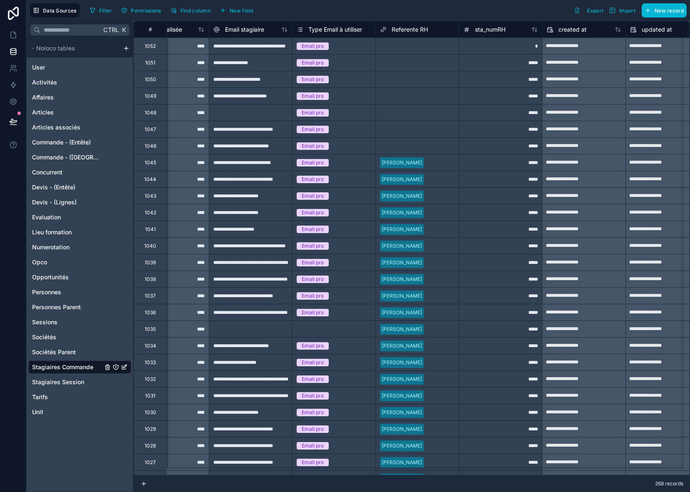
scroll to position [0, 663]
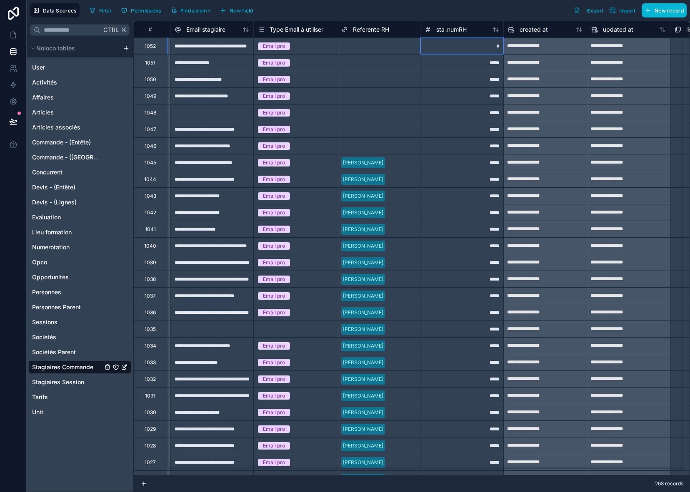
click at [463, 54] on div "*" at bounding box center [461, 45] width 83 height 17
click at [467, 65] on div "*****" at bounding box center [461, 62] width 83 height 17
click at [398, 63] on div at bounding box center [405, 63] width 19 height 8
click at [414, 163] on div at bounding box center [401, 163] width 27 height 8
click at [467, 46] on div "*" at bounding box center [461, 45] width 83 height 17
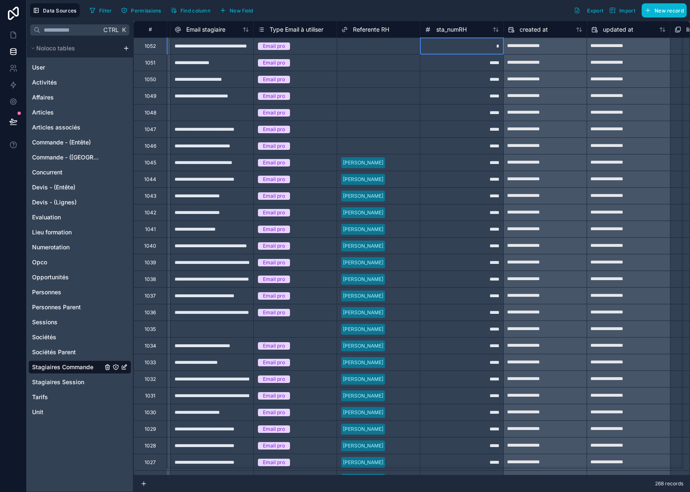
click at [467, 46] on div "*" at bounding box center [461, 45] width 83 height 17
click at [406, 160] on div at bounding box center [401, 163] width 27 height 8
click at [239, 11] on span "New field" at bounding box center [241, 10] width 24 height 6
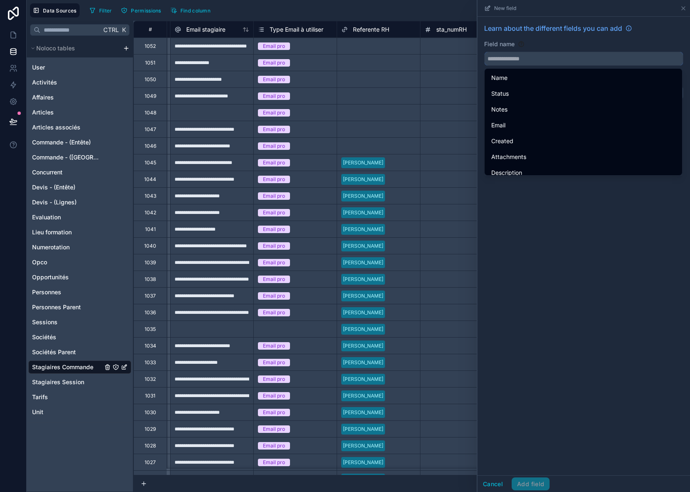
click at [497, 59] on input "text" at bounding box center [583, 58] width 198 height 13
type input "*"
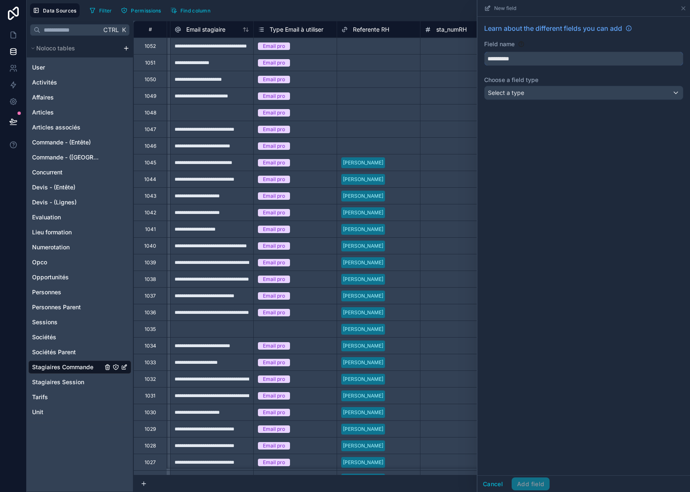
type input "**********"
click at [524, 91] on div "Select a type" at bounding box center [583, 92] width 198 height 13
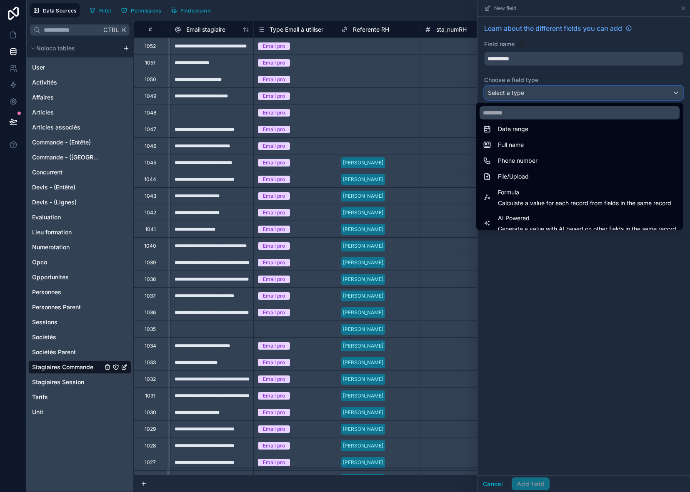
scroll to position [208, 0]
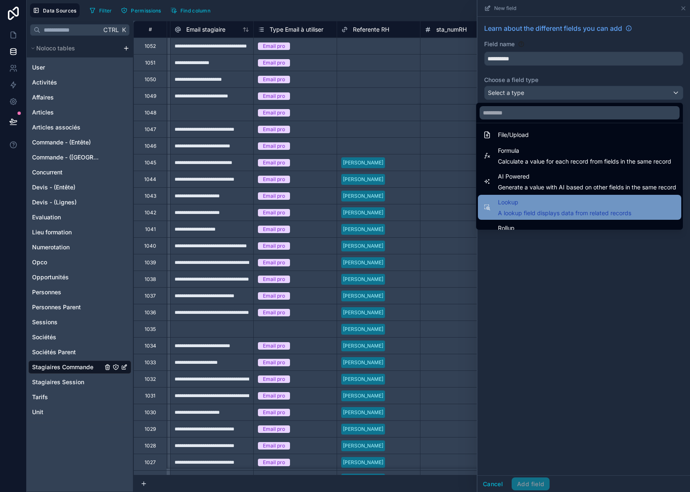
click at [521, 205] on span "Lookup" at bounding box center [564, 202] width 133 height 10
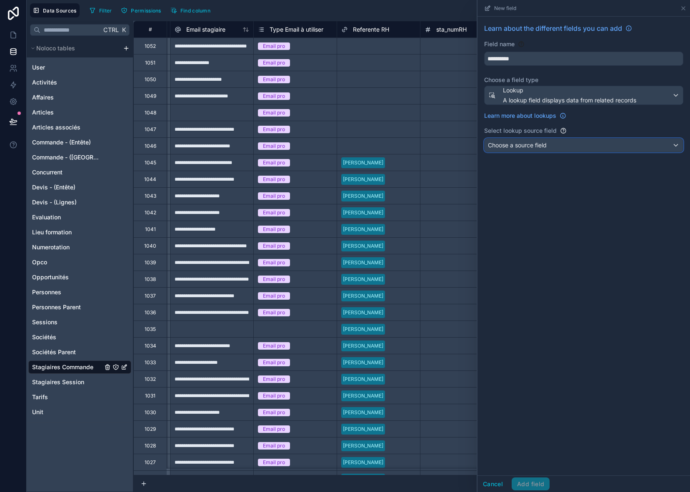
click at [530, 142] on span "Choose a source field" at bounding box center [517, 145] width 59 height 7
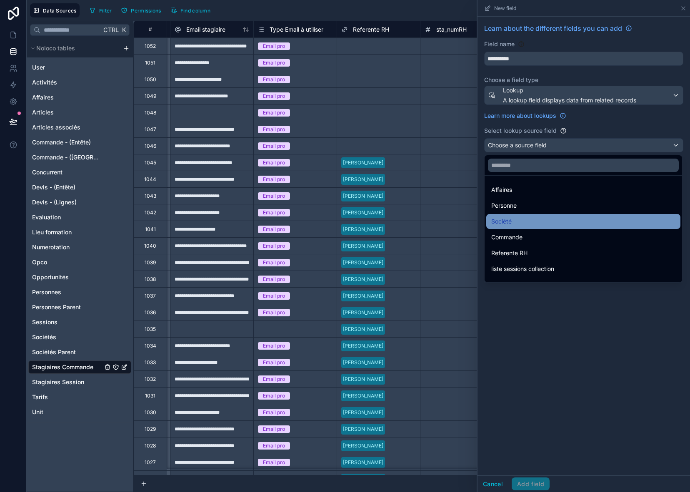
click at [501, 223] on span "Société" at bounding box center [501, 222] width 20 height 10
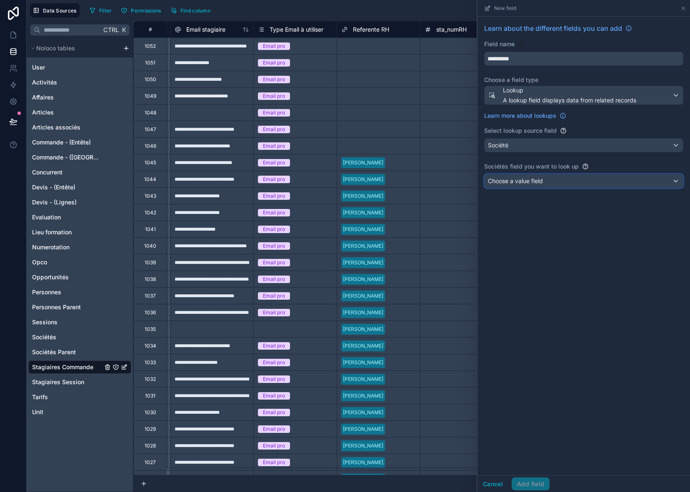
click at [517, 180] on span "Choose a value field" at bounding box center [515, 180] width 55 height 7
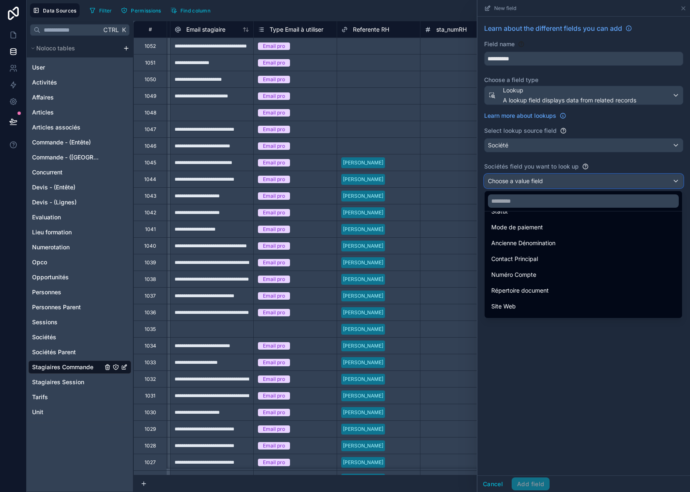
scroll to position [167, 0]
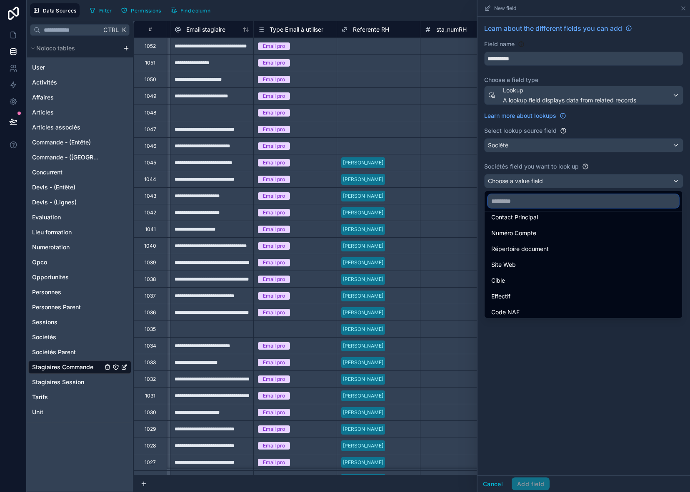
click at [538, 199] on input "text" at bounding box center [583, 200] width 191 height 13
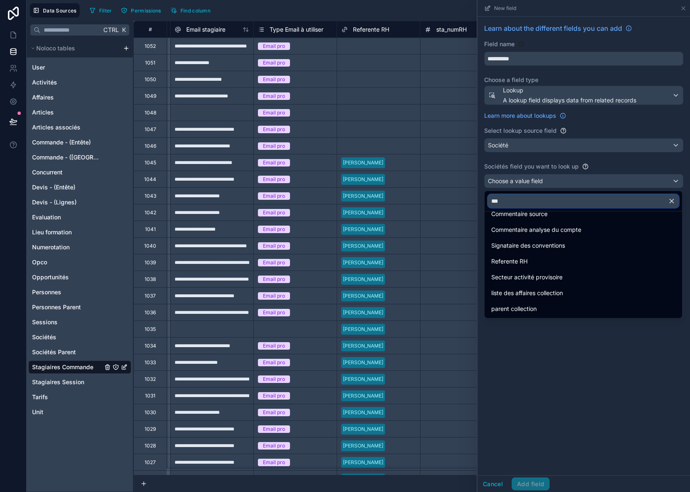
scroll to position [0, 0]
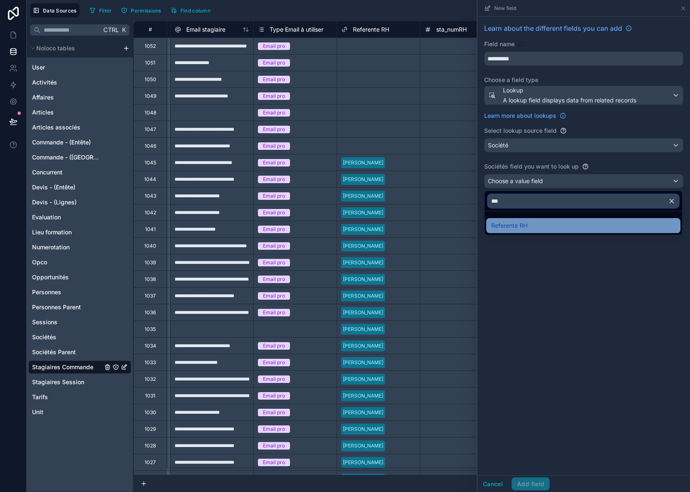
type input "***"
click at [525, 229] on span "Referente RH" at bounding box center [509, 226] width 36 height 10
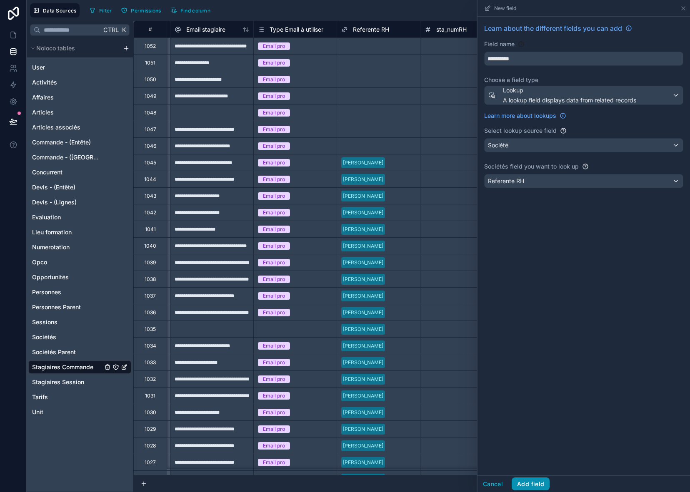
click at [538, 485] on button "Add field" at bounding box center [530, 484] width 38 height 13
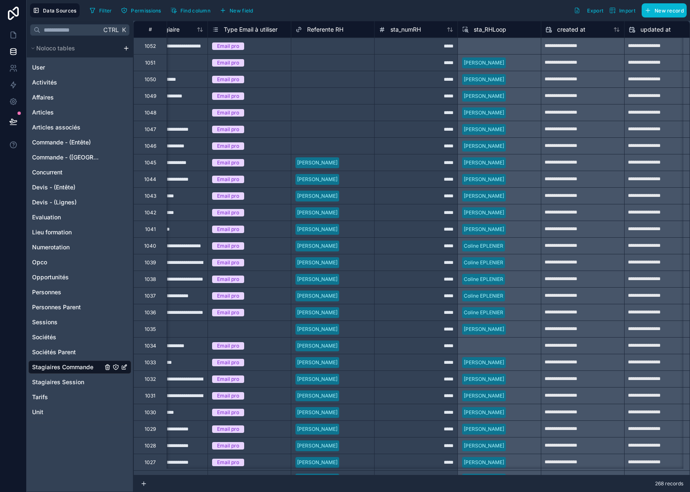
scroll to position [0, 733]
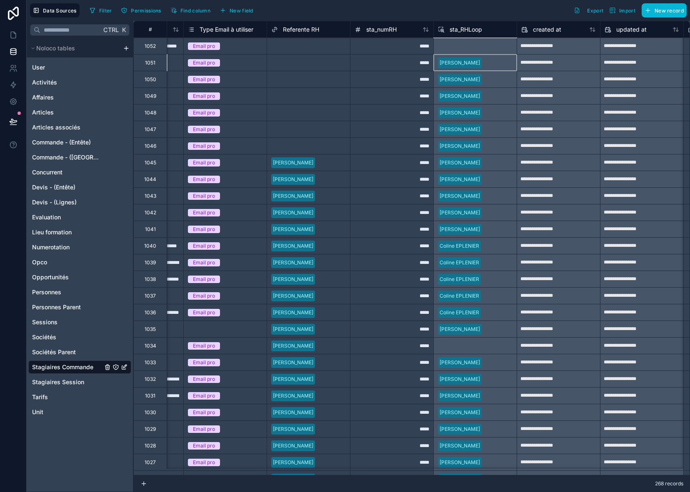
click at [502, 63] on div "[PERSON_NAME]" at bounding box center [474, 62] width 83 height 17
click at [334, 64] on div at bounding box center [335, 63] width 19 height 8
click at [487, 80] on div "[PERSON_NAME]" at bounding box center [474, 79] width 83 height 17
click at [329, 79] on div at bounding box center [335, 79] width 19 height 8
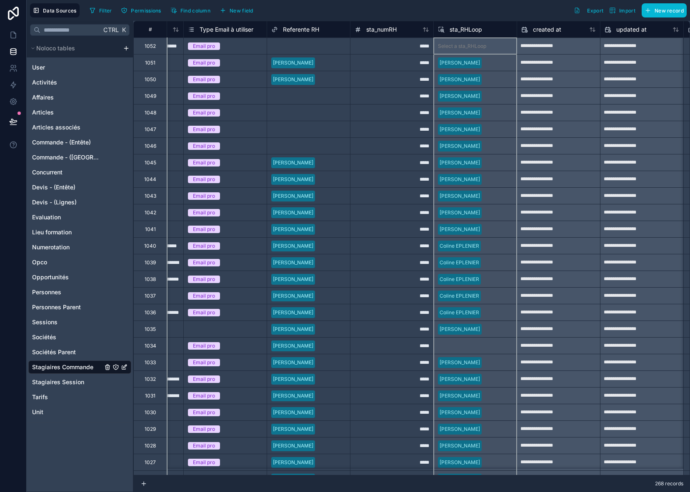
click at [477, 30] on span "sta_RHLoop" at bounding box center [465, 29] width 32 height 8
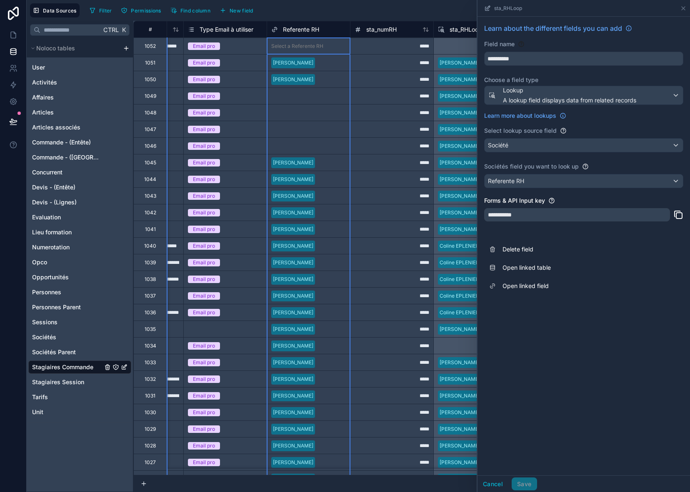
click at [314, 30] on span "Referente RH" at bounding box center [301, 29] width 36 height 8
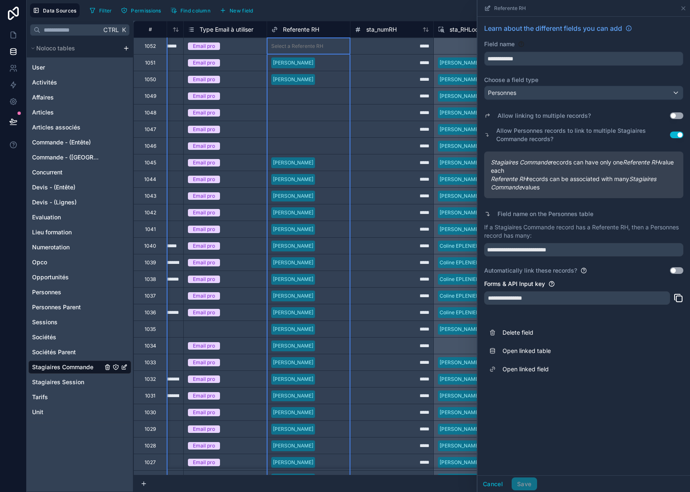
scroll to position [0, 733]
click at [327, 109] on div at bounding box center [335, 113] width 19 height 8
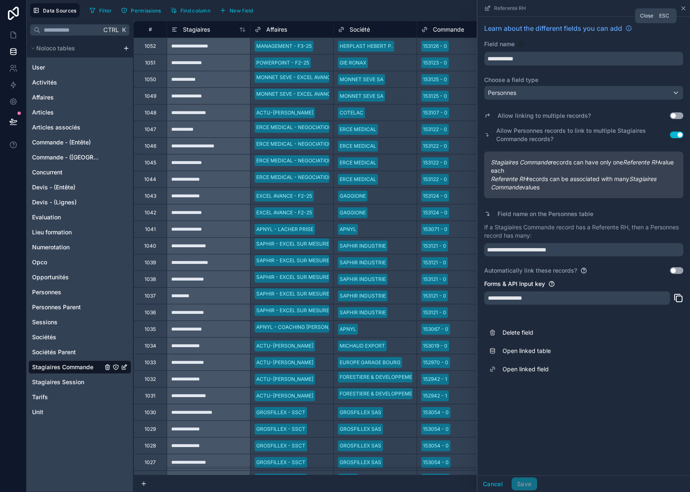
click at [683, 7] on icon at bounding box center [682, 8] width 3 height 3
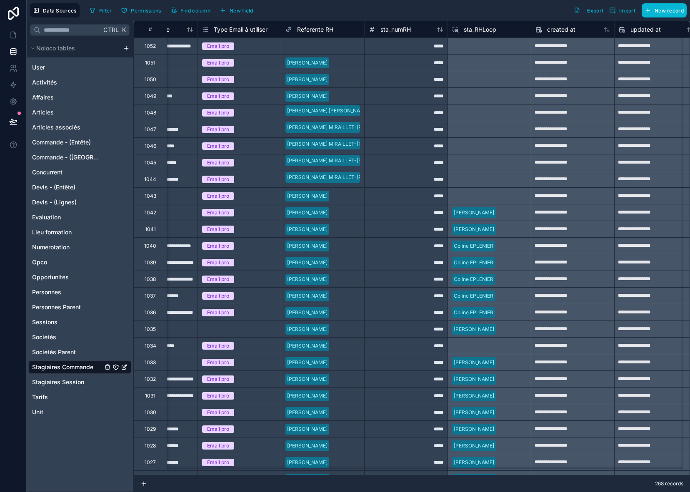
scroll to position [0, 762]
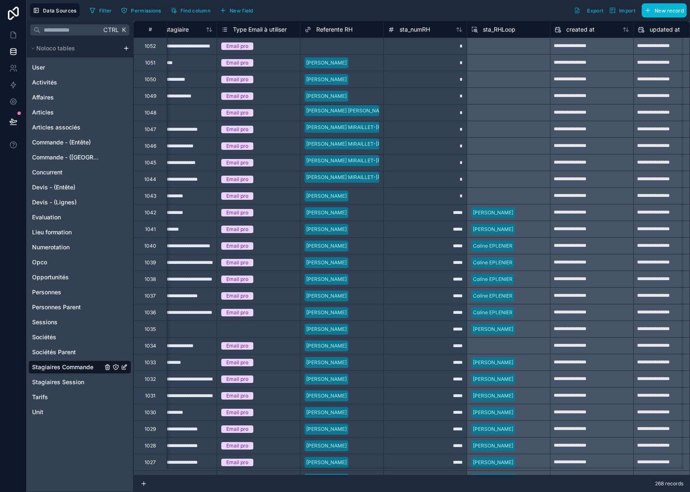
scroll to position [0, 701]
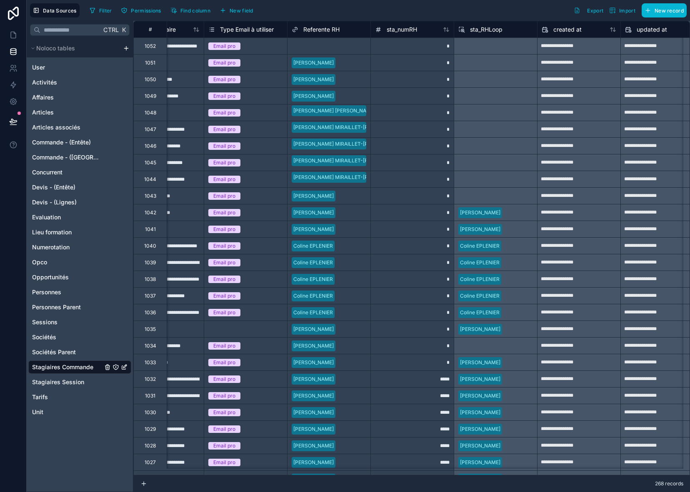
scroll to position [0, 728]
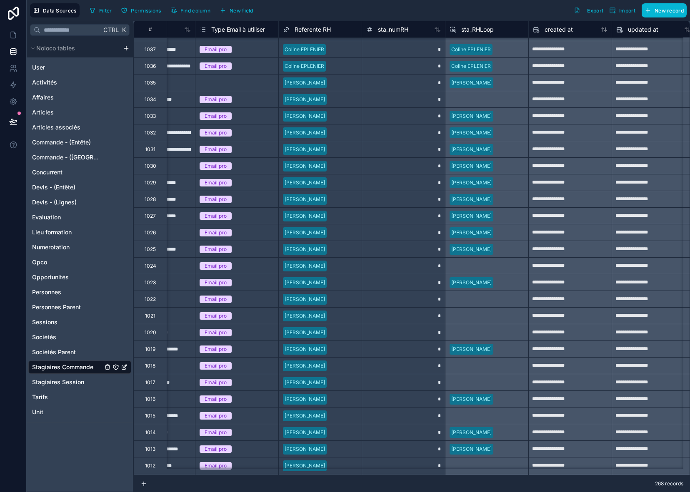
scroll to position [250, 721]
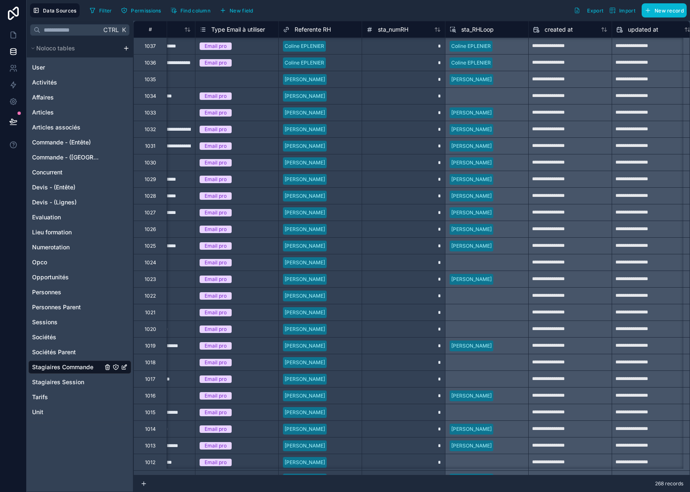
click at [348, 261] on div at bounding box center [343, 263] width 27 height 8
click at [348, 297] on div at bounding box center [343, 296] width 27 height 8
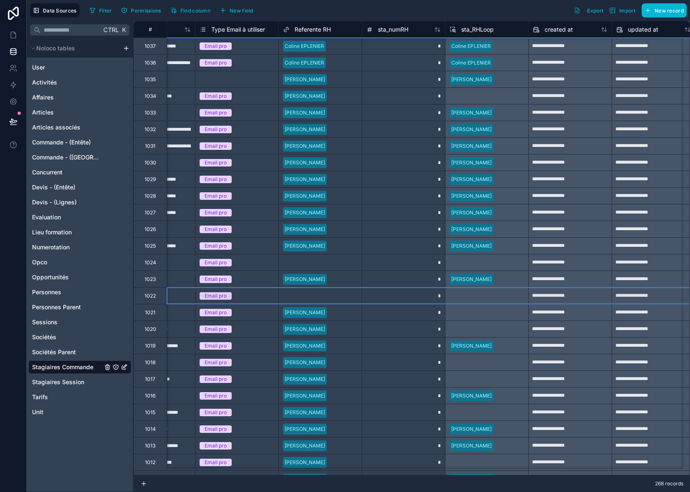
click at [350, 314] on div at bounding box center [343, 313] width 27 height 8
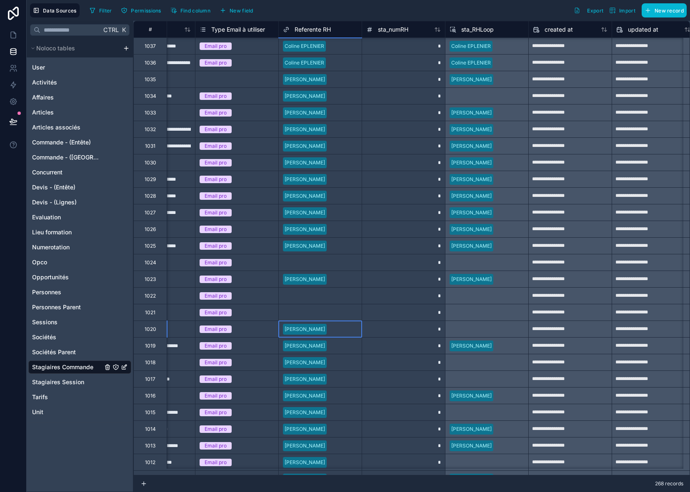
click at [351, 331] on div at bounding box center [343, 329] width 27 height 8
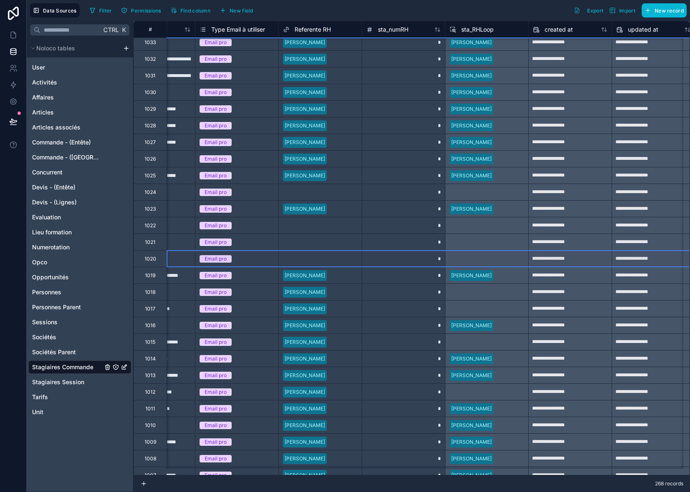
scroll to position [333, 721]
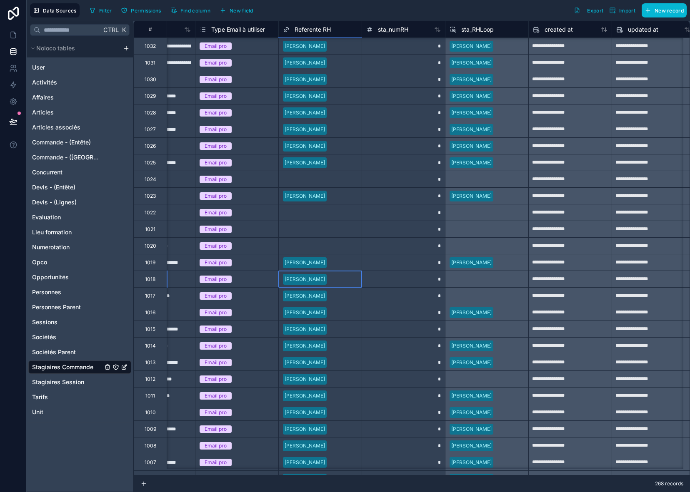
click at [343, 282] on div at bounding box center [343, 279] width 27 height 8
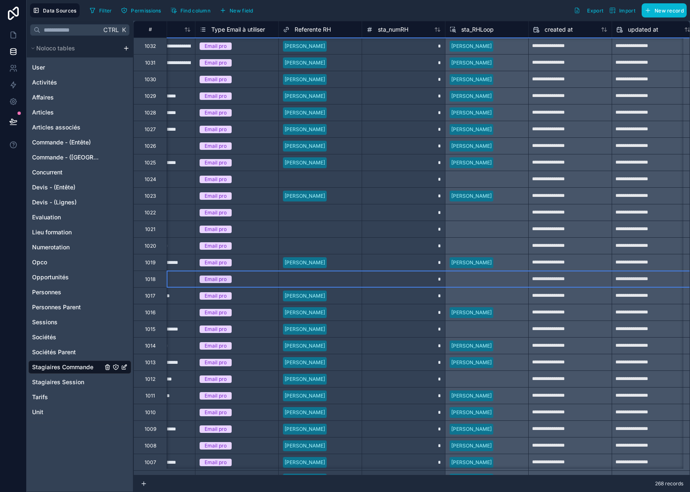
click at [346, 296] on div at bounding box center [343, 296] width 27 height 8
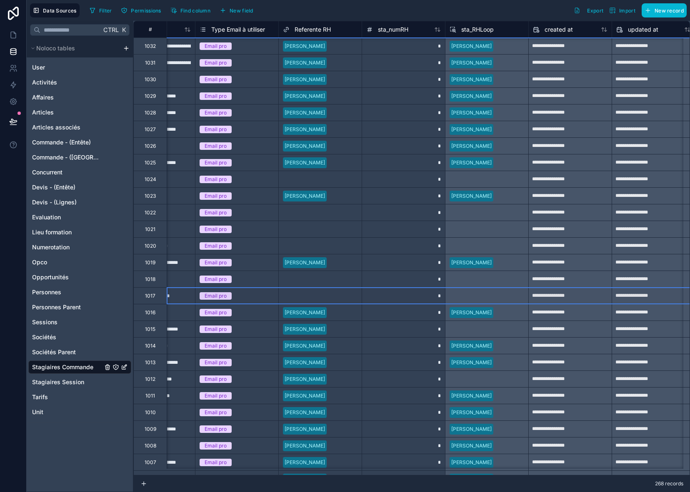
click at [345, 326] on div at bounding box center [343, 329] width 27 height 8
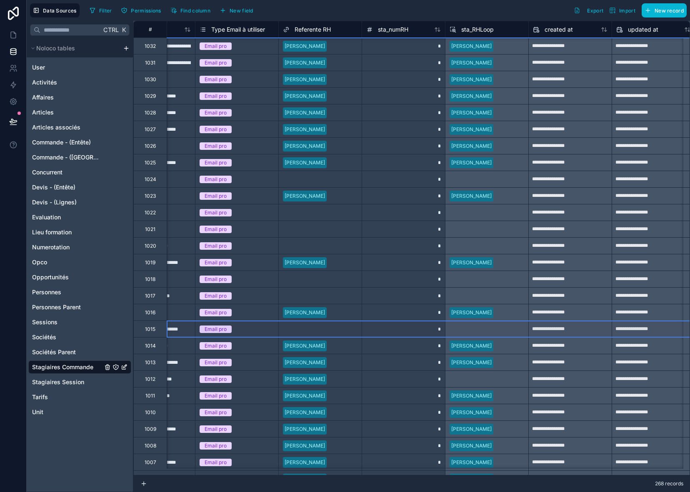
click at [331, 379] on input "text" at bounding box center [330, 379] width 1 height 7
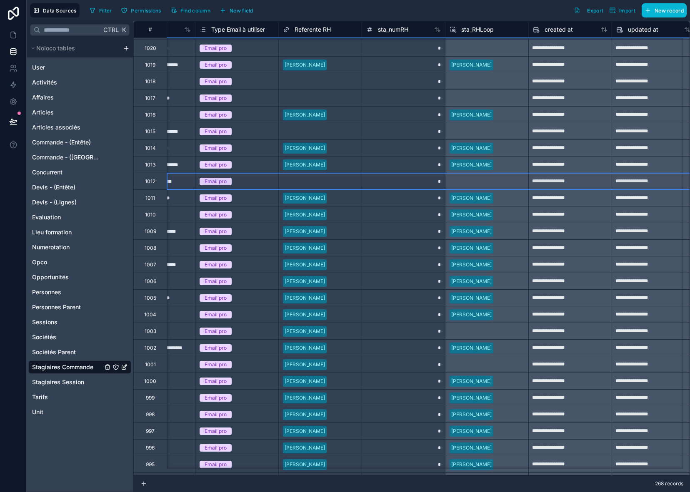
scroll to position [541, 721]
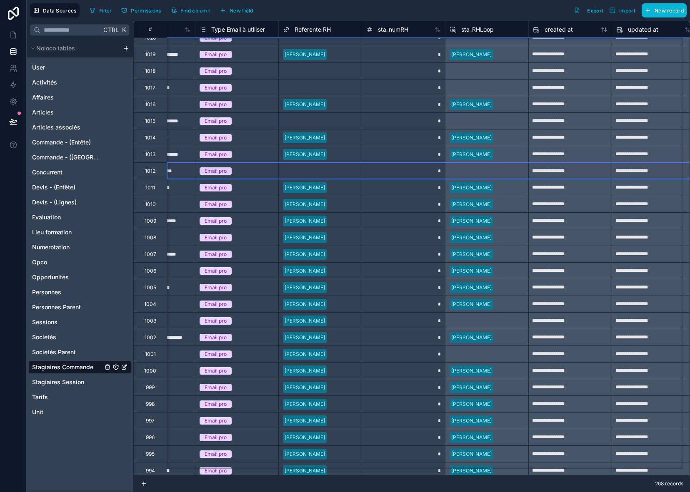
click at [350, 318] on div at bounding box center [343, 321] width 27 height 8
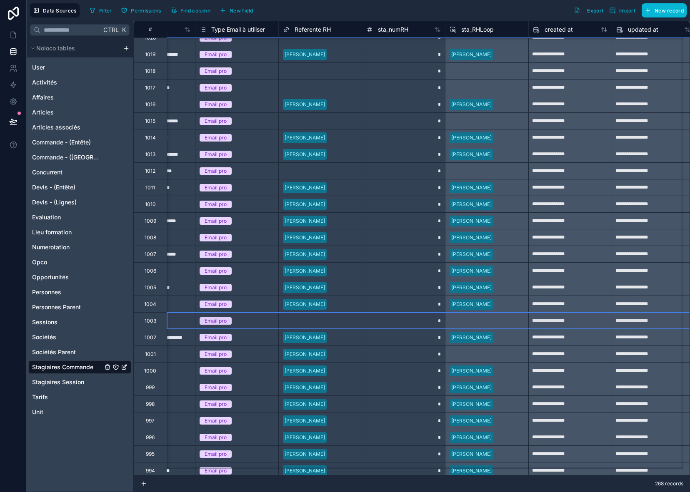
click at [348, 356] on div at bounding box center [343, 354] width 27 height 8
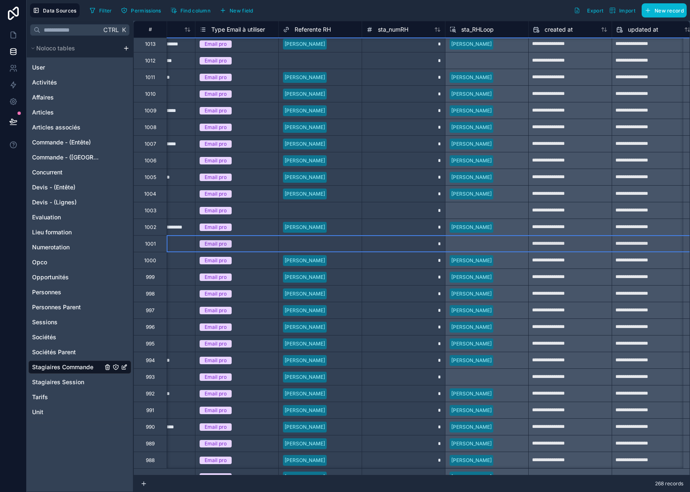
scroll to position [666, 721]
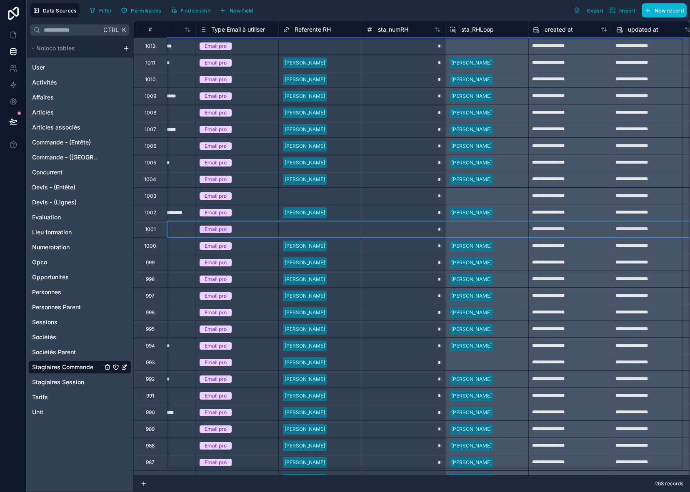
click at [349, 359] on div at bounding box center [343, 363] width 27 height 8
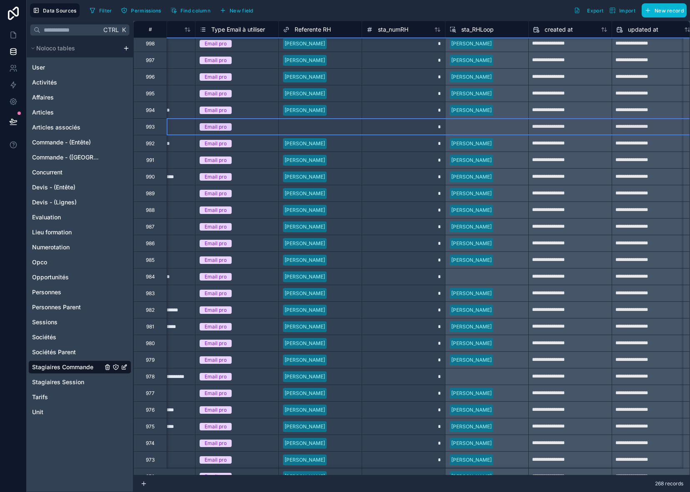
scroll to position [916, 721]
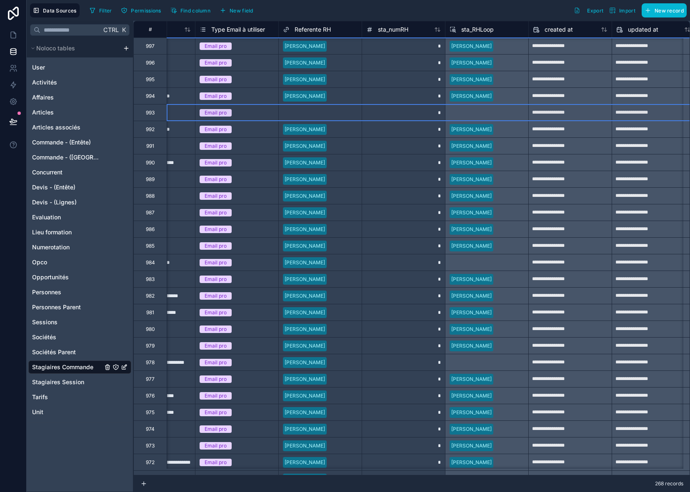
click at [347, 265] on div at bounding box center [343, 263] width 27 height 8
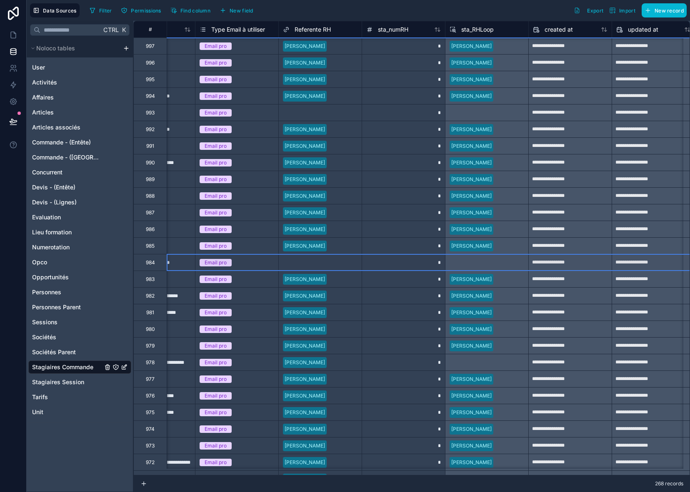
click at [331, 365] on input "text" at bounding box center [330, 362] width 1 height 7
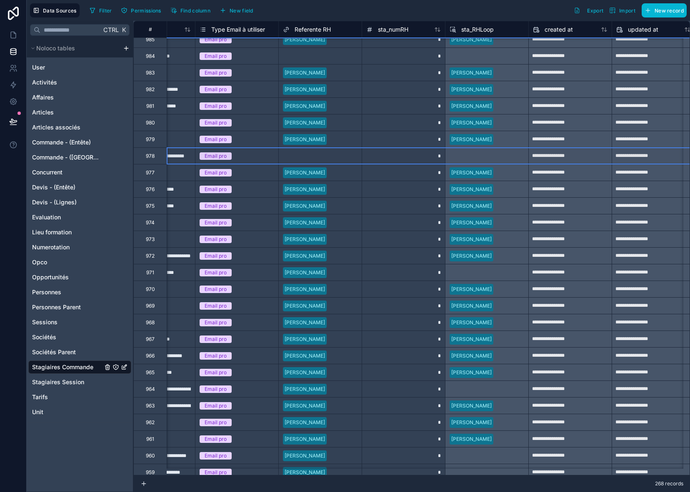
scroll to position [1124, 721]
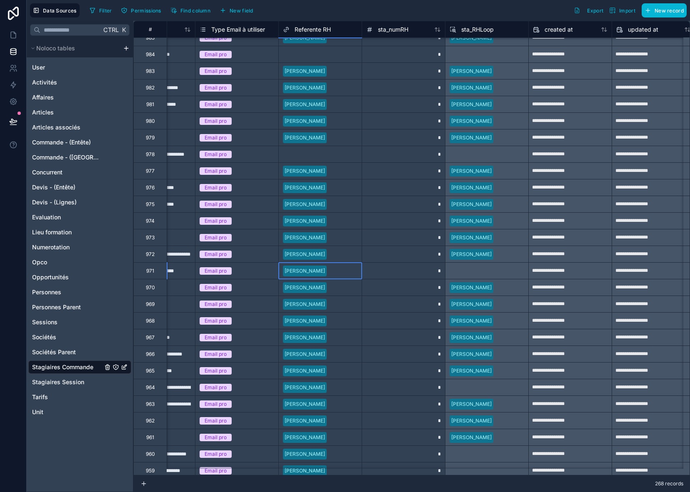
click at [355, 271] on div at bounding box center [343, 271] width 27 height 8
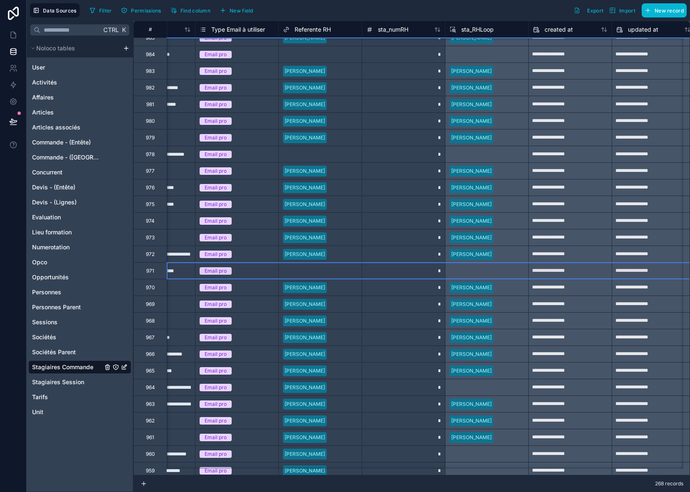
click at [352, 388] on div at bounding box center [343, 388] width 27 height 8
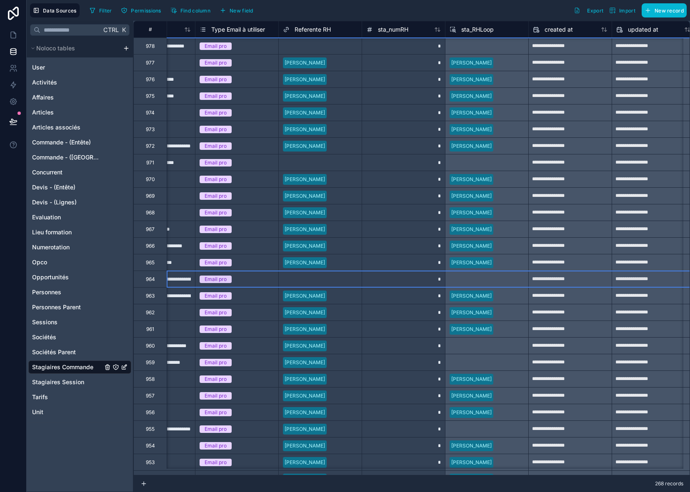
scroll to position [1291, 721]
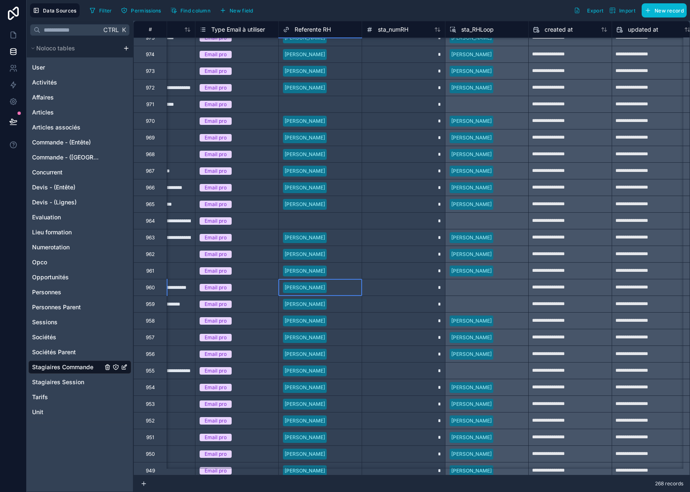
click at [348, 286] on div at bounding box center [343, 288] width 27 height 8
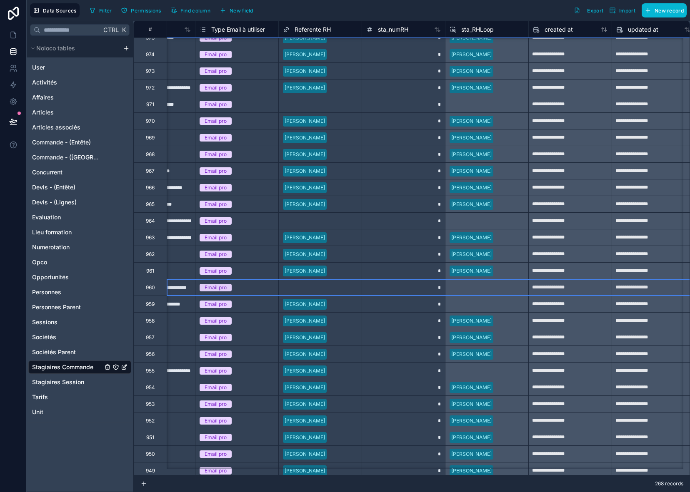
click at [346, 304] on div at bounding box center [343, 304] width 27 height 8
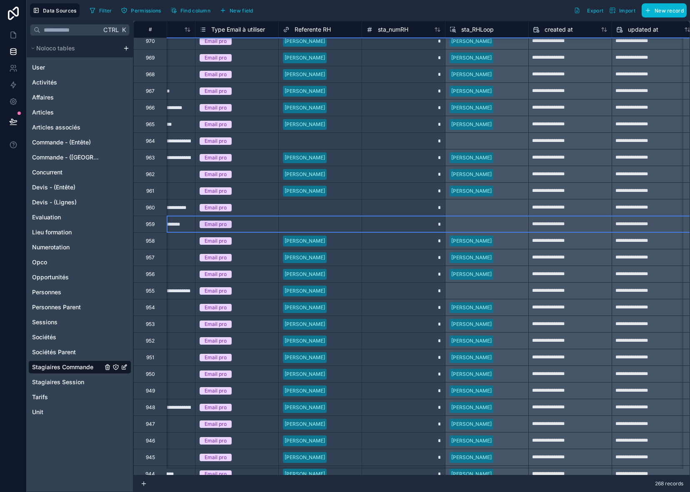
scroll to position [1374, 721]
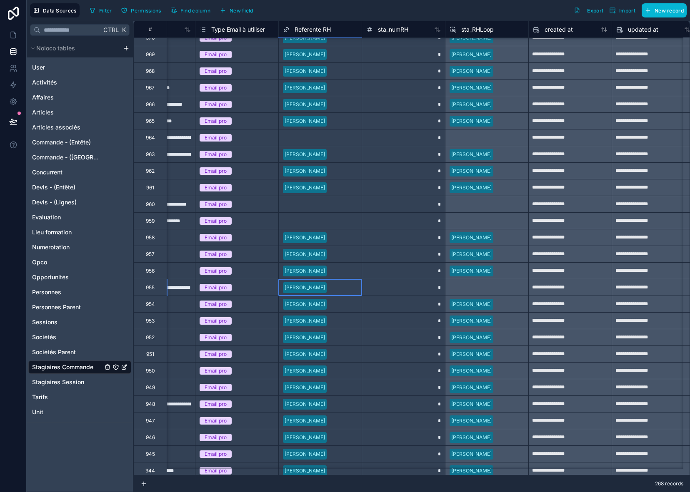
click at [354, 289] on div at bounding box center [343, 288] width 27 height 8
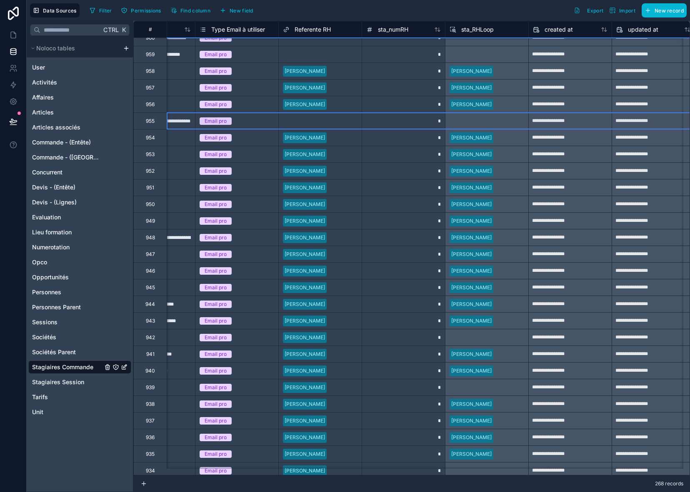
scroll to position [1582, 721]
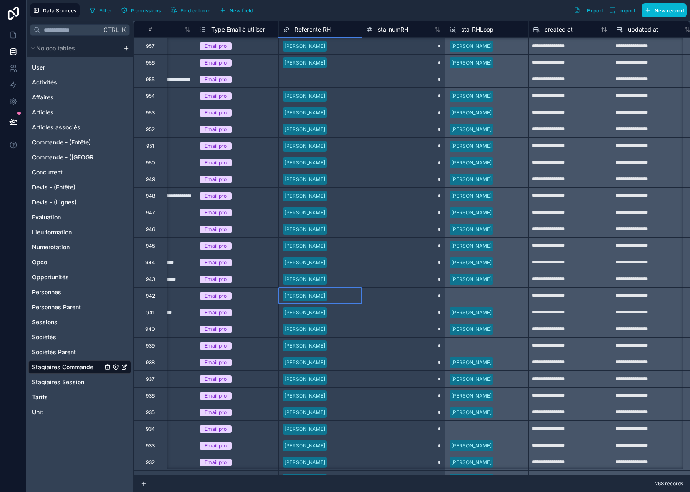
click at [355, 291] on div "[PERSON_NAME]" at bounding box center [320, 296] width 83 height 12
click at [355, 348] on div at bounding box center [343, 346] width 27 height 8
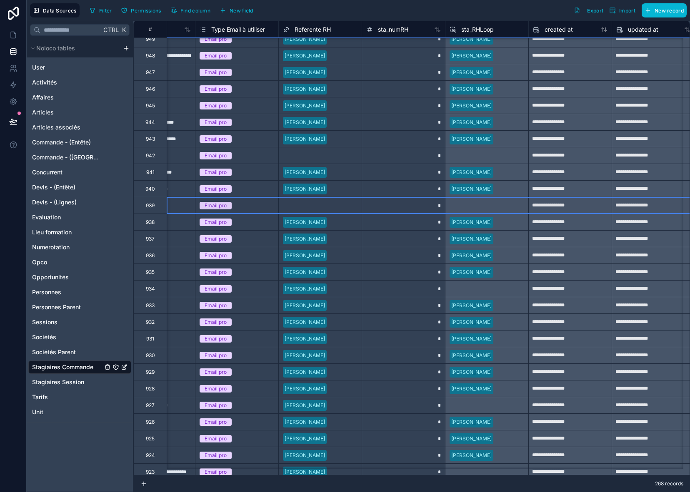
scroll to position [1749, 721]
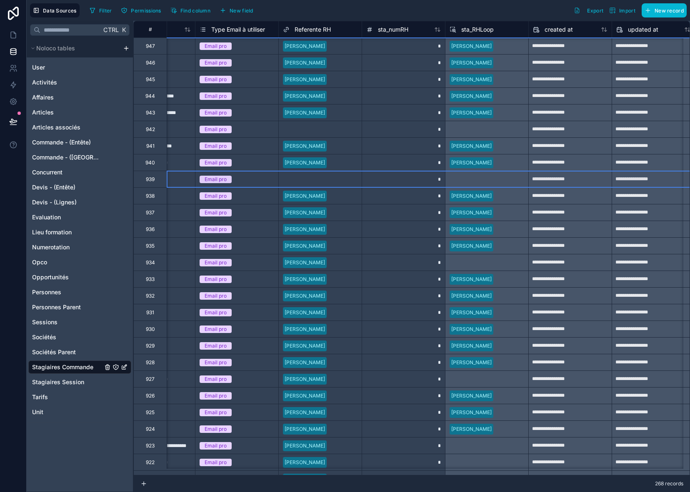
click at [349, 263] on div at bounding box center [343, 263] width 27 height 8
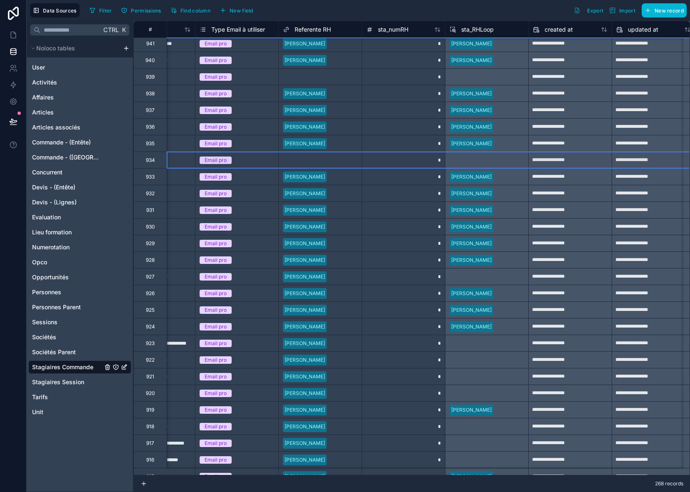
scroll to position [1874, 721]
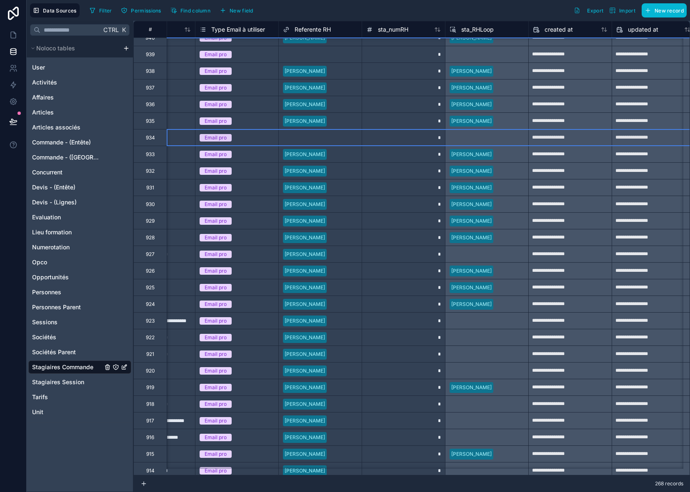
click at [353, 255] on div at bounding box center [343, 254] width 27 height 8
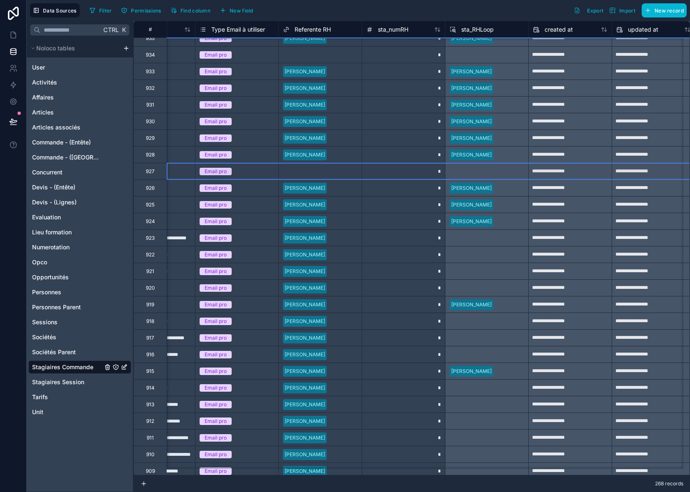
scroll to position [1957, 721]
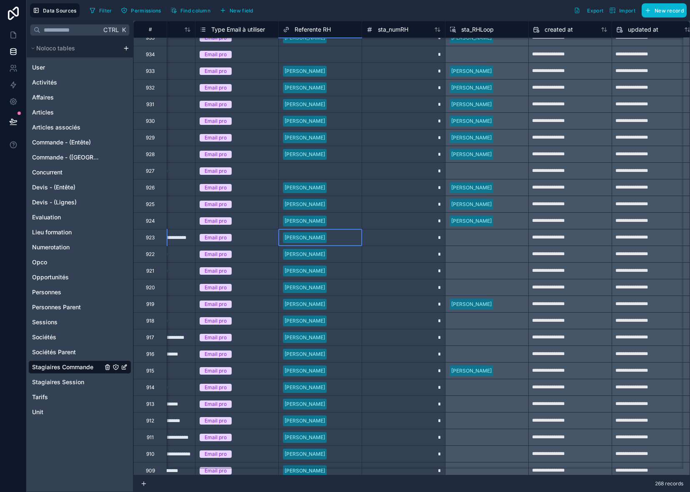
click at [352, 240] on div at bounding box center [343, 238] width 27 height 8
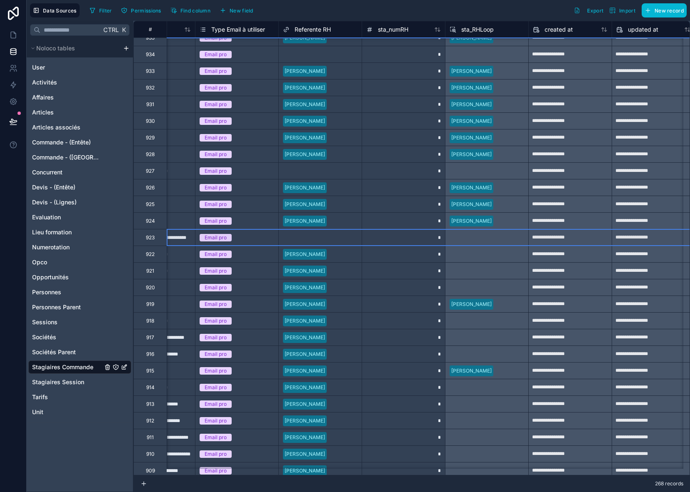
click at [352, 257] on div at bounding box center [343, 254] width 27 height 8
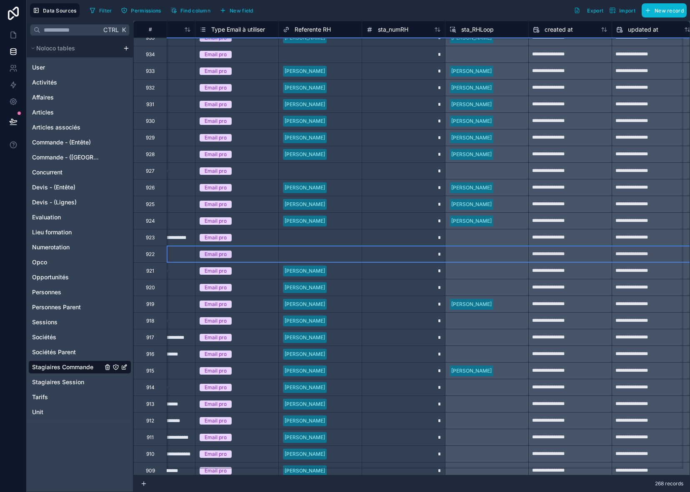
click at [351, 267] on div at bounding box center [343, 271] width 27 height 8
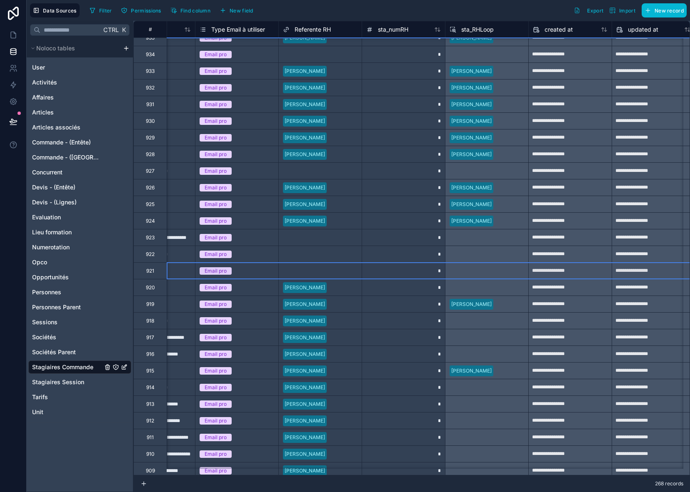
click at [352, 286] on div at bounding box center [343, 288] width 27 height 8
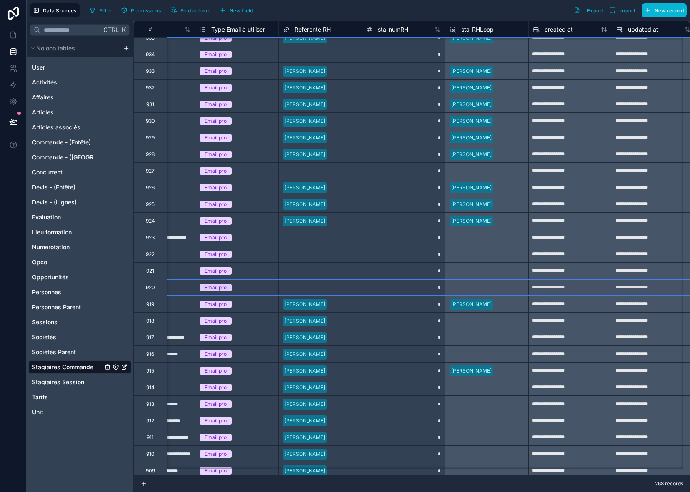
click at [349, 323] on div at bounding box center [343, 321] width 27 height 8
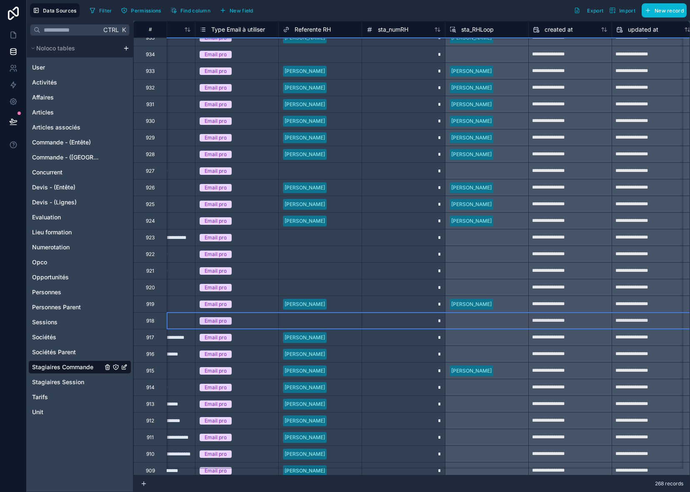
click at [347, 338] on div at bounding box center [343, 338] width 27 height 8
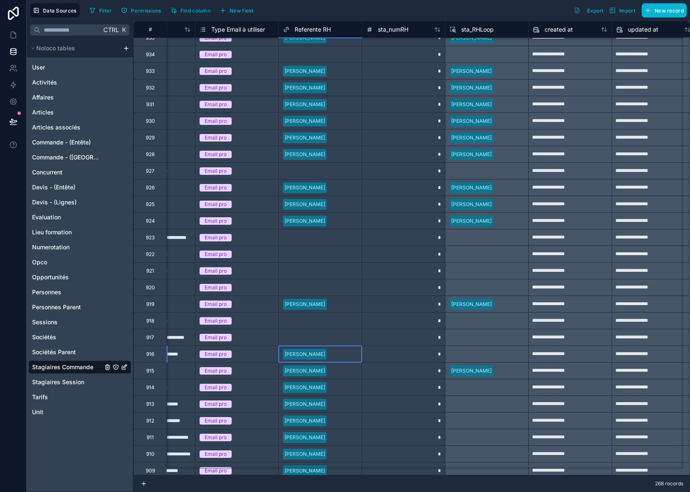
click at [354, 356] on div at bounding box center [343, 354] width 27 height 8
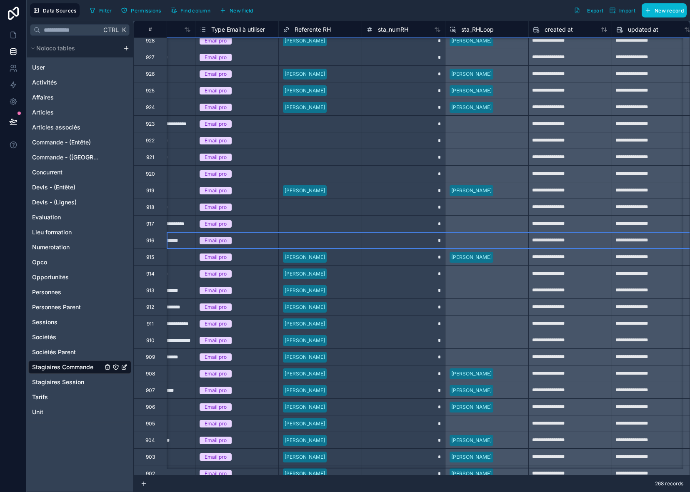
scroll to position [2166, 721]
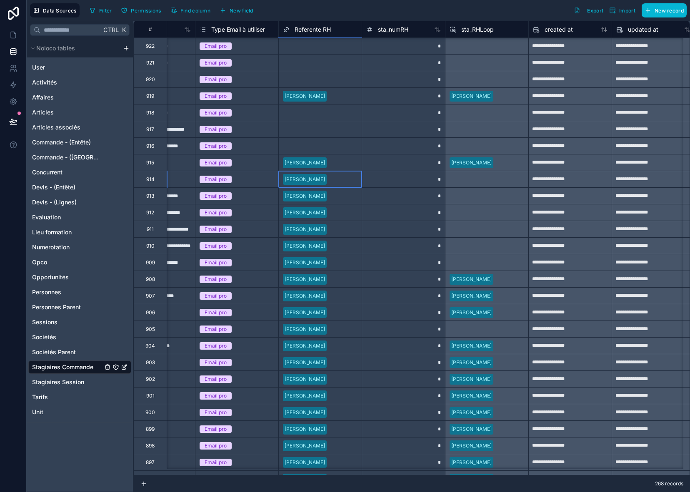
click at [345, 177] on div at bounding box center [343, 179] width 27 height 8
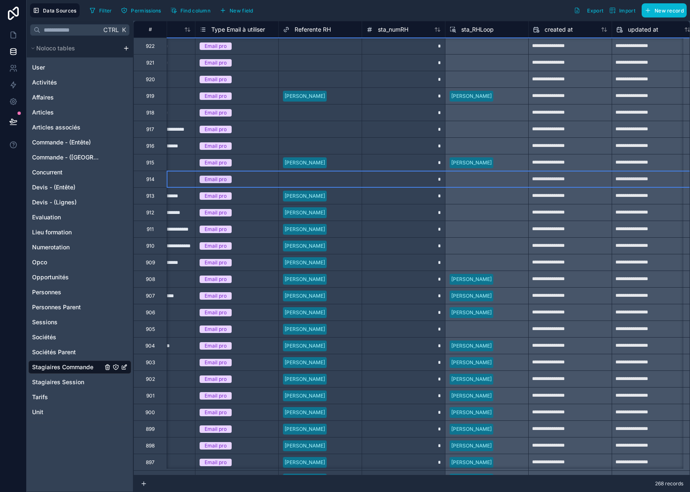
click at [348, 199] on div at bounding box center [343, 196] width 27 height 8
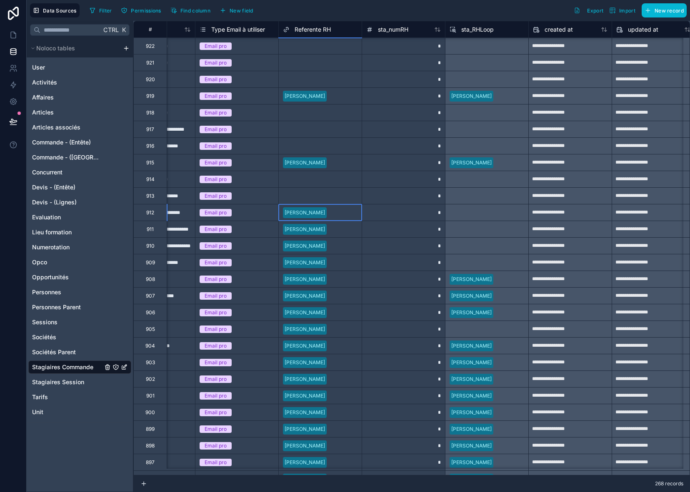
drag, startPoint x: 349, startPoint y: 208, endPoint x: 350, endPoint y: 217, distance: 8.4
click at [349, 209] on div at bounding box center [343, 213] width 27 height 8
click at [351, 227] on div at bounding box center [343, 229] width 27 height 8
click at [349, 249] on div at bounding box center [343, 246] width 27 height 8
click at [346, 264] on div at bounding box center [343, 263] width 27 height 8
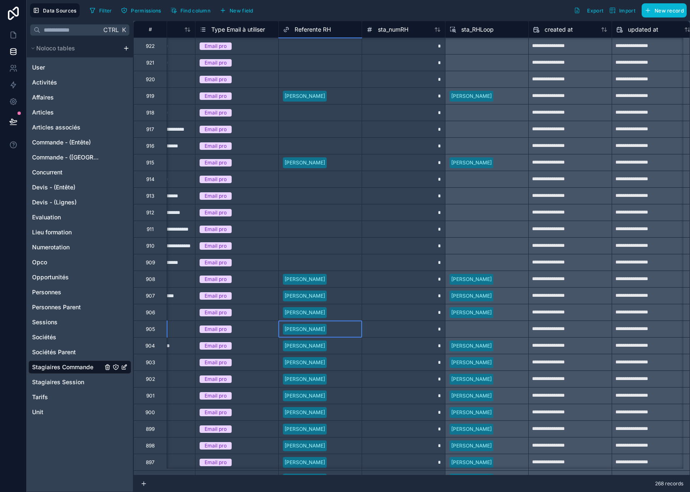
click at [354, 329] on div at bounding box center [343, 329] width 27 height 8
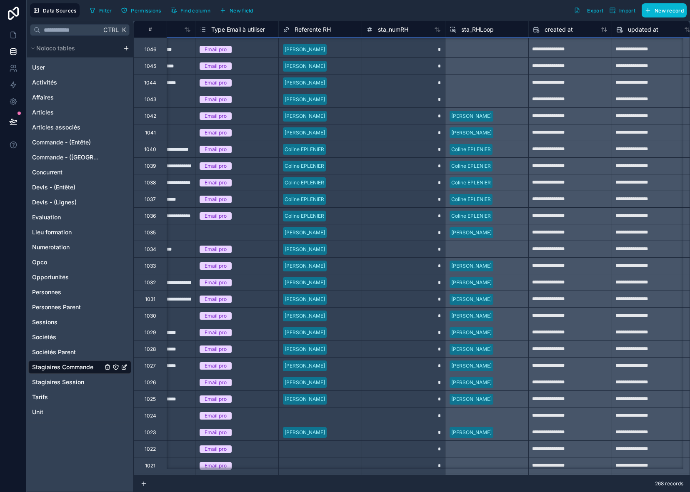
scroll to position [77, 721]
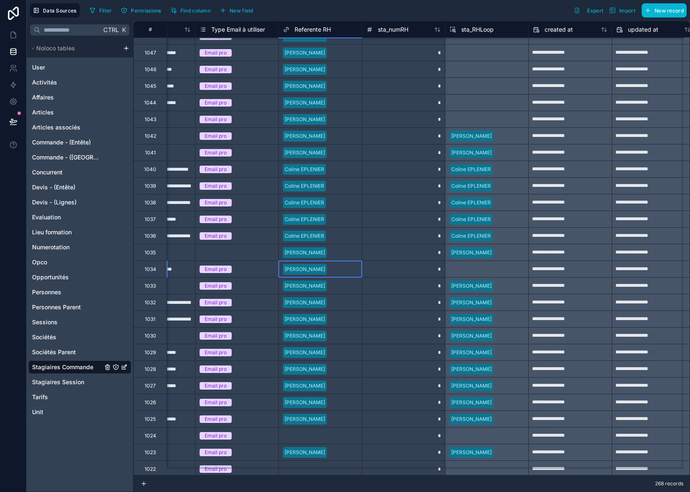
click at [354, 269] on div at bounding box center [343, 269] width 27 height 8
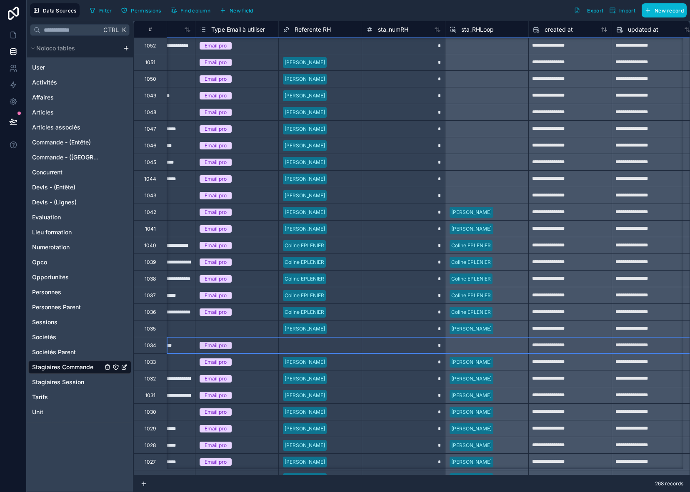
scroll to position [0, 721]
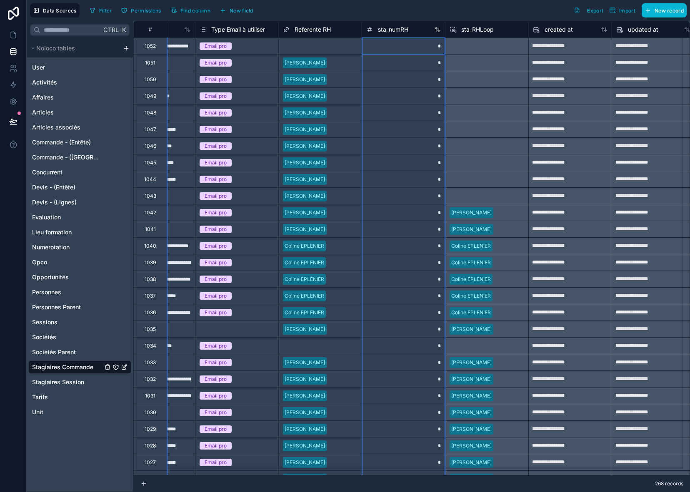
click at [404, 32] on span "sta_numRH" at bounding box center [393, 29] width 30 height 8
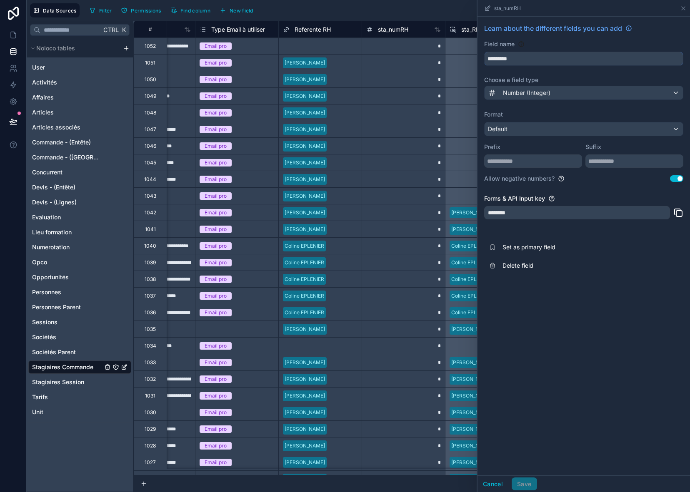
drag, startPoint x: 531, startPoint y: 60, endPoint x: 475, endPoint y: 62, distance: 56.3
click at [475, 62] on div "**********" at bounding box center [411, 256] width 556 height 471
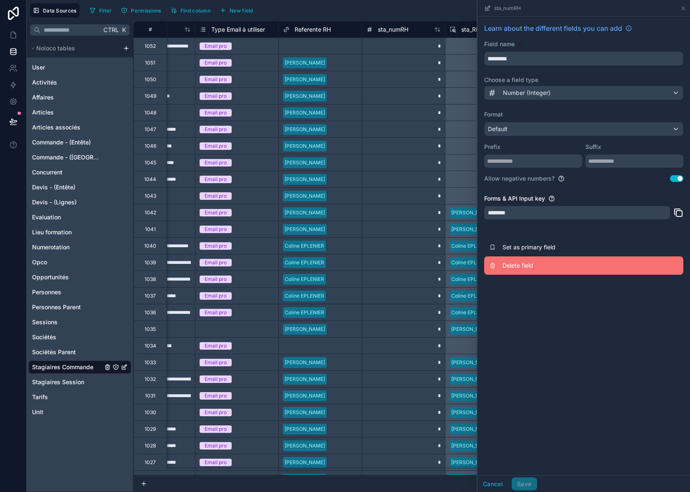
click at [527, 266] on span "Delete field" at bounding box center [562, 266] width 120 height 8
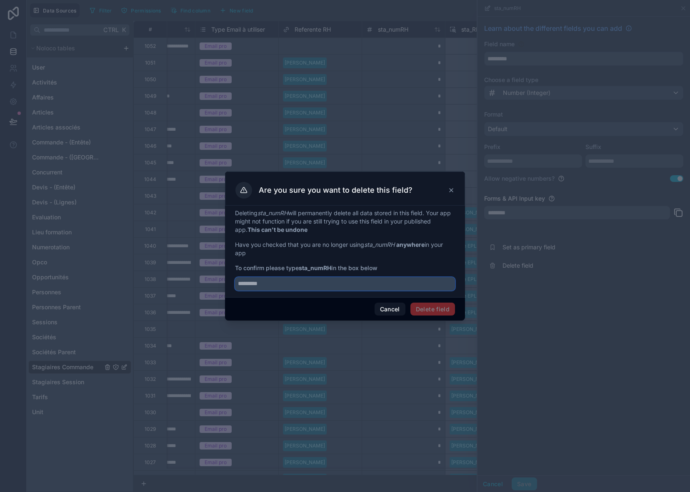
click at [409, 288] on input "text" at bounding box center [345, 283] width 220 height 13
paste input "*********"
type input "*********"
click at [445, 308] on button "Delete field" at bounding box center [432, 309] width 45 height 13
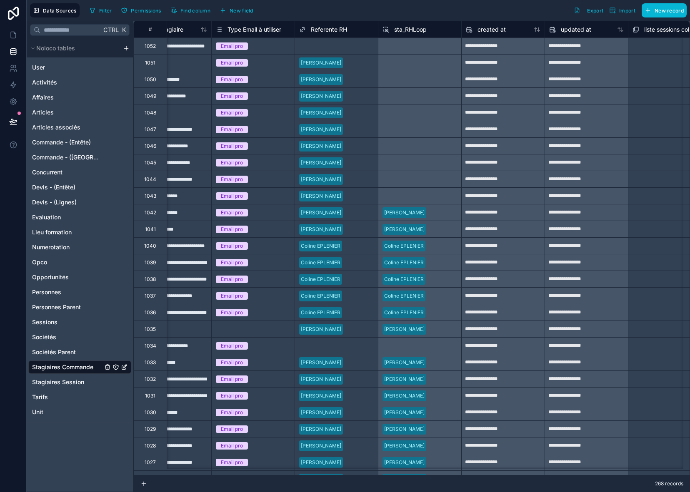
scroll to position [0, 708]
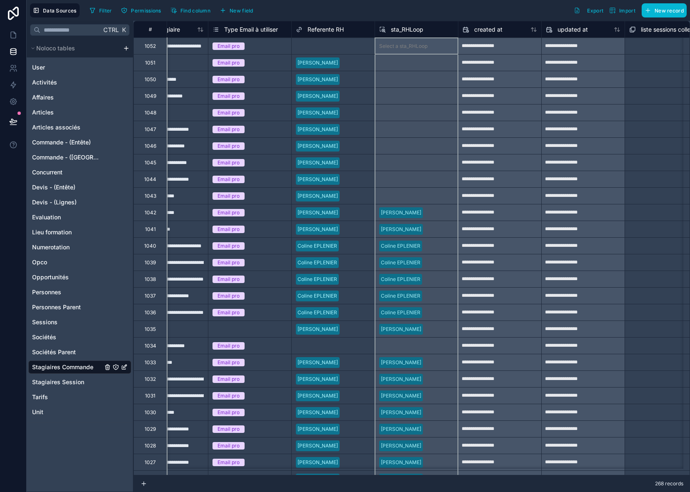
click at [406, 32] on span "sta_RHLoop" at bounding box center [407, 29] width 32 height 8
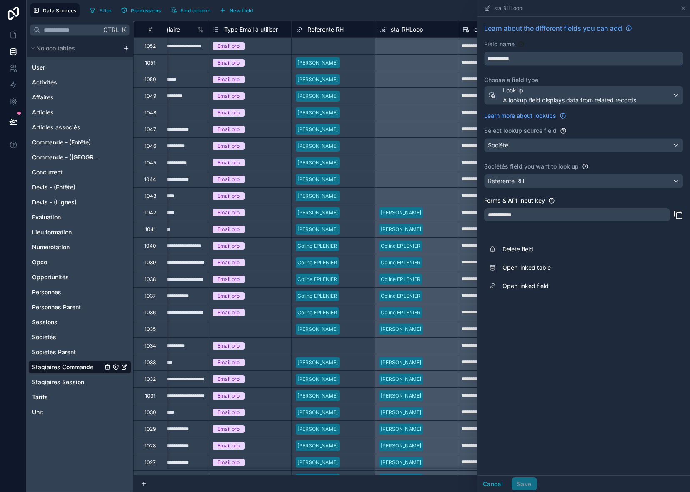
drag, startPoint x: 545, startPoint y: 60, endPoint x: 464, endPoint y: 60, distance: 80.8
click at [464, 60] on div "**********" at bounding box center [411, 256] width 556 height 471
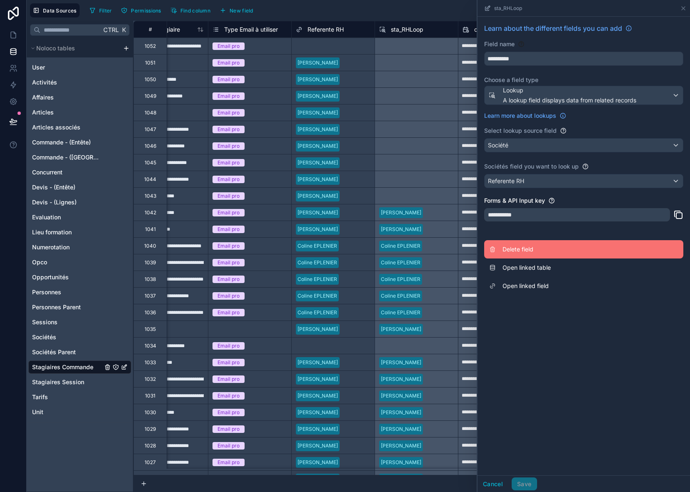
click at [528, 251] on span "Delete field" at bounding box center [562, 249] width 120 height 8
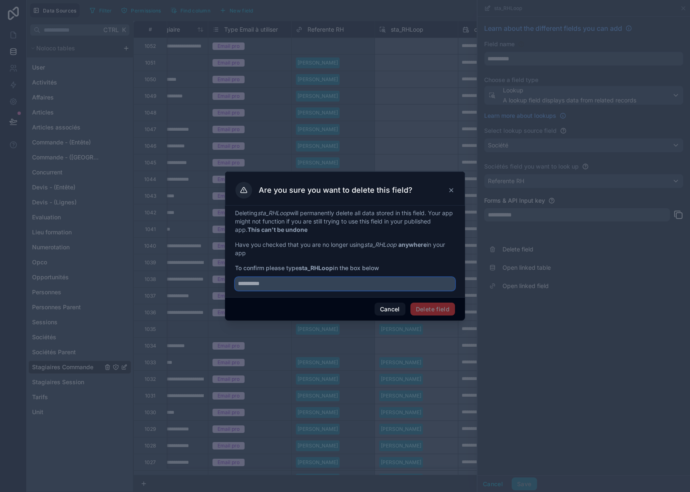
click at [402, 284] on input "text" at bounding box center [345, 283] width 220 height 13
paste input "**********"
type input "**********"
click at [436, 310] on button "Delete field" at bounding box center [432, 309] width 45 height 13
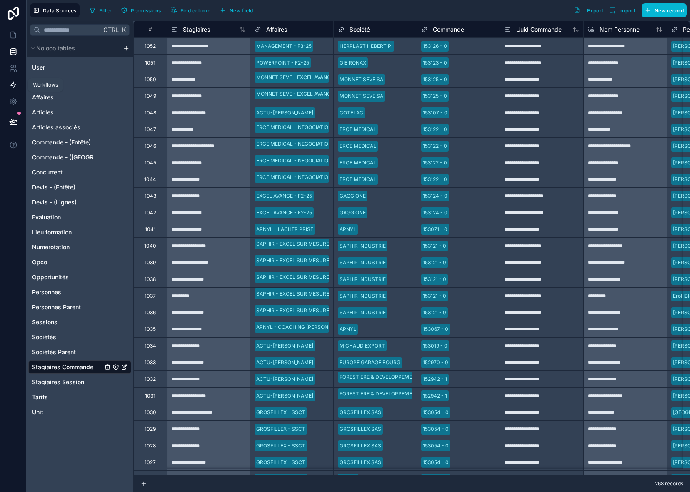
click at [15, 87] on icon at bounding box center [13, 85] width 8 height 8
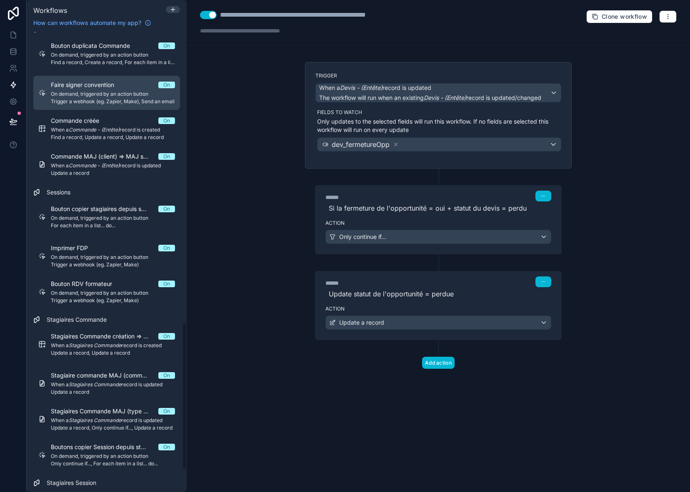
scroll to position [916, 0]
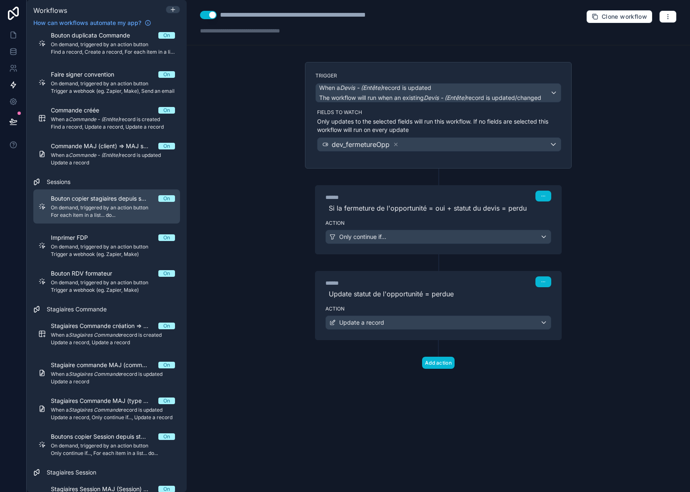
click at [82, 213] on span "For each item in a list... do..." at bounding box center [113, 215] width 124 height 7
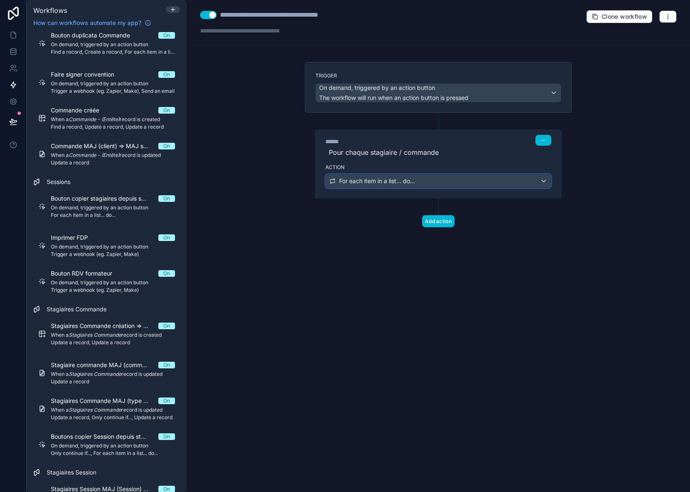
click at [410, 182] on span "For each item in a list... do..." at bounding box center [377, 181] width 76 height 8
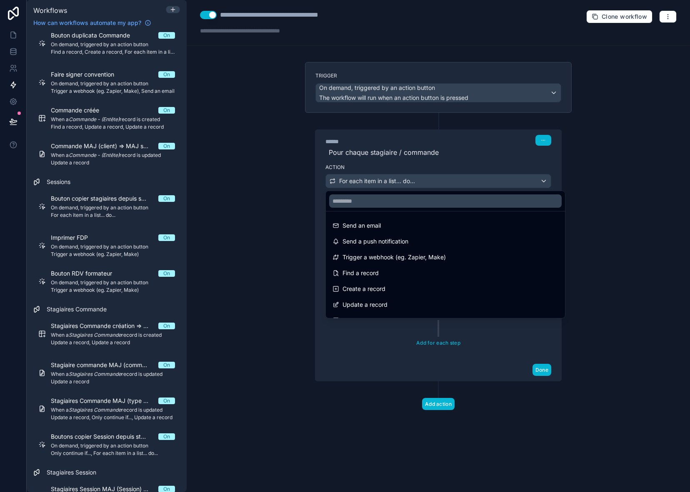
click at [410, 182] on div at bounding box center [345, 246] width 690 height 492
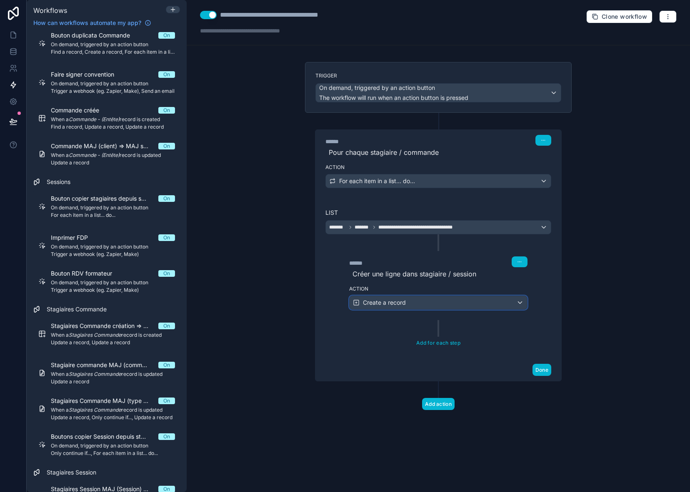
click at [444, 302] on div "Create a record" at bounding box center [437, 302] width 177 height 13
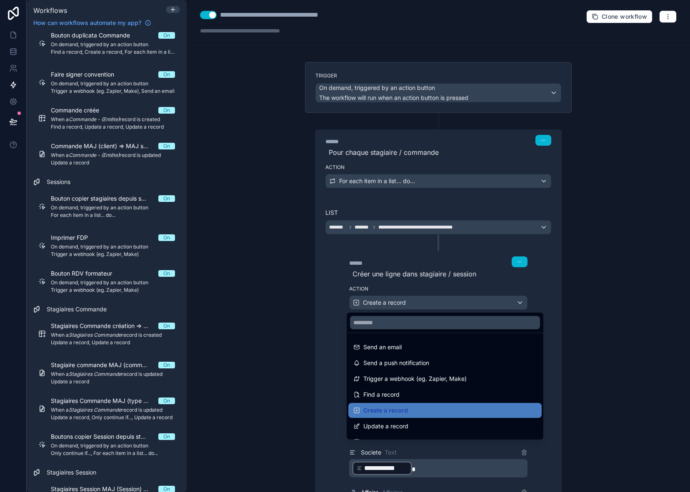
click at [445, 303] on div at bounding box center [345, 246] width 690 height 492
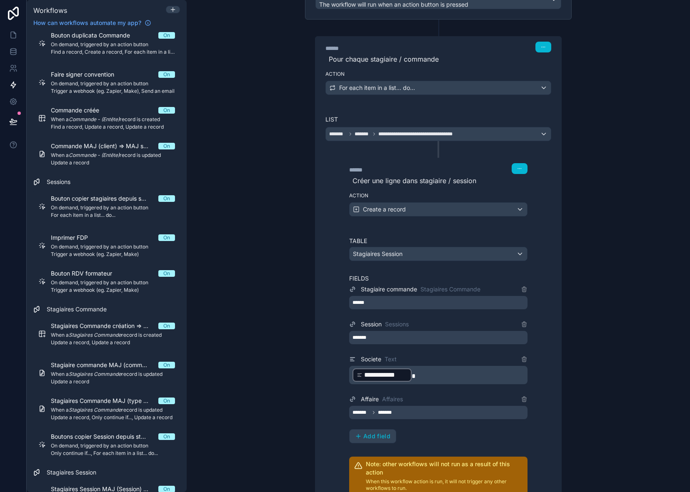
scroll to position [167, 0]
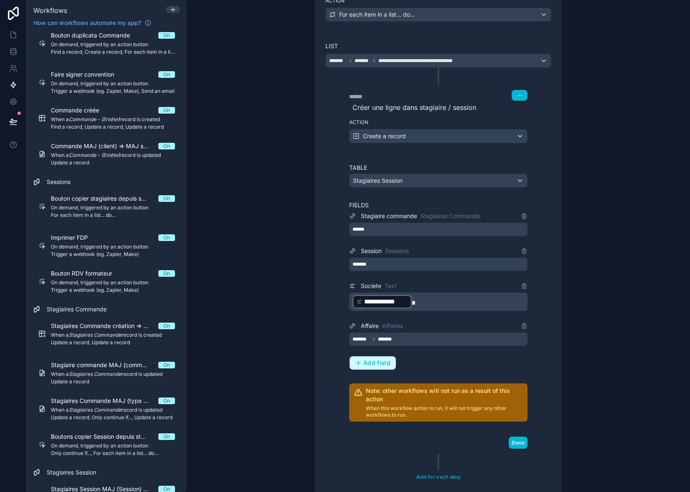
click at [375, 358] on button "Add field" at bounding box center [372, 362] width 46 height 13
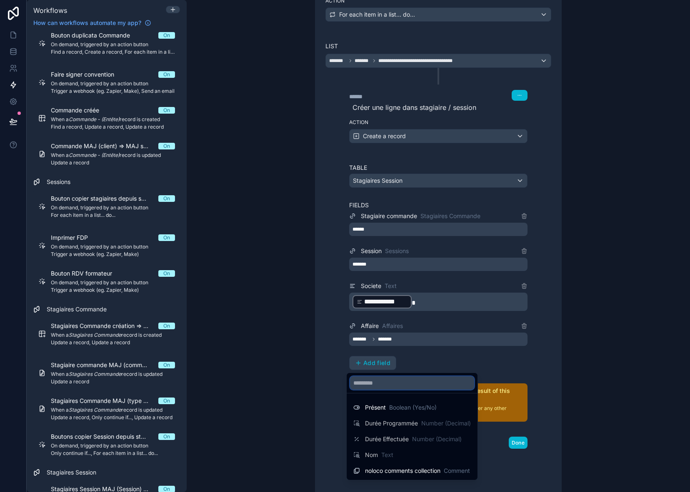
click at [377, 380] on input "text" at bounding box center [412, 382] width 124 height 13
type input "*"
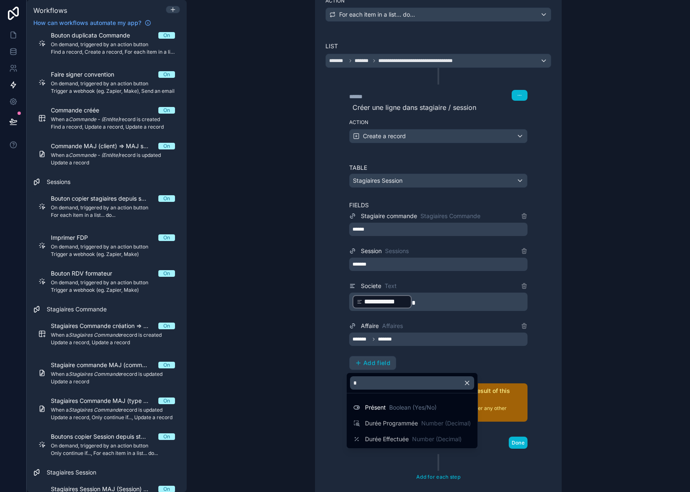
click at [249, 196] on div at bounding box center [345, 246] width 690 height 492
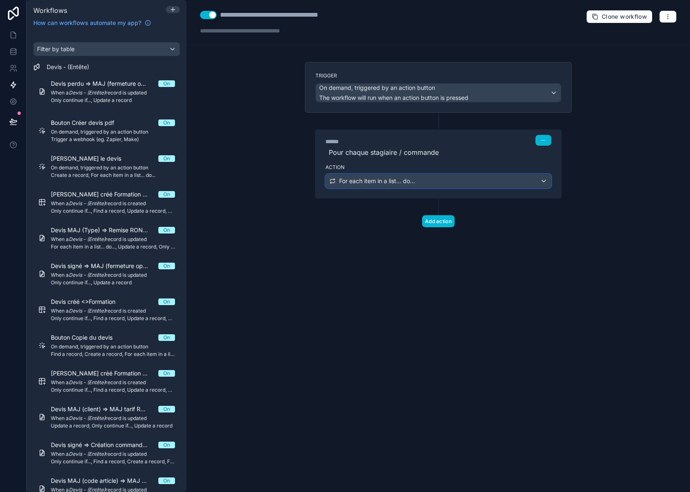
click at [431, 187] on div "For each item in a list... do..." at bounding box center [438, 180] width 225 height 13
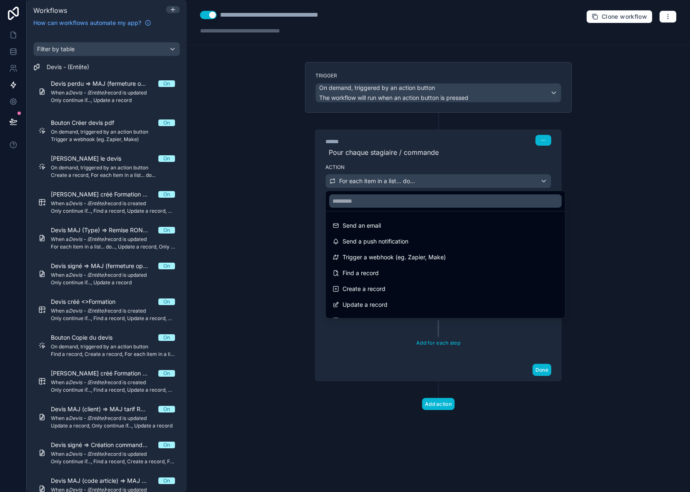
click at [432, 186] on div at bounding box center [345, 246] width 690 height 492
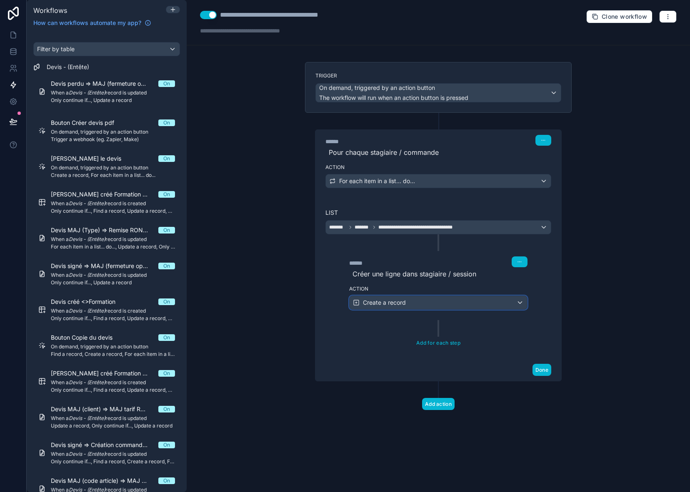
click at [466, 306] on div "Create a record" at bounding box center [437, 302] width 177 height 13
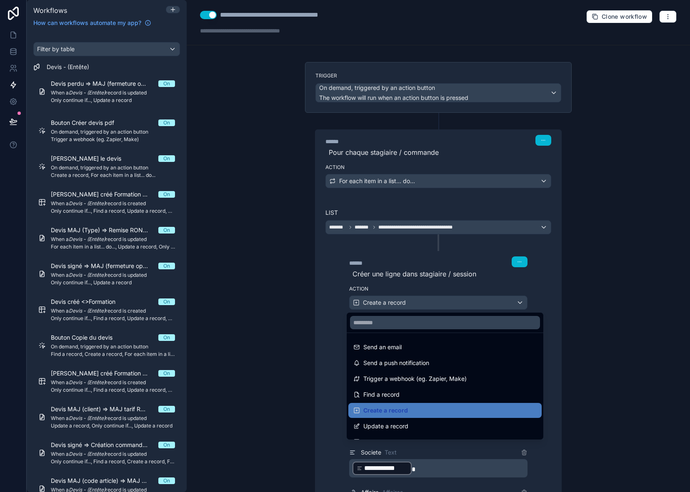
click at [466, 306] on div at bounding box center [345, 246] width 690 height 492
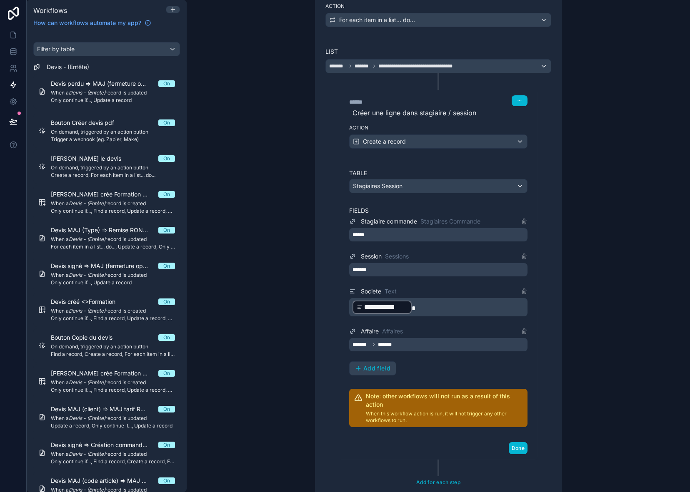
scroll to position [167, 0]
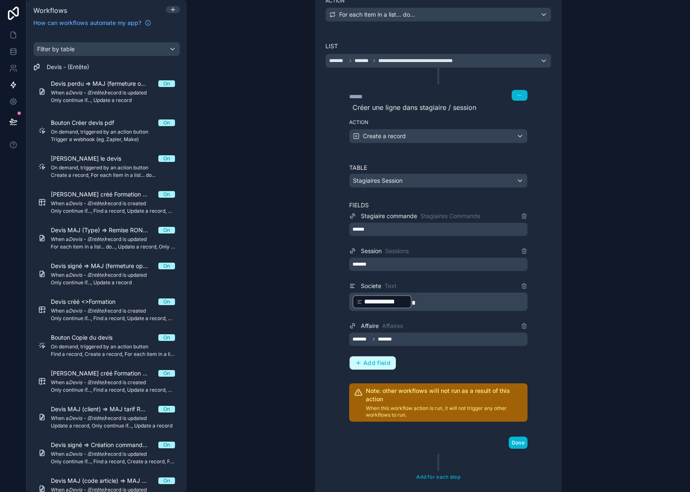
click at [374, 365] on span "Add field" at bounding box center [376, 362] width 27 height 7
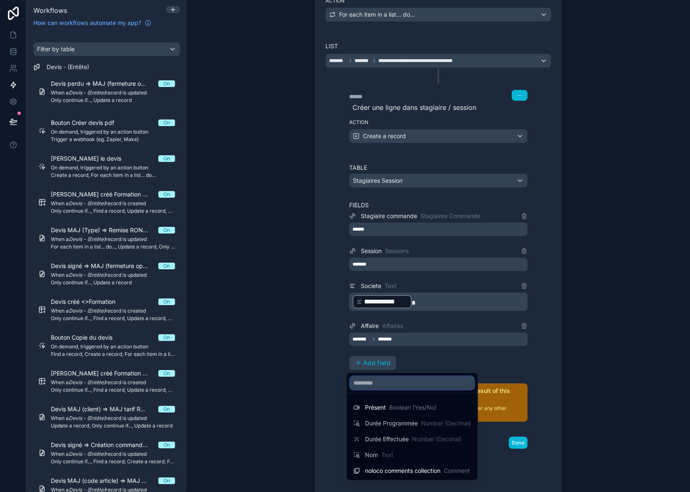
click at [378, 384] on input "text" at bounding box center [412, 382] width 124 height 13
type input "*"
click at [452, 359] on div at bounding box center [345, 246] width 690 height 492
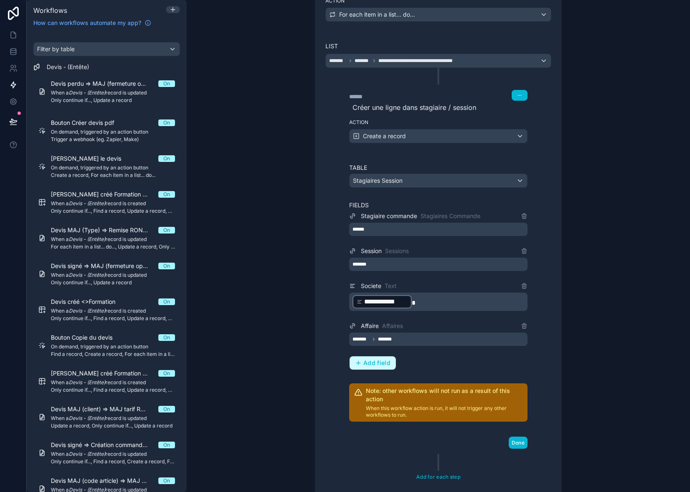
click at [382, 360] on button "Add field" at bounding box center [372, 362] width 46 height 13
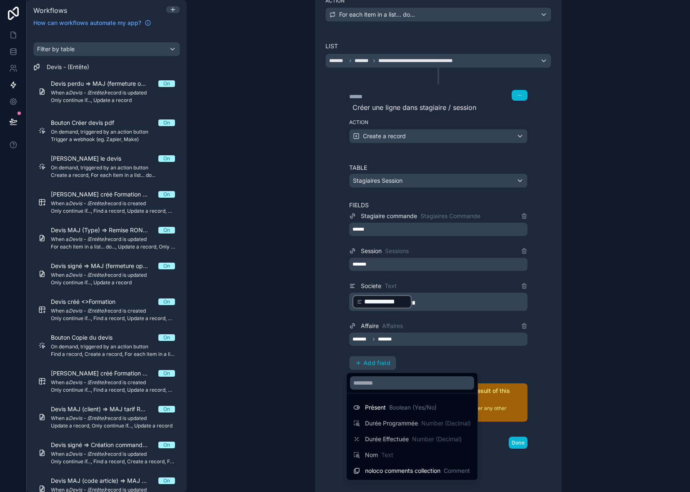
click at [436, 366] on div at bounding box center [345, 246] width 690 height 492
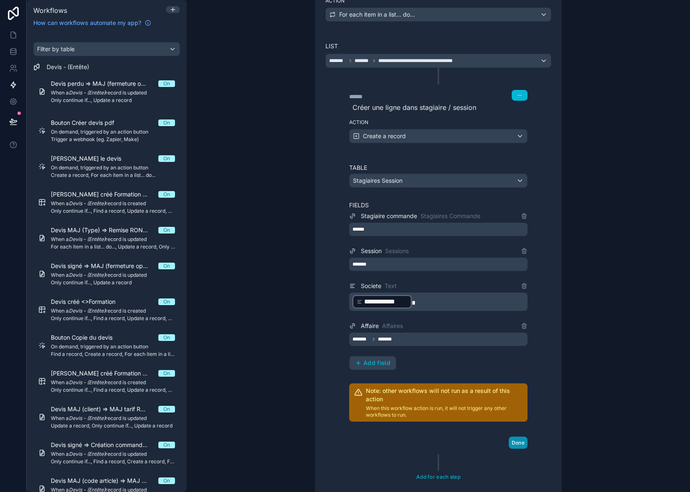
click at [521, 445] on button "Done" at bounding box center [517, 443] width 19 height 12
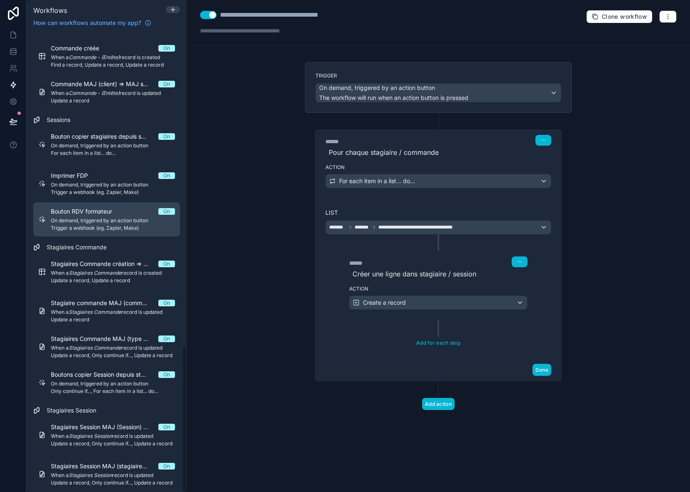
scroll to position [987, 0]
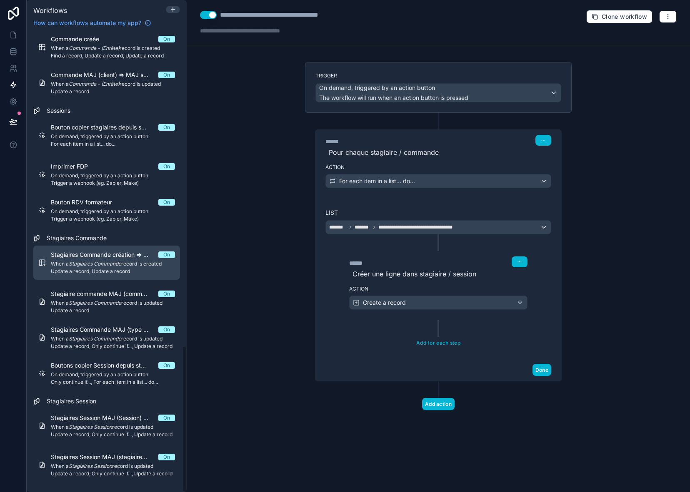
click at [93, 267] on span "When a Stagiaires Commande record is created" at bounding box center [113, 264] width 124 height 7
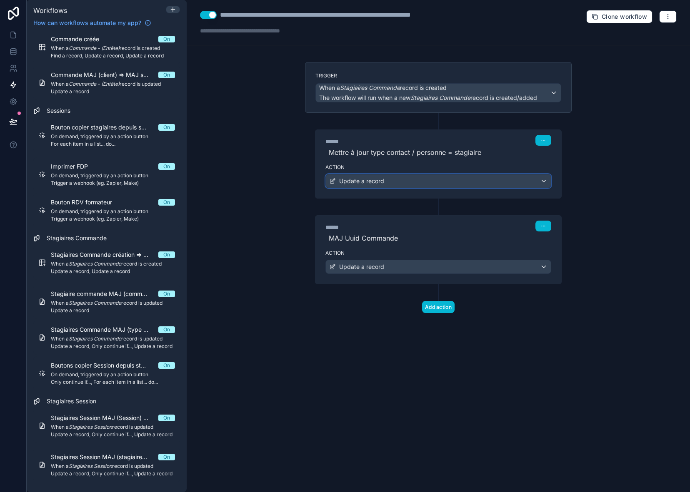
click at [412, 183] on div "Update a record" at bounding box center [438, 180] width 225 height 13
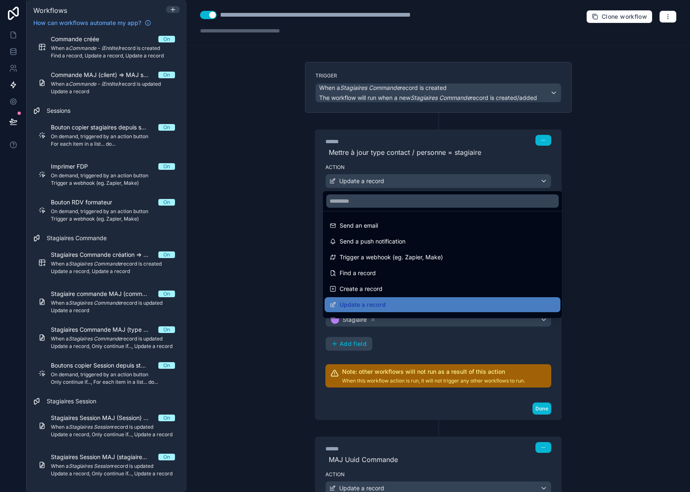
click at [413, 182] on div at bounding box center [345, 246] width 690 height 492
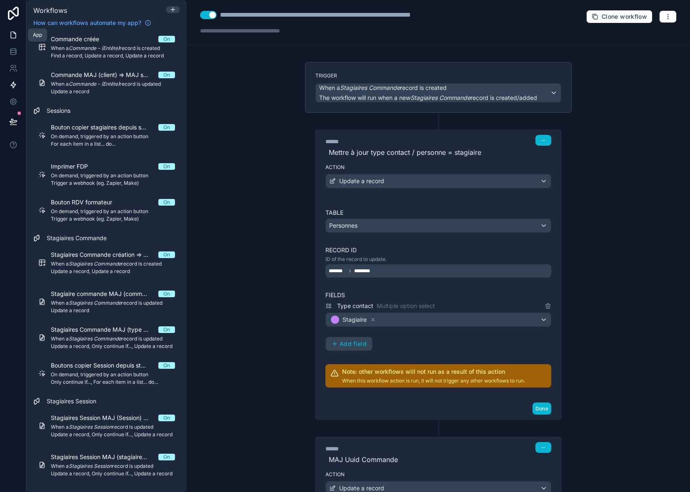
click at [11, 35] on icon at bounding box center [13, 35] width 5 height 6
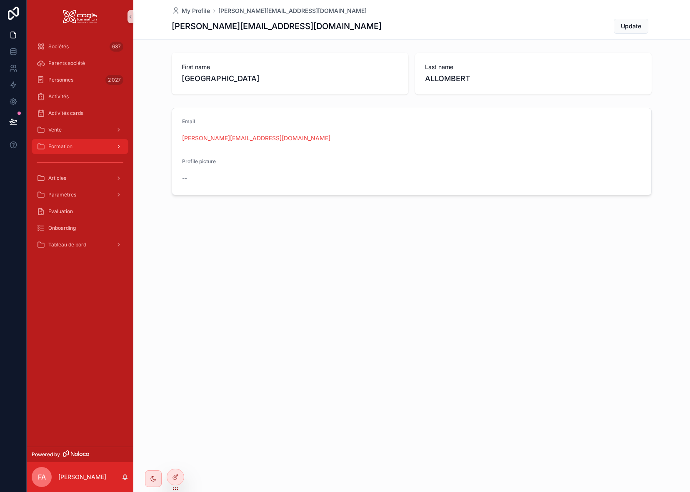
click at [70, 148] on span "Formation" at bounding box center [60, 146] width 24 height 7
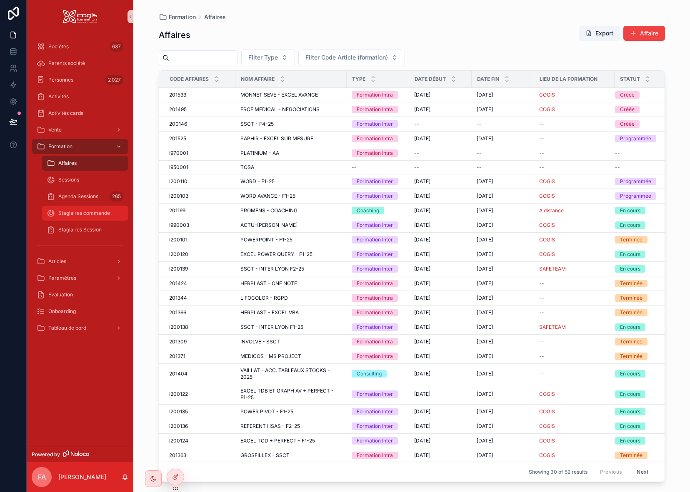
click at [95, 214] on span "Stagiaires commande" at bounding box center [84, 213] width 52 height 7
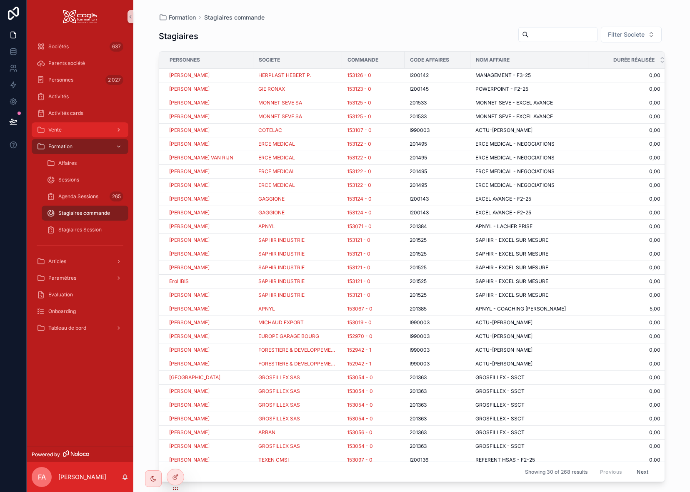
click at [59, 131] on span "Vente" at bounding box center [54, 130] width 13 height 7
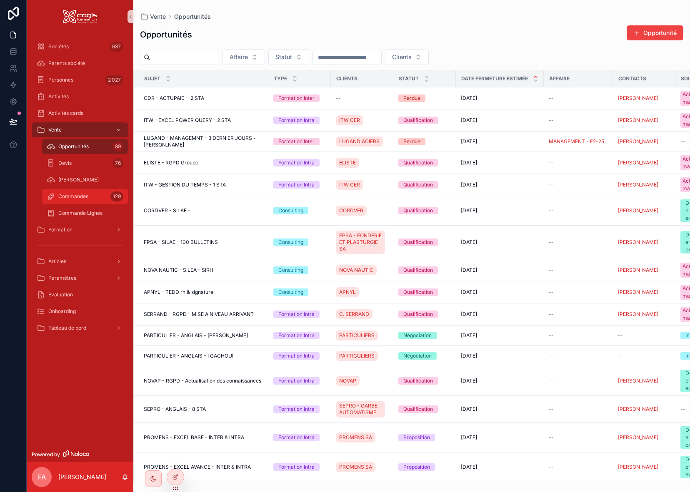
click at [80, 197] on span "Commandes" at bounding box center [73, 196] width 30 height 7
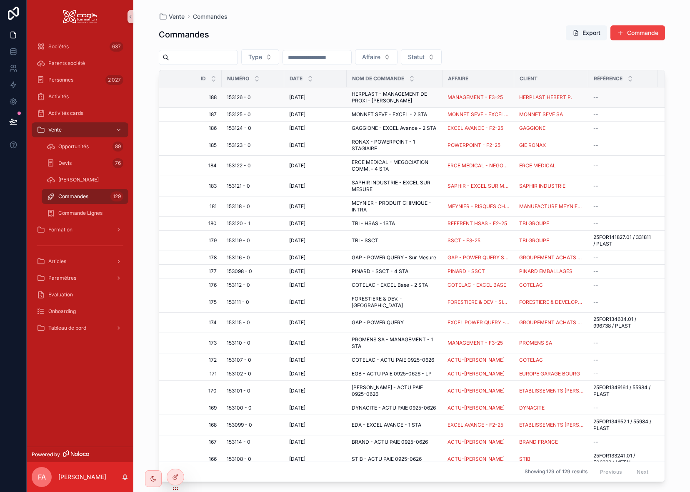
click at [234, 96] on span "153126 - 0" at bounding box center [239, 97] width 24 height 7
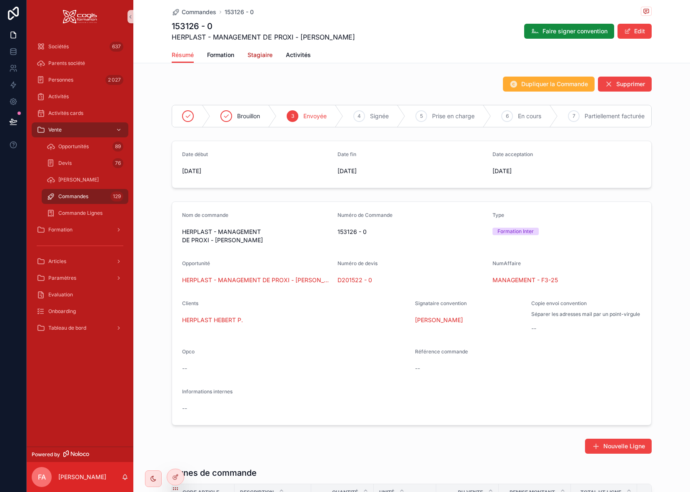
click at [250, 57] on span "Stagiaire" at bounding box center [259, 55] width 25 height 8
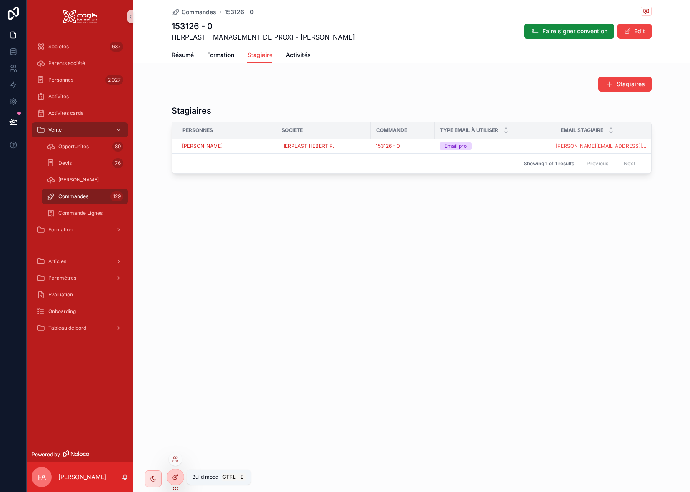
click at [178, 478] on icon at bounding box center [175, 477] width 7 height 7
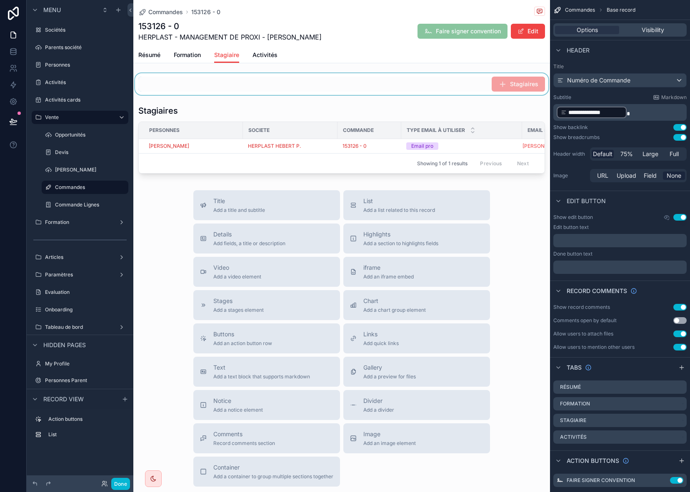
click at [472, 88] on div "scrollable content" at bounding box center [341, 84] width 416 height 22
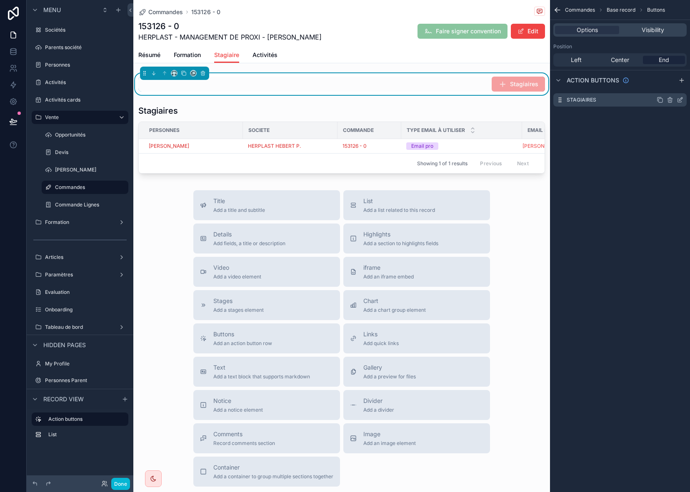
click at [680, 98] on icon "scrollable content" at bounding box center [680, 98] width 3 height 3
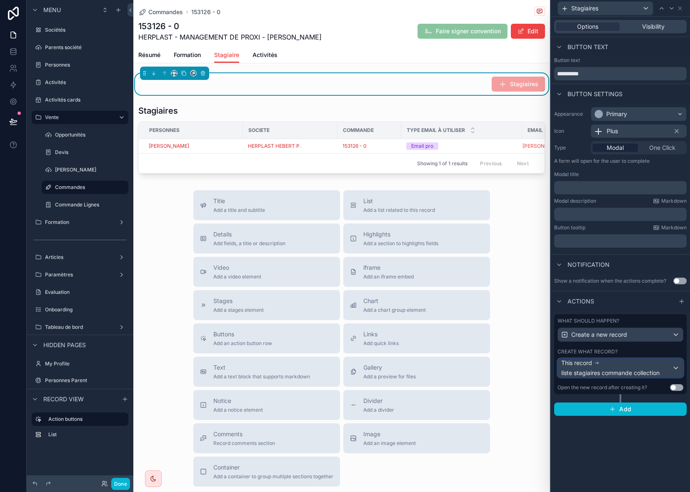
click at [619, 365] on div "This record liste stagiaires commande collection" at bounding box center [616, 368] width 111 height 18
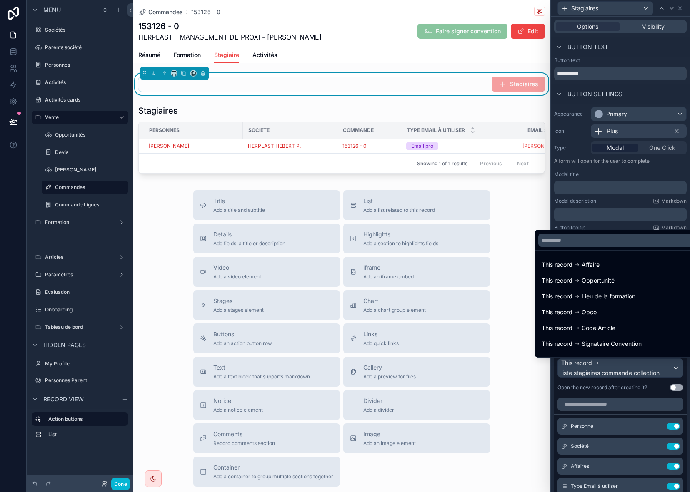
click at [620, 366] on div at bounding box center [620, 246] width 139 height 492
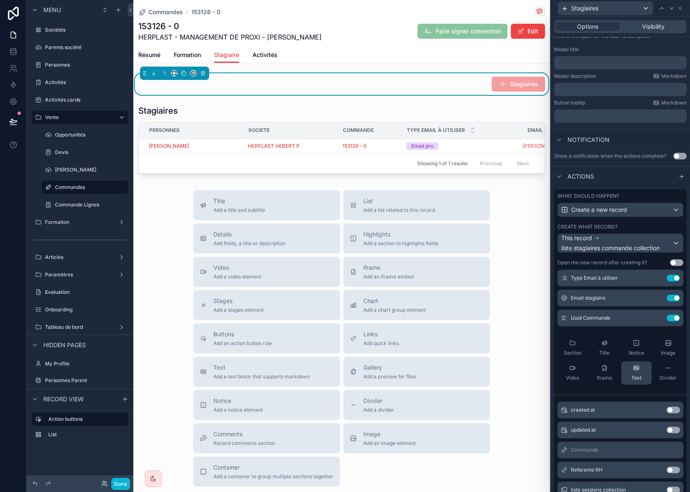
scroll to position [116, 0]
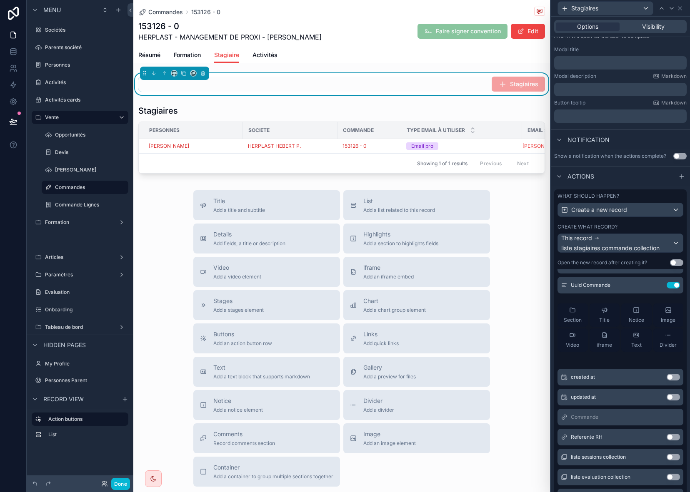
click at [666, 439] on button "Use setting" at bounding box center [672, 437] width 13 height 7
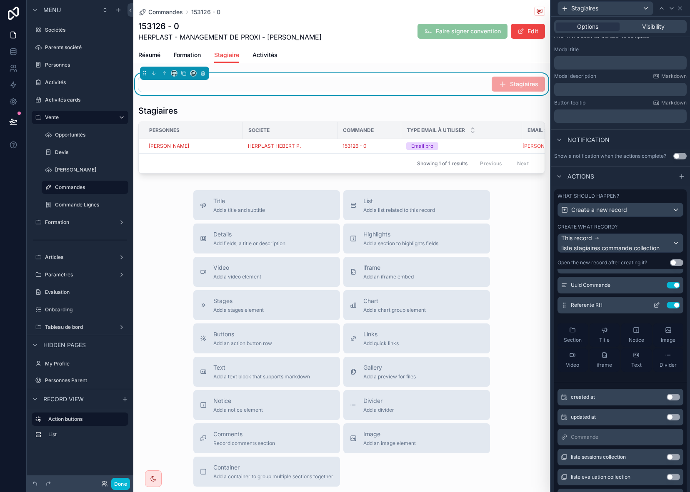
click at [653, 305] on icon at bounding box center [656, 305] width 7 height 7
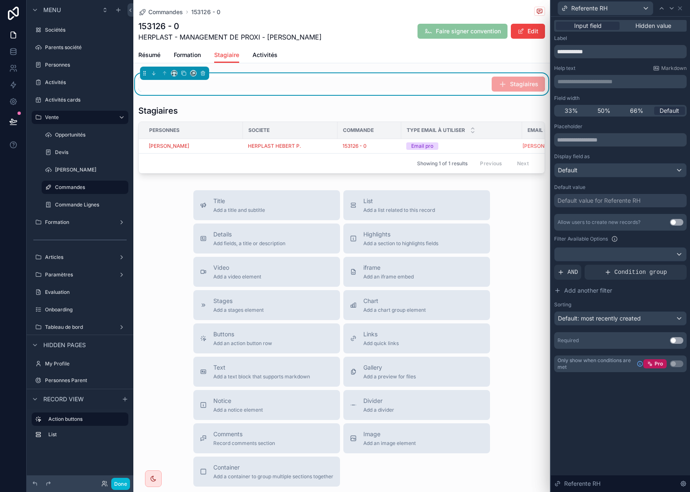
click at [598, 201] on div "Default value for Referente RH" at bounding box center [598, 201] width 83 height 8
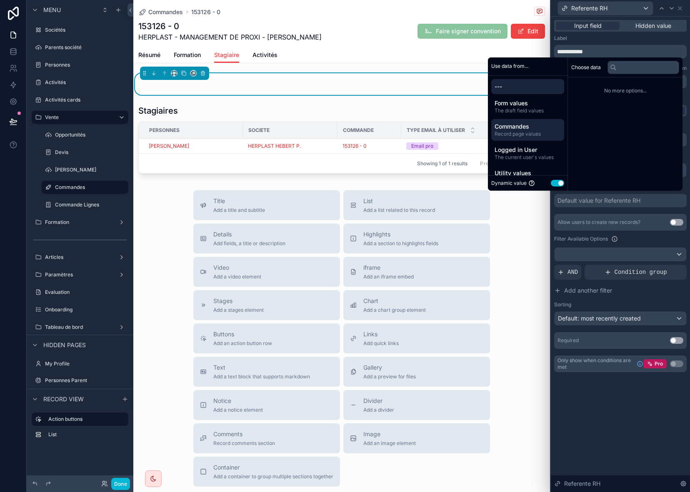
click at [521, 131] on span "Record page values" at bounding box center [527, 134] width 66 height 7
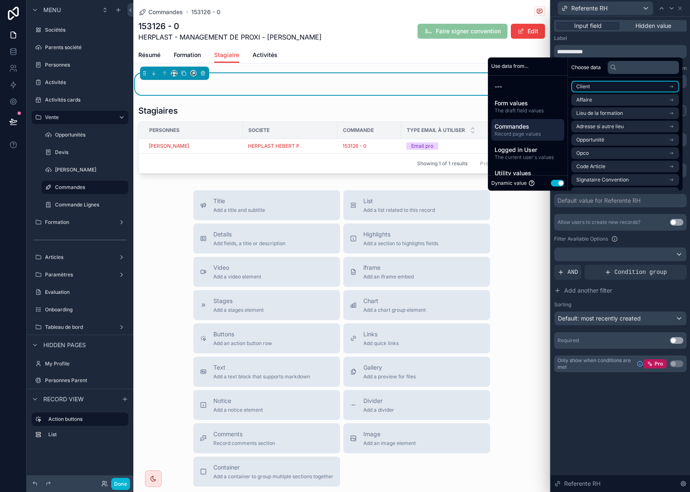
click at [610, 87] on li "Client" at bounding box center [625, 87] width 108 height 12
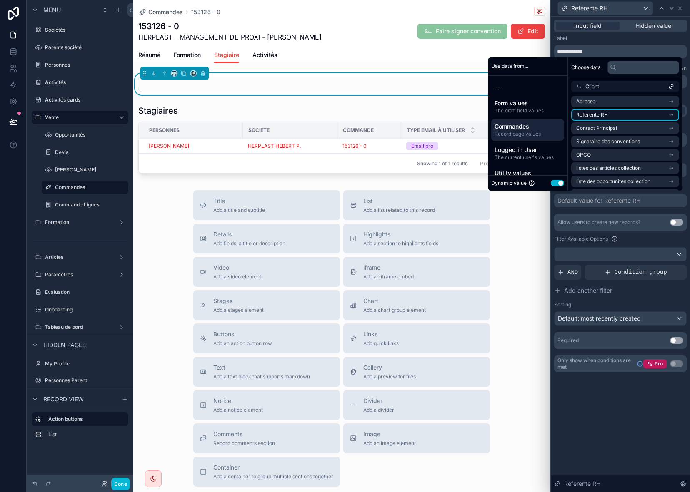
click at [648, 115] on li "Referente RH" at bounding box center [625, 115] width 108 height 12
click at [638, 114] on li "Referente RH" at bounding box center [625, 115] width 108 height 12
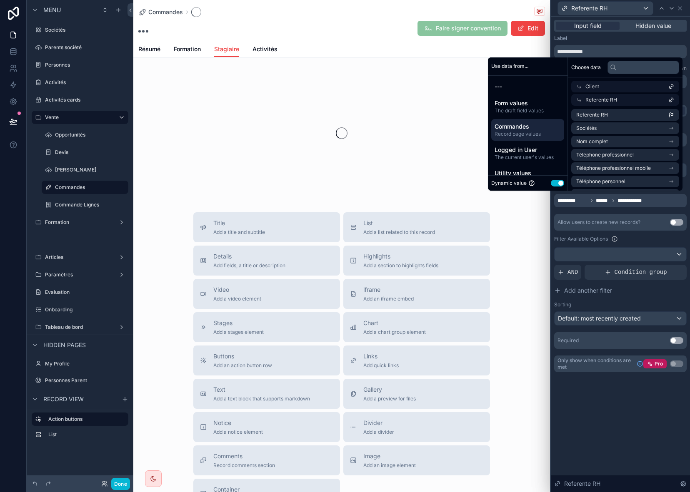
click at [646, 429] on div "**********" at bounding box center [620, 255] width 139 height 476
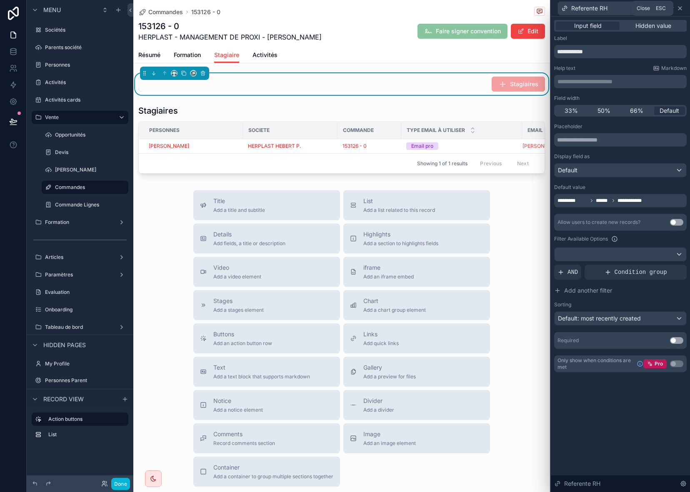
click at [682, 10] on icon at bounding box center [679, 8] width 7 height 7
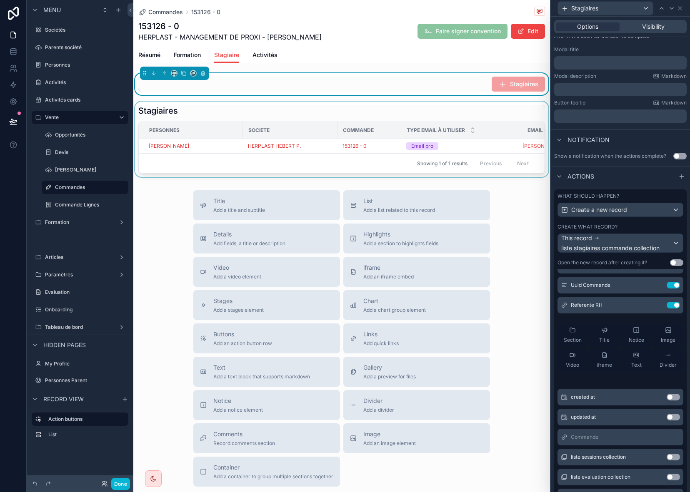
click at [490, 141] on div "scrollable content" at bounding box center [341, 139] width 416 height 75
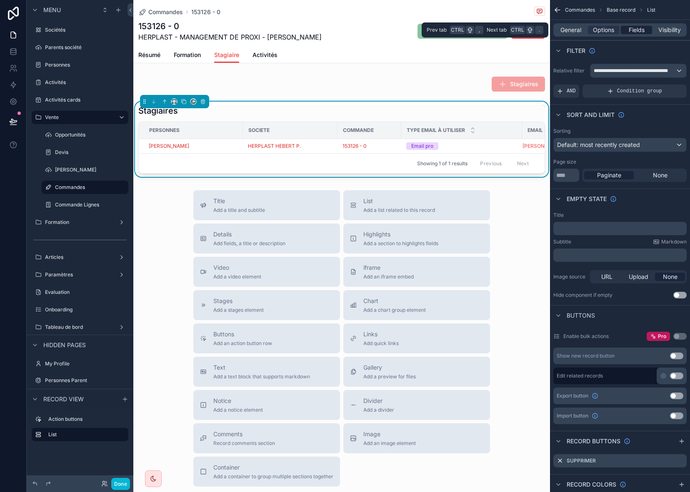
click at [640, 30] on span "Fields" at bounding box center [636, 30] width 16 height 8
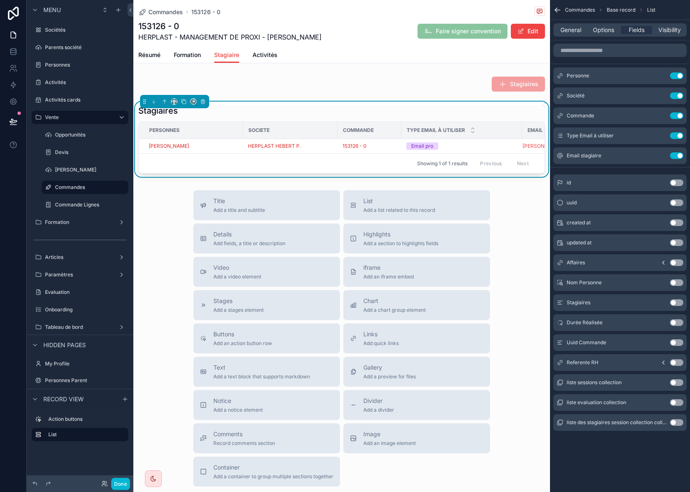
click at [676, 364] on button "Use setting" at bounding box center [676, 362] width 13 height 7
click at [558, 10] on icon "scrollable content" at bounding box center [557, 10] width 8 height 8
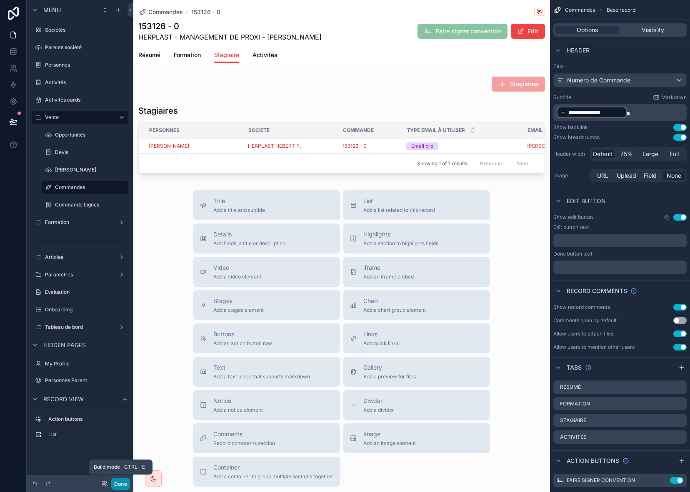
click at [119, 487] on button "Done" at bounding box center [120, 484] width 19 height 12
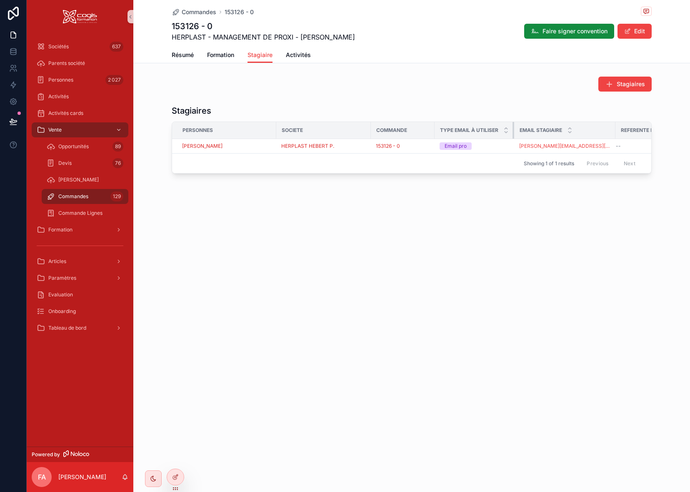
drag, startPoint x: 553, startPoint y: 129, endPoint x: 503, endPoint y: 134, distance: 51.1
click at [503, 134] on th "Type Email à utiliser" at bounding box center [474, 130] width 80 height 17
drag, startPoint x: 432, startPoint y: 130, endPoint x: 413, endPoint y: 131, distance: 19.6
click at [413, 131] on div "Commande" at bounding box center [402, 130] width 63 height 13
click at [429, 128] on div "Commande" at bounding box center [402, 130] width 63 height 13
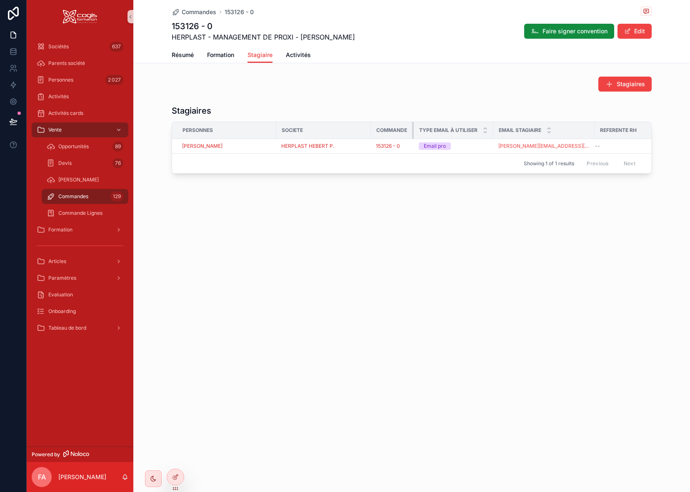
drag, startPoint x: 434, startPoint y: 127, endPoint x: 413, endPoint y: 131, distance: 21.1
click at [413, 131] on div "scrollable content" at bounding box center [413, 130] width 3 height 17
drag, startPoint x: 370, startPoint y: 131, endPoint x: 341, endPoint y: 135, distance: 29.0
click at [341, 135] on div "scrollable content" at bounding box center [341, 130] width 3 height 17
click at [313, 147] on span "HERPLAST HEBERT P." at bounding box center [307, 146] width 53 height 7
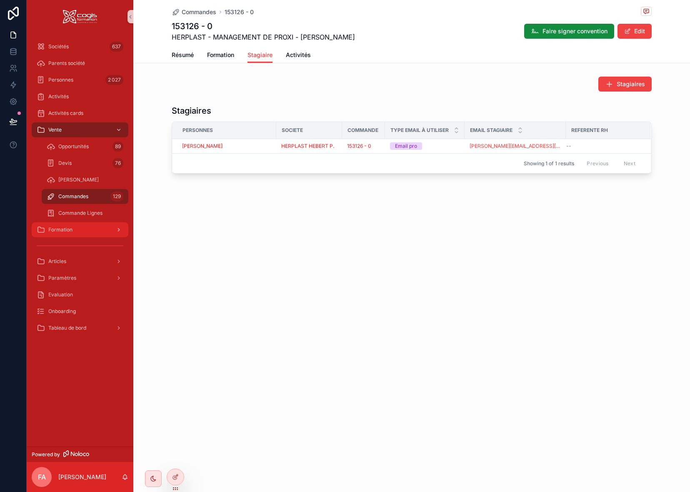
click at [72, 231] on div "Formation" at bounding box center [80, 229] width 87 height 13
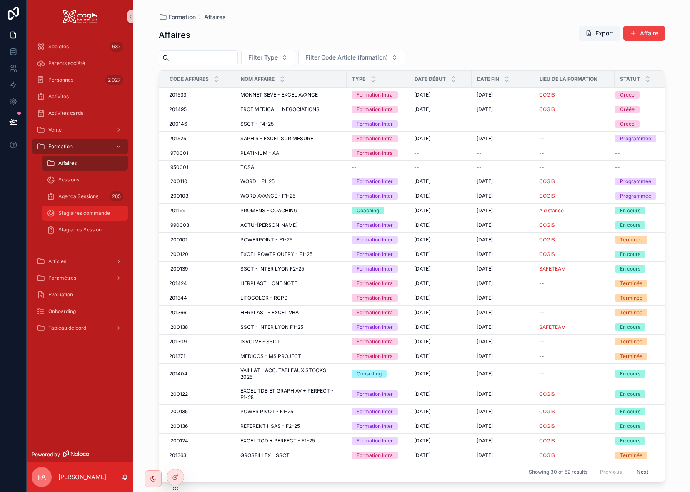
click at [83, 214] on span "Stagiaires commande" at bounding box center [84, 213] width 52 height 7
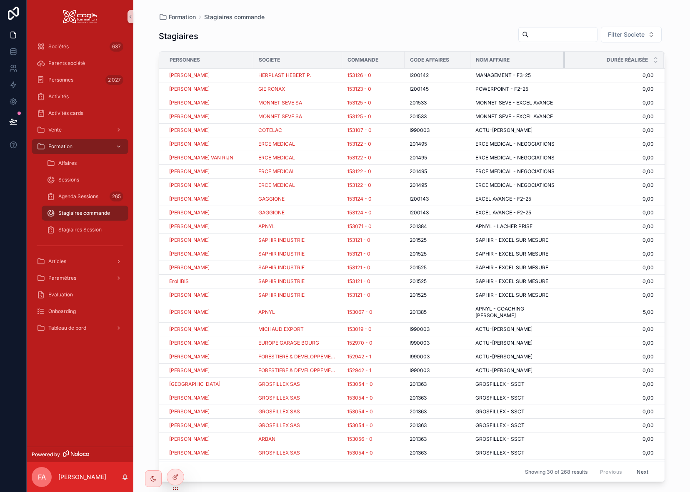
drag, startPoint x: 587, startPoint y: 62, endPoint x: 557, endPoint y: 67, distance: 30.4
click at [557, 67] on th "Nom Affaire" at bounding box center [517, 60] width 95 height 17
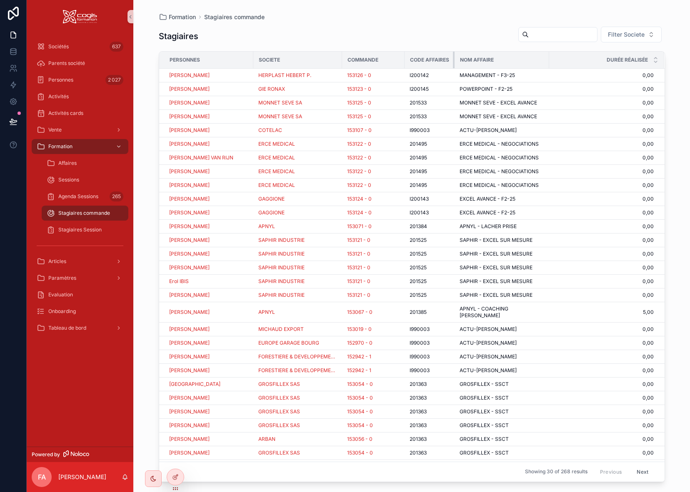
drag, startPoint x: 469, startPoint y: 62, endPoint x: 446, endPoint y: 65, distance: 23.0
click at [448, 65] on th "Code Affaires" at bounding box center [429, 60] width 50 height 17
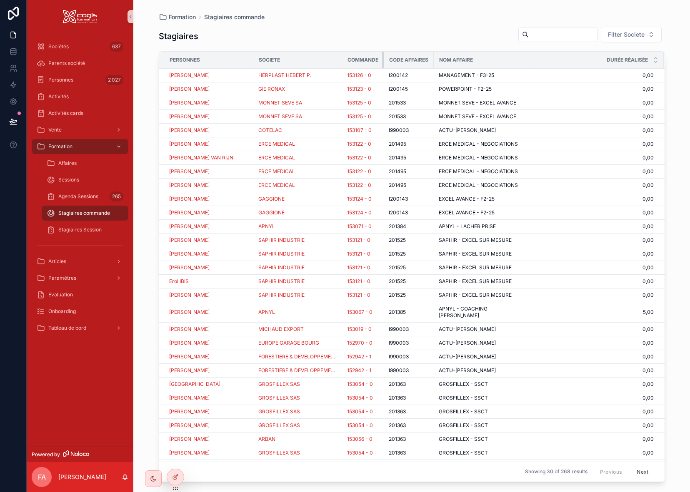
drag, startPoint x: 403, startPoint y: 61, endPoint x: 380, endPoint y: 67, distance: 23.7
click at [380, 67] on th "Commande" at bounding box center [363, 60] width 42 height 17
click at [180, 475] on div at bounding box center [175, 477] width 17 height 16
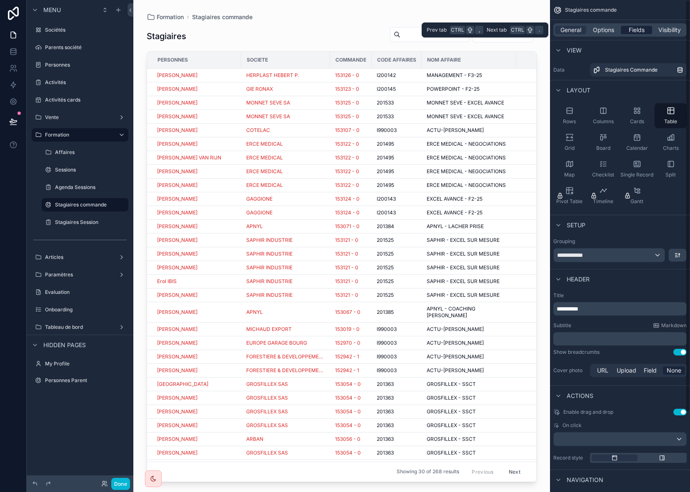
click at [637, 29] on span "Fields" at bounding box center [636, 30] width 16 height 8
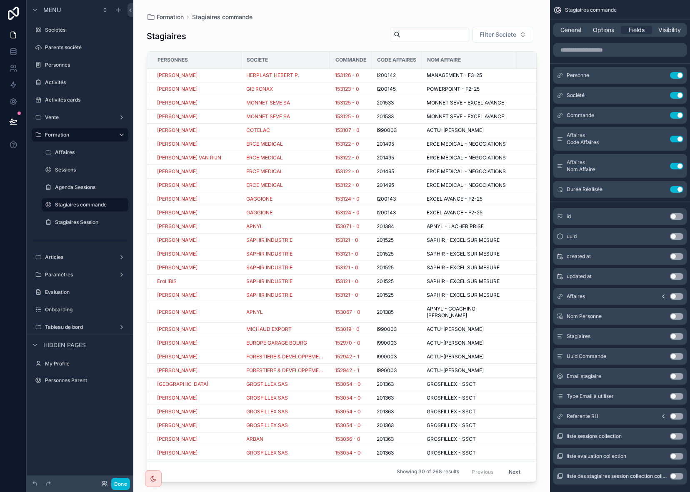
click at [675, 416] on button "Use setting" at bounding box center [676, 416] width 13 height 7
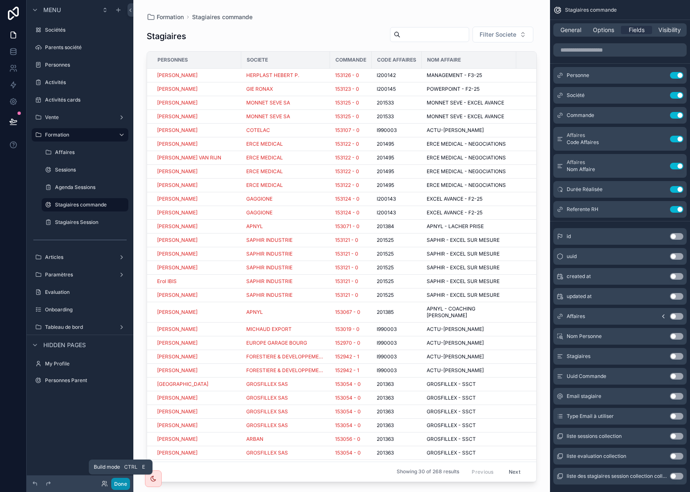
click at [122, 483] on button "Done" at bounding box center [120, 484] width 19 height 12
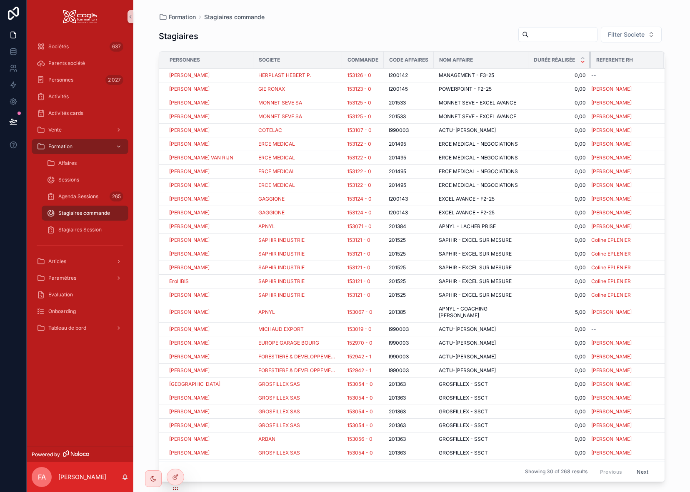
drag, startPoint x: 604, startPoint y: 60, endPoint x: 577, endPoint y: 62, distance: 27.2
click at [577, 62] on th "Durée Réalisée" at bounding box center [559, 60] width 62 height 17
click at [648, 364] on td "[PERSON_NAME]" at bounding box center [627, 371] width 73 height 14
click at [240, 367] on div "[PERSON_NAME]" at bounding box center [208, 370] width 79 height 7
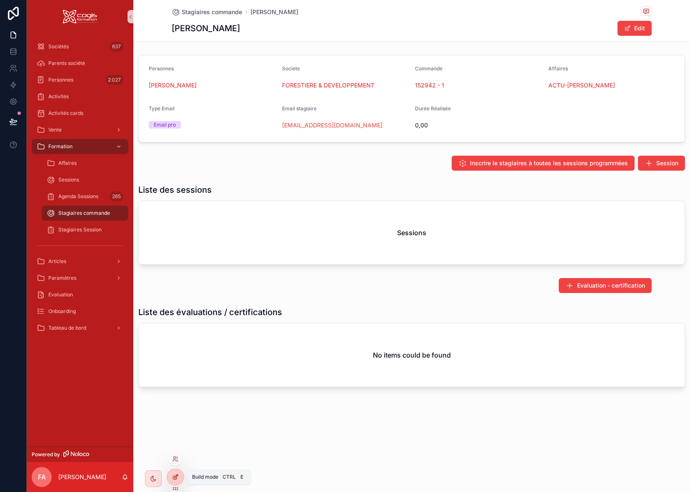
click at [177, 476] on icon at bounding box center [175, 477] width 7 height 7
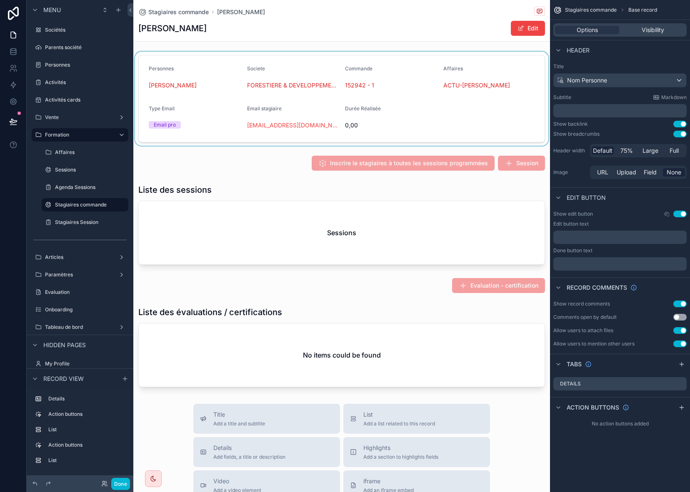
click at [470, 116] on div "scrollable content" at bounding box center [341, 99] width 416 height 94
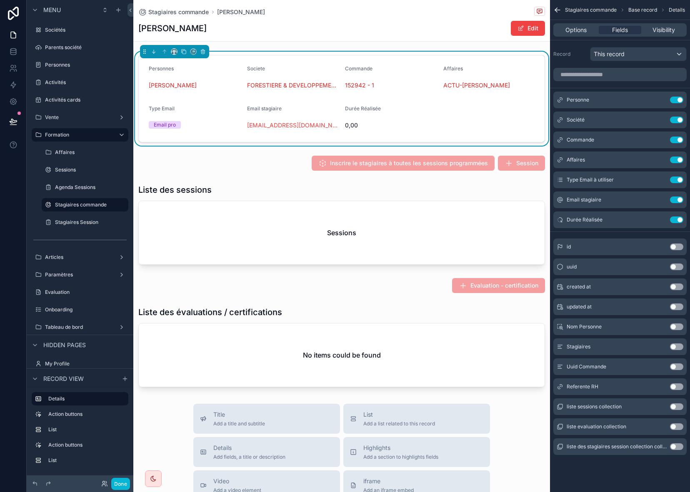
click at [675, 385] on button "Use setting" at bounding box center [676, 387] width 13 height 7
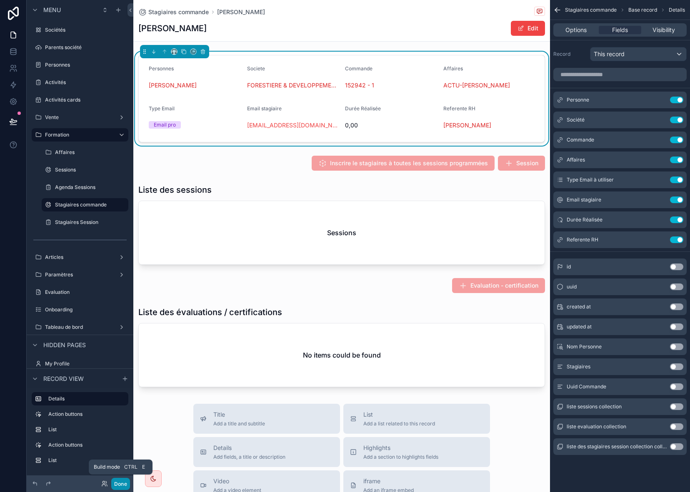
click at [122, 481] on button "Done" at bounding box center [120, 484] width 19 height 12
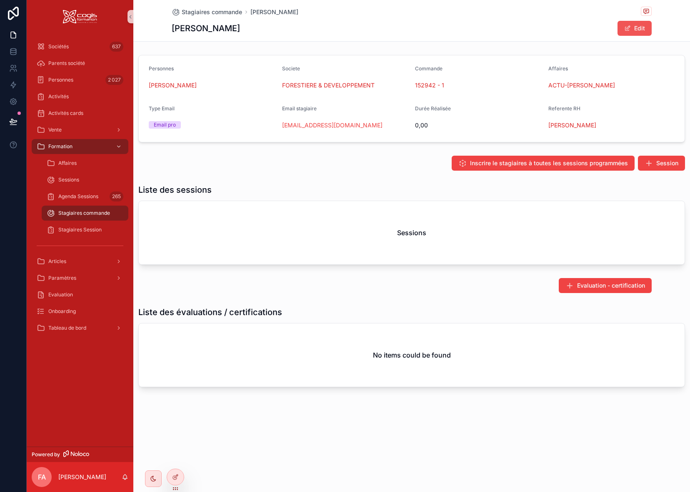
click at [640, 27] on button "Edit" at bounding box center [634, 28] width 34 height 15
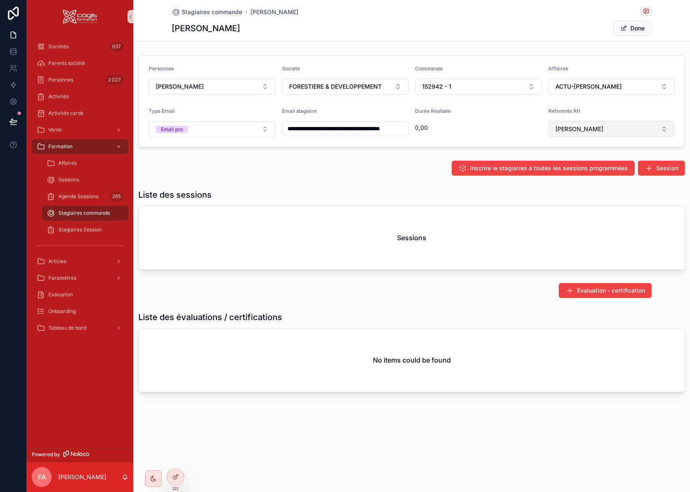
click at [630, 131] on button "[PERSON_NAME]" at bounding box center [611, 129] width 127 height 16
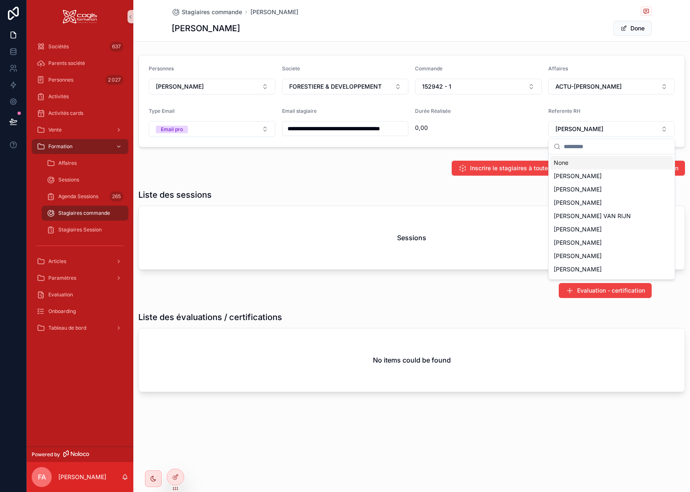
click at [611, 162] on div "None" at bounding box center [611, 162] width 122 height 13
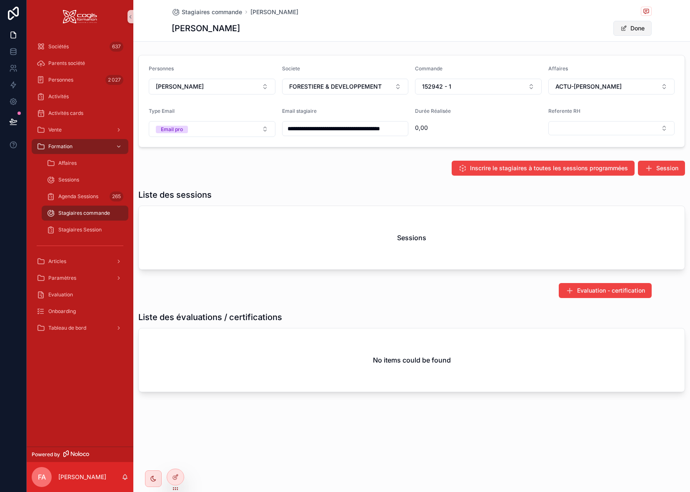
click at [640, 27] on button "Done" at bounding box center [632, 28] width 38 height 15
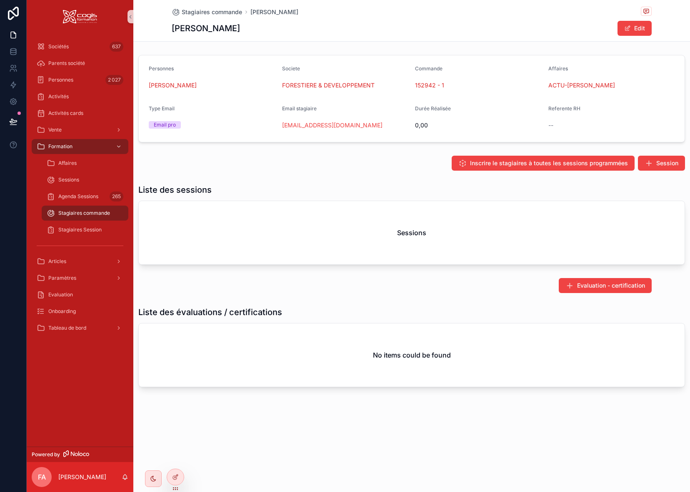
click at [93, 213] on span "Stagiaires commande" at bounding box center [84, 213] width 52 height 7
